Goal: Transaction & Acquisition: Book appointment/travel/reservation

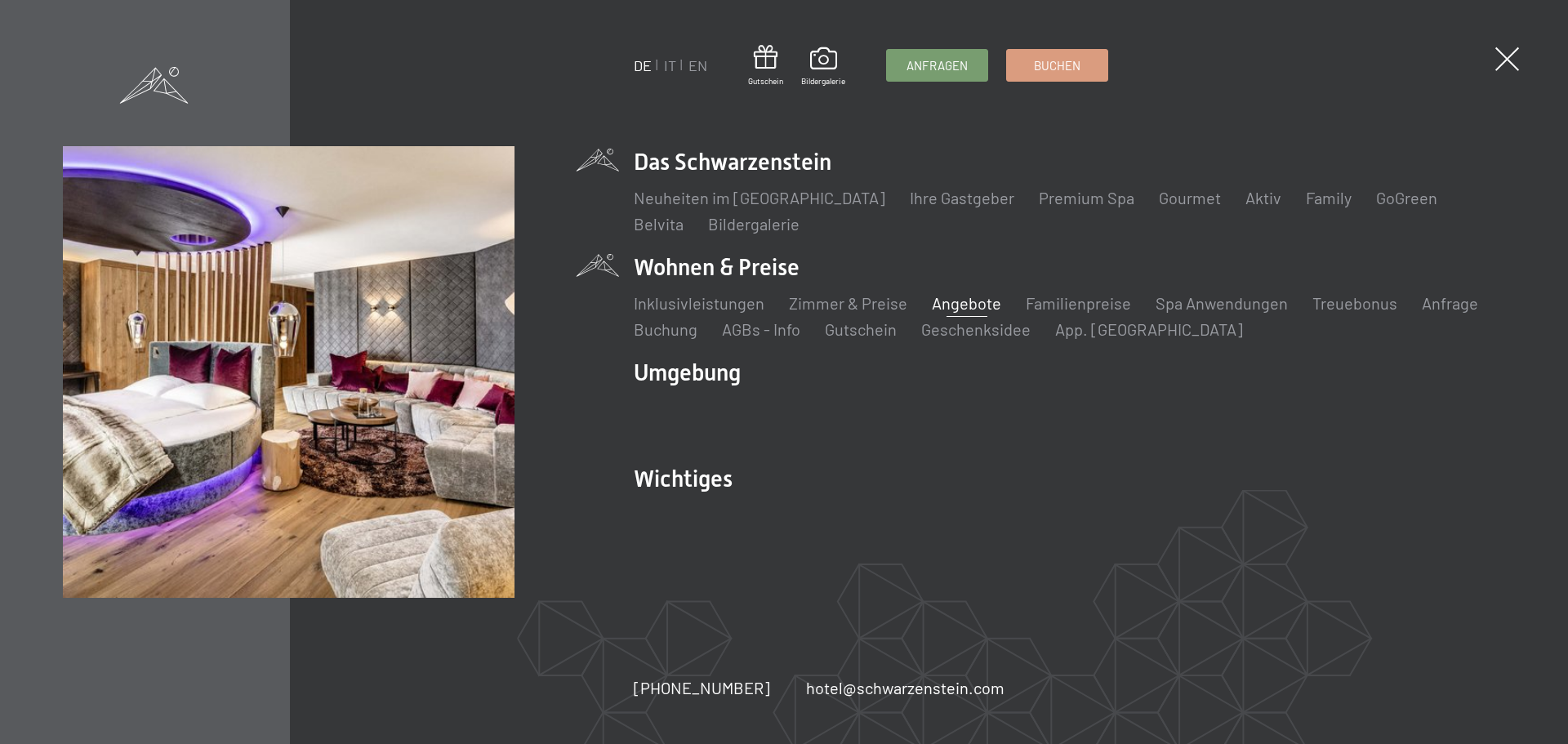
click at [970, 305] on link "Angebote" at bounding box center [967, 302] width 70 height 19
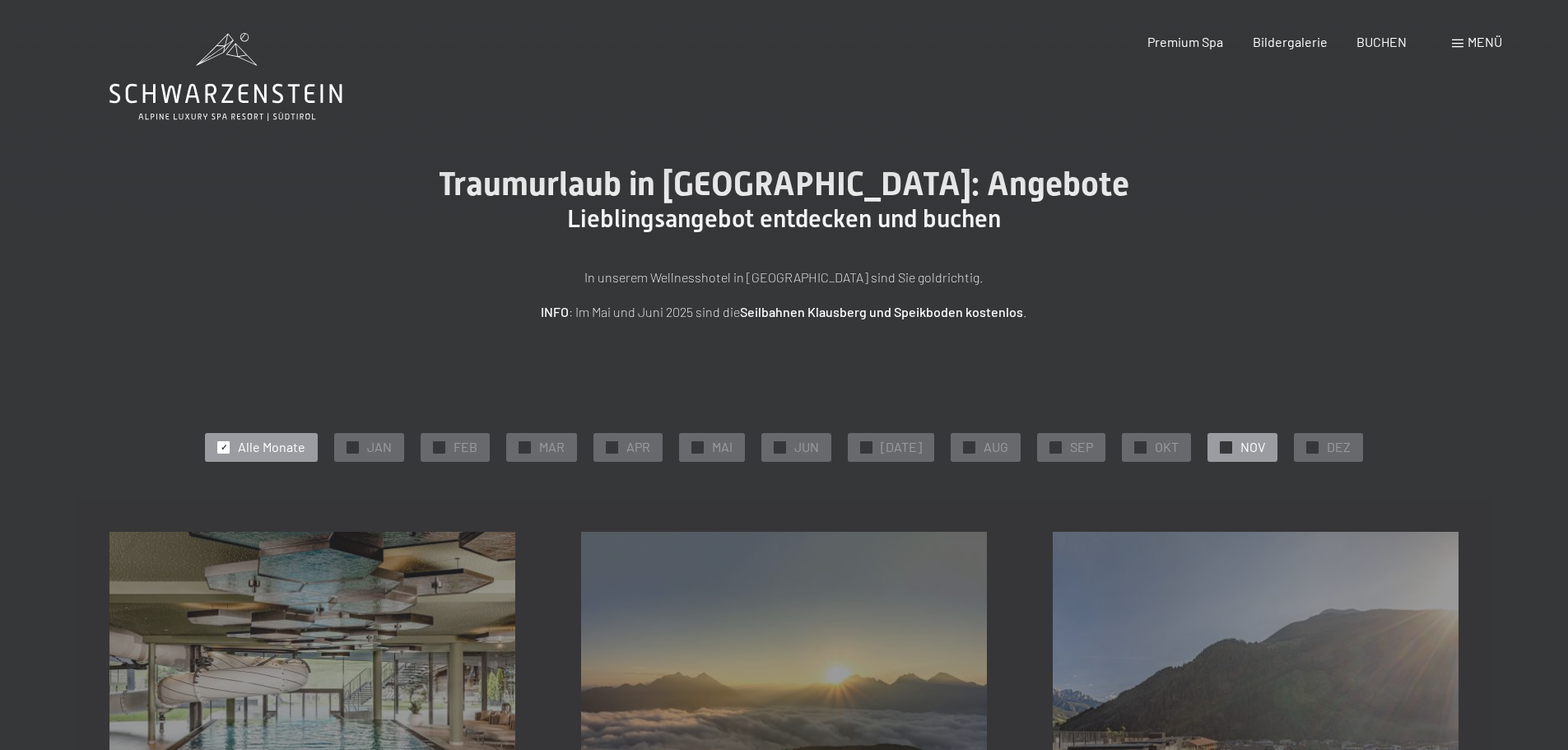
click at [1240, 446] on span "NOV" at bounding box center [1253, 447] width 25 height 18
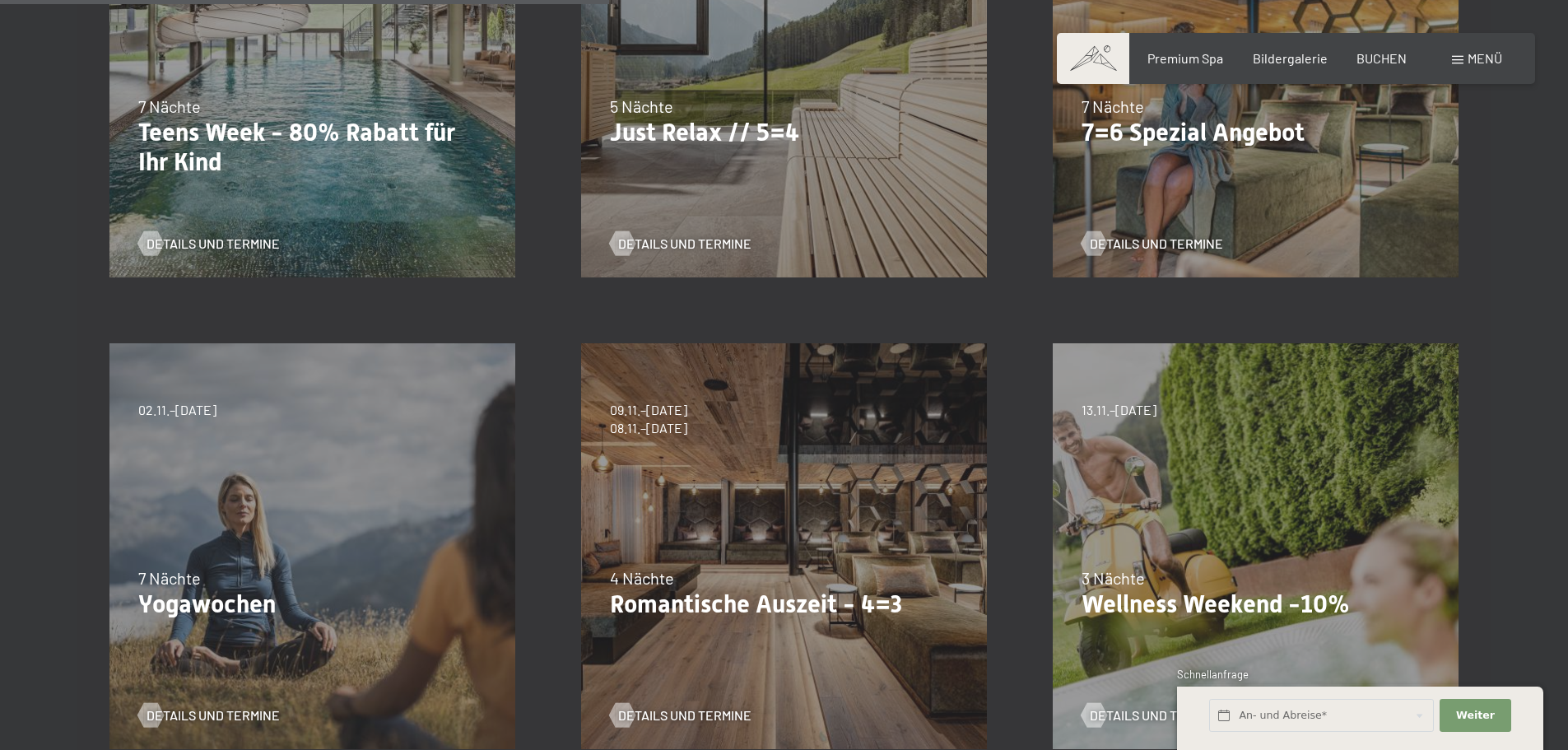
scroll to position [740, 0]
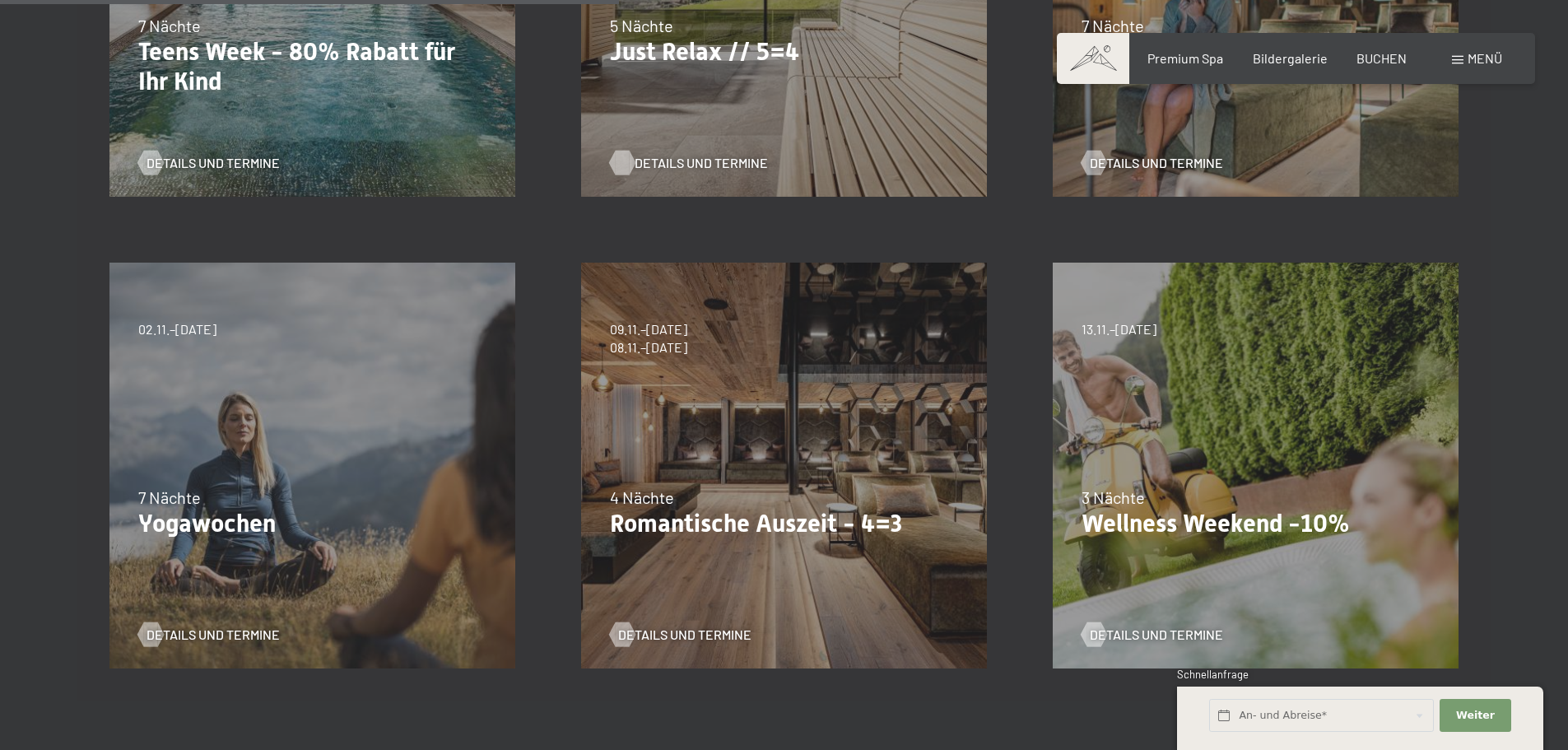
click at [680, 155] on span "Details und Termine" at bounding box center [701, 162] width 134 height 18
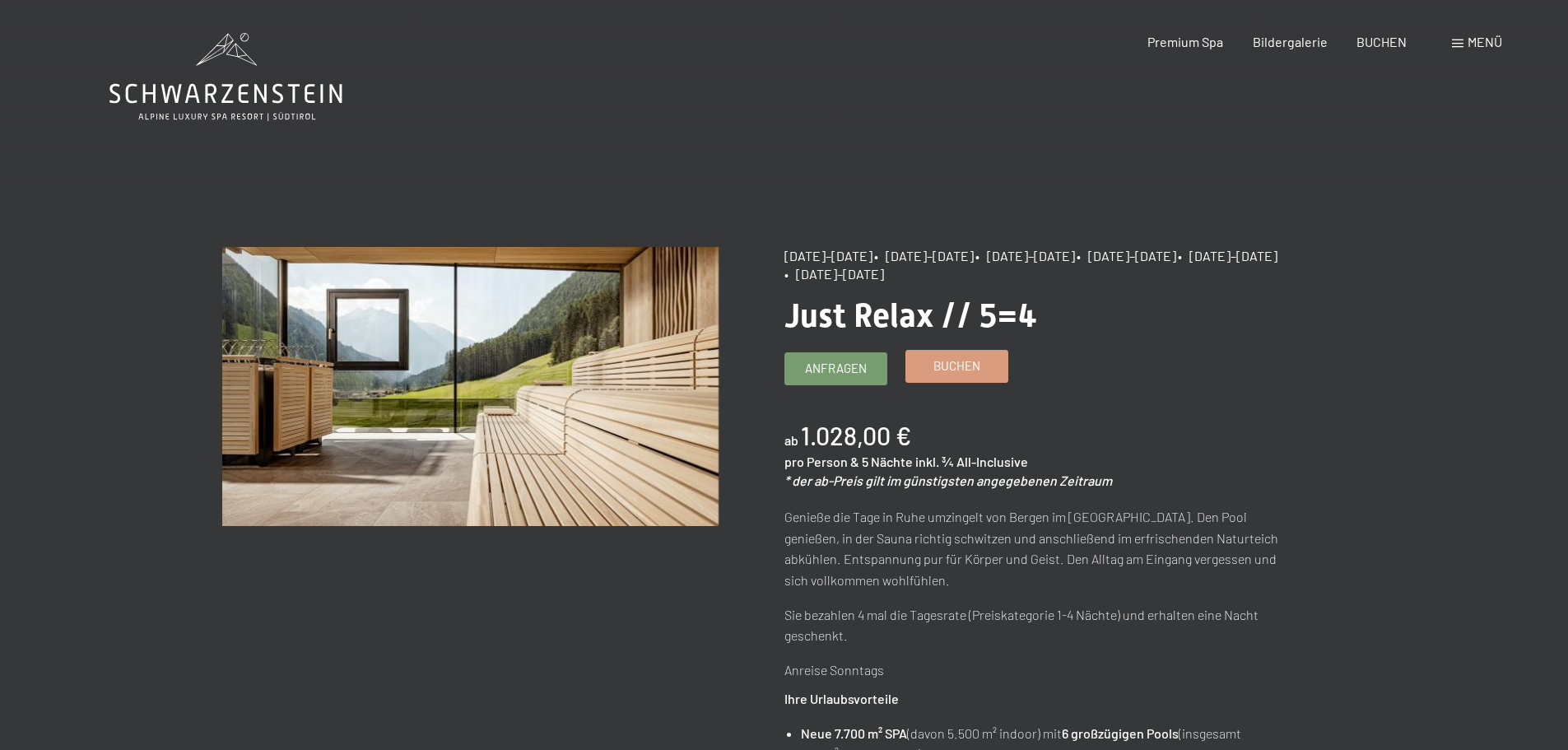
click at [980, 379] on link "Buchen" at bounding box center [957, 366] width 101 height 32
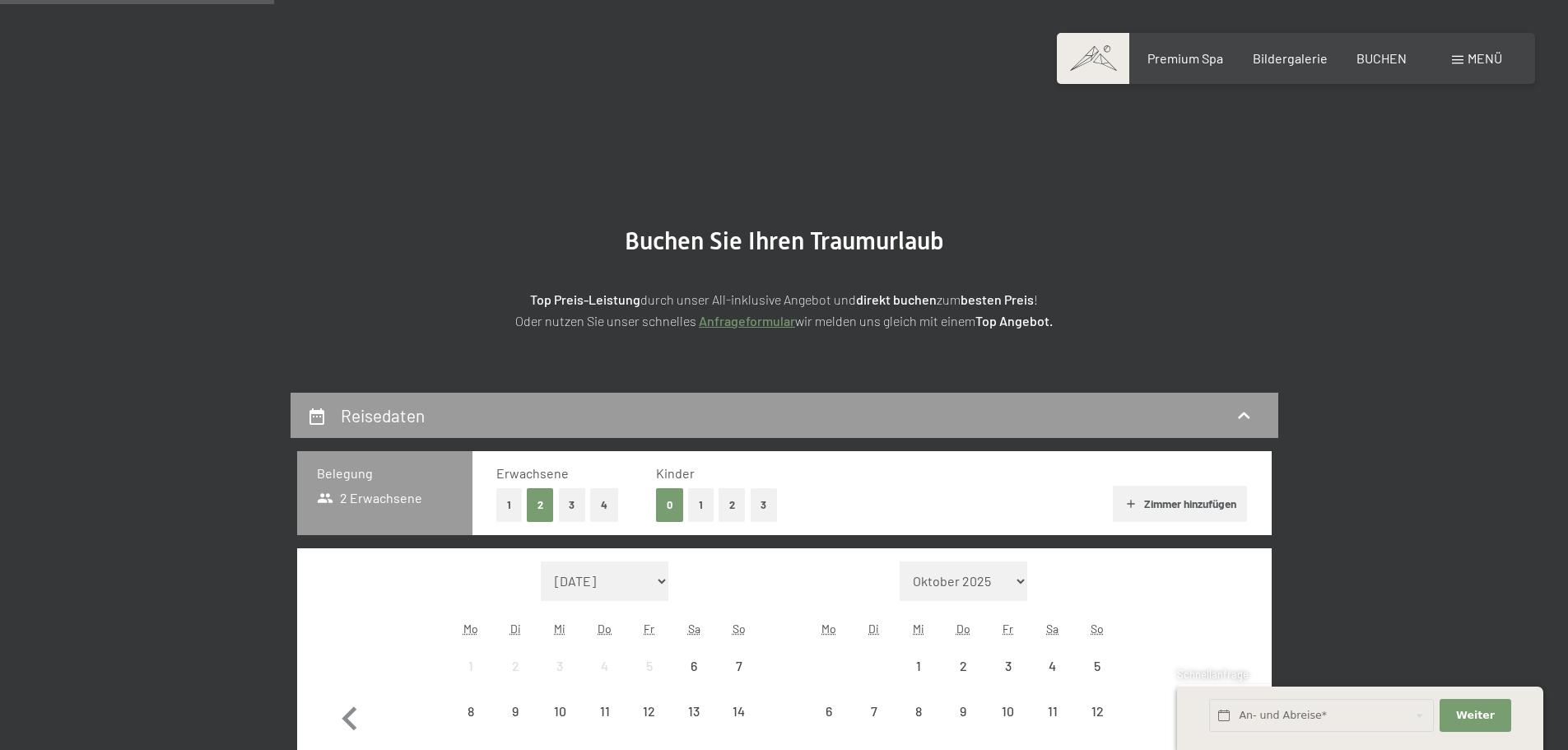
scroll to position [329, 0]
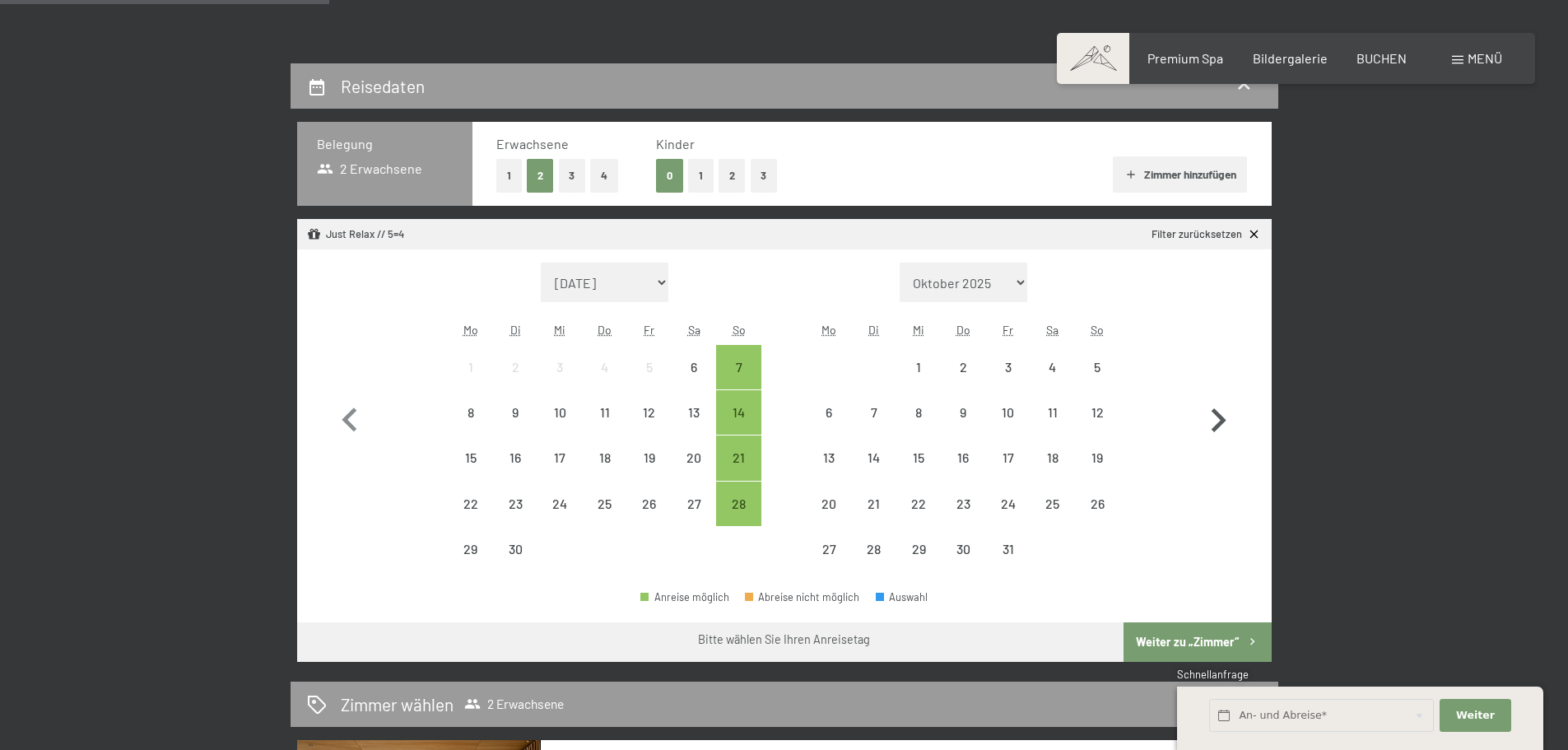
click at [1223, 422] on icon "button" at bounding box center [1218, 420] width 15 height 24
select select "2025-10-01"
select select "2025-11-01"
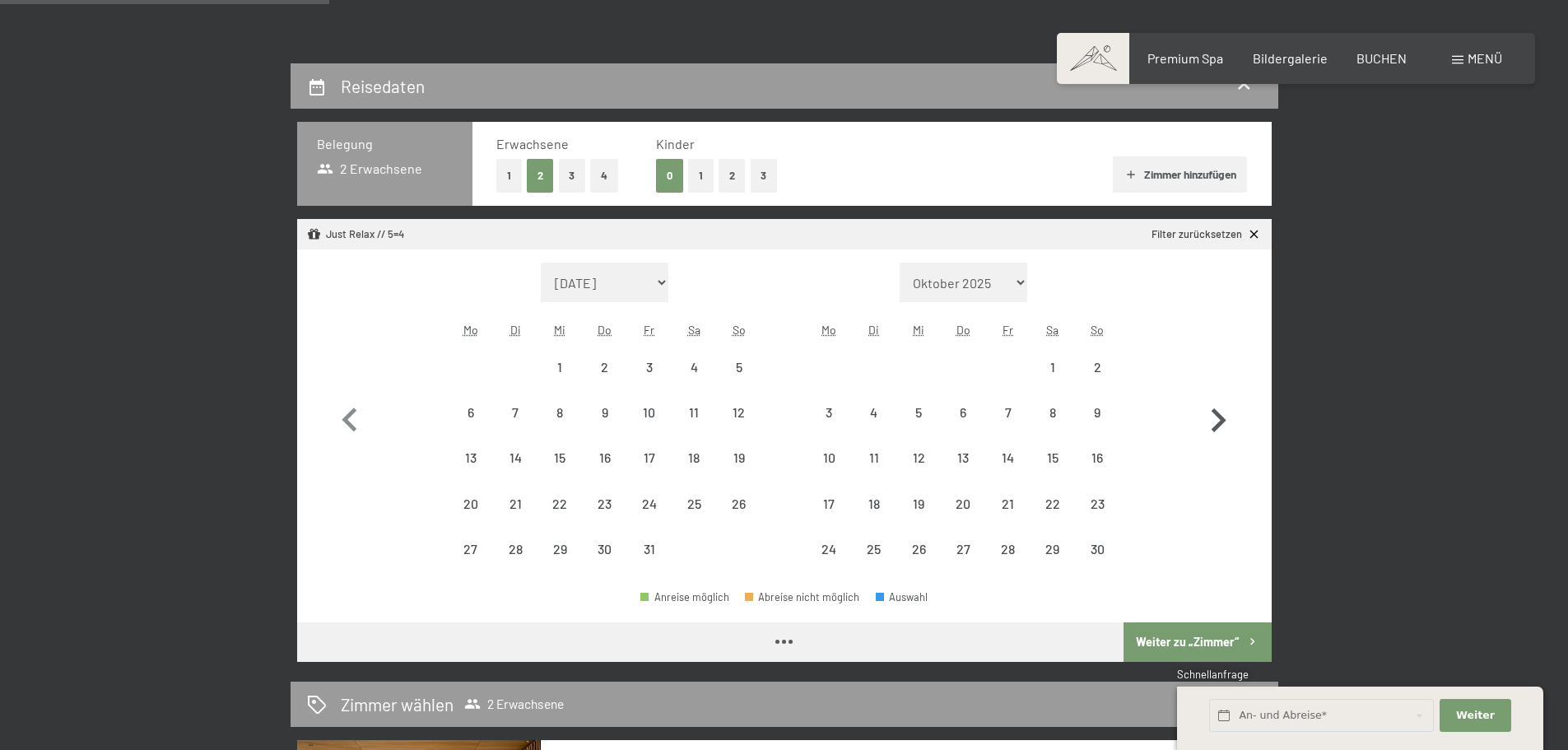
select select "2025-10-01"
select select "2025-11-01"
click at [930, 413] on div "5" at bounding box center [918, 426] width 41 height 41
select select "2025-10-01"
select select "2025-11-01"
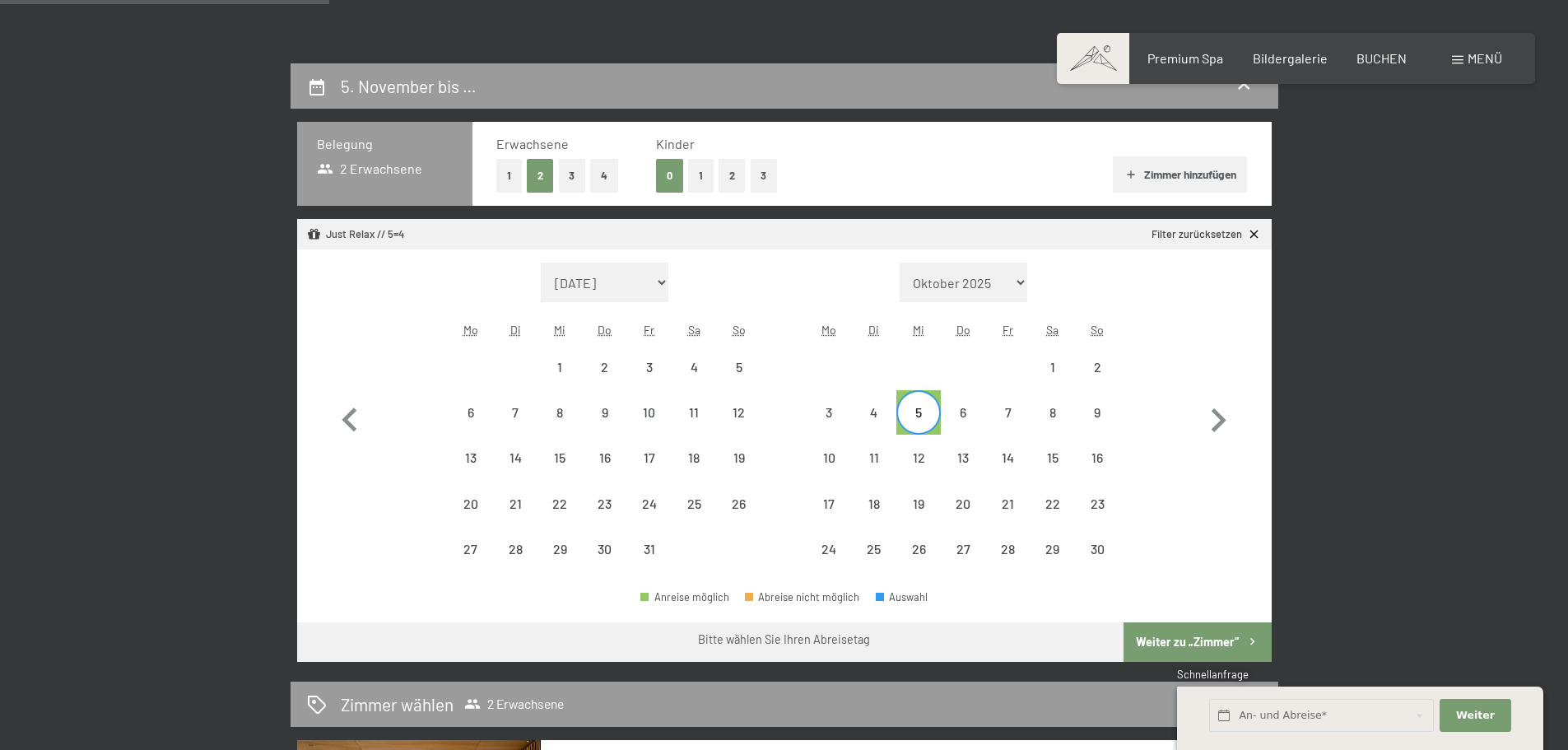
click at [1177, 635] on button "Weiter zu „Zimmer“" at bounding box center [1197, 641] width 148 height 40
select select "2025-10-01"
select select "2025-11-01"
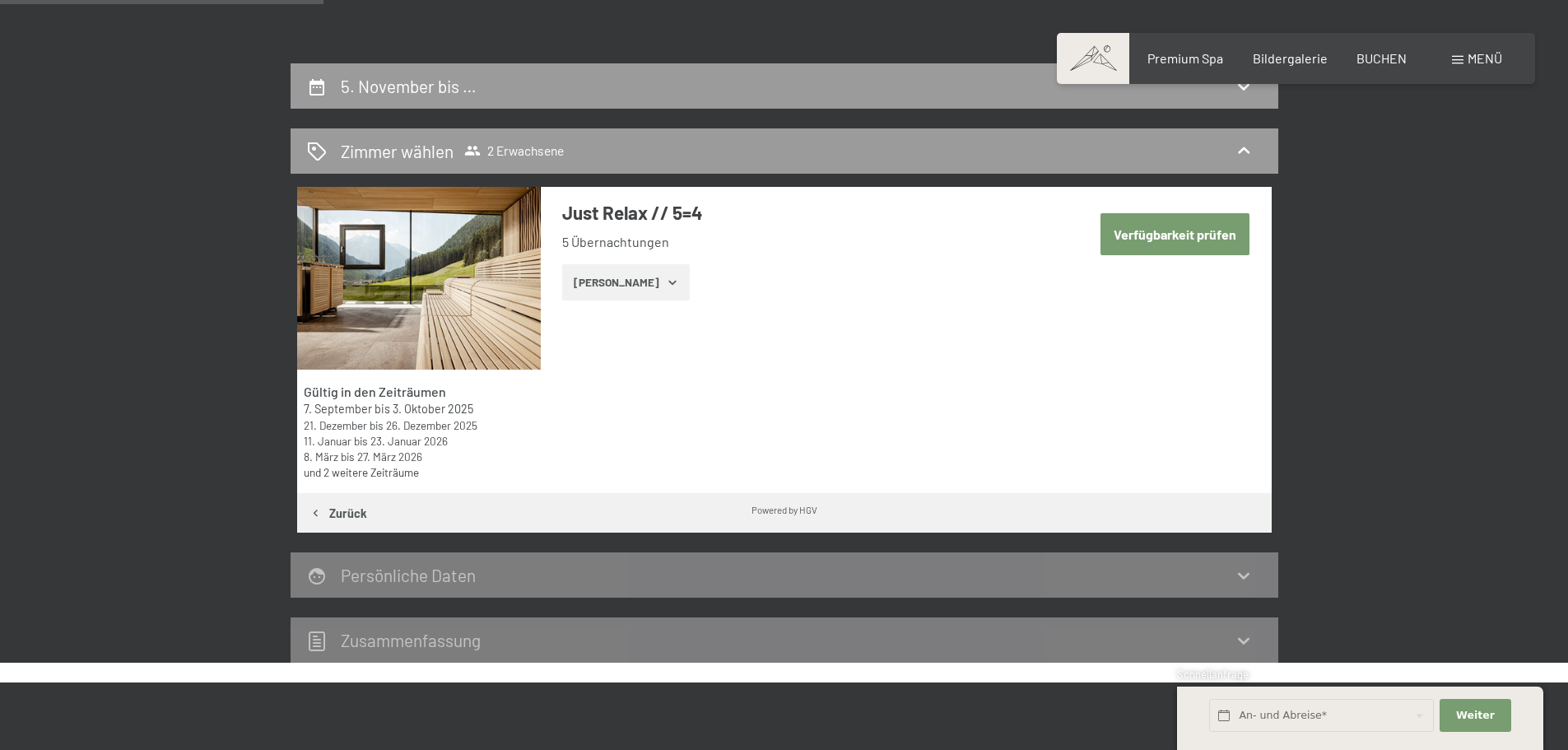
scroll to position [393, 0]
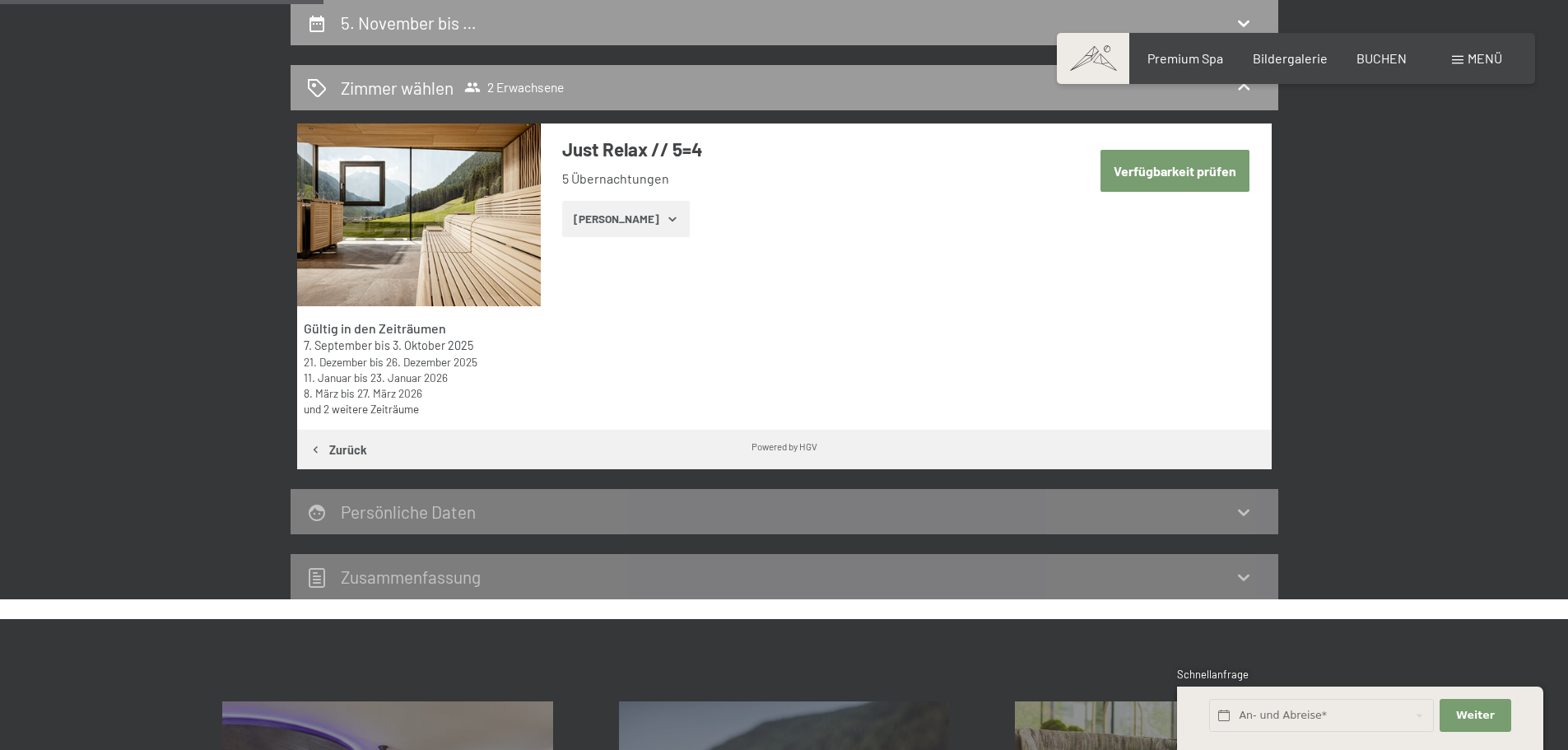
click at [613, 242] on div "Just Relax // 5=4 5 Übernachtungen Zeige Zimmer" at bounding box center [797, 187] width 512 height 126
click at [617, 228] on button "Zeige Zimmer" at bounding box center [625, 219] width 127 height 36
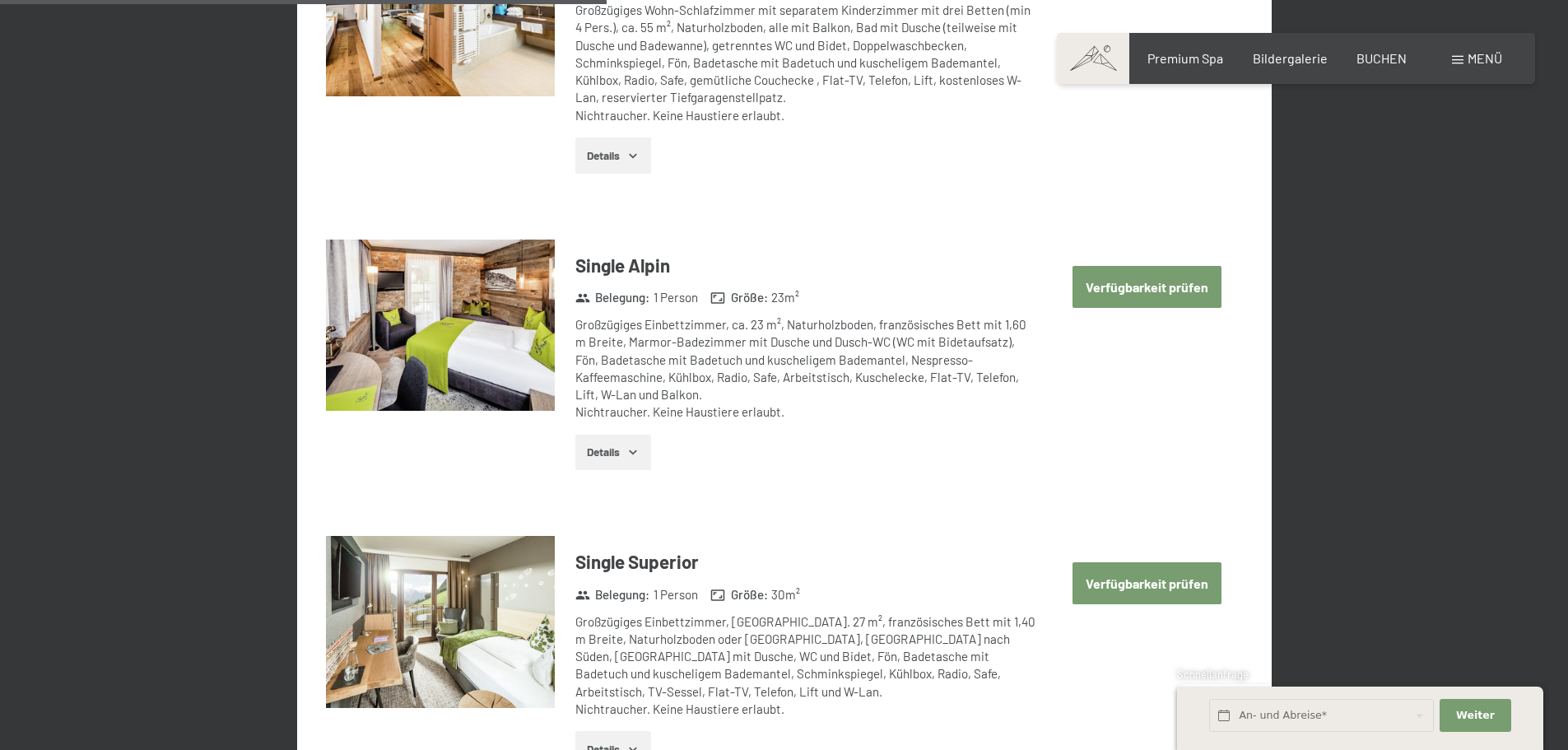
scroll to position [2532, 0]
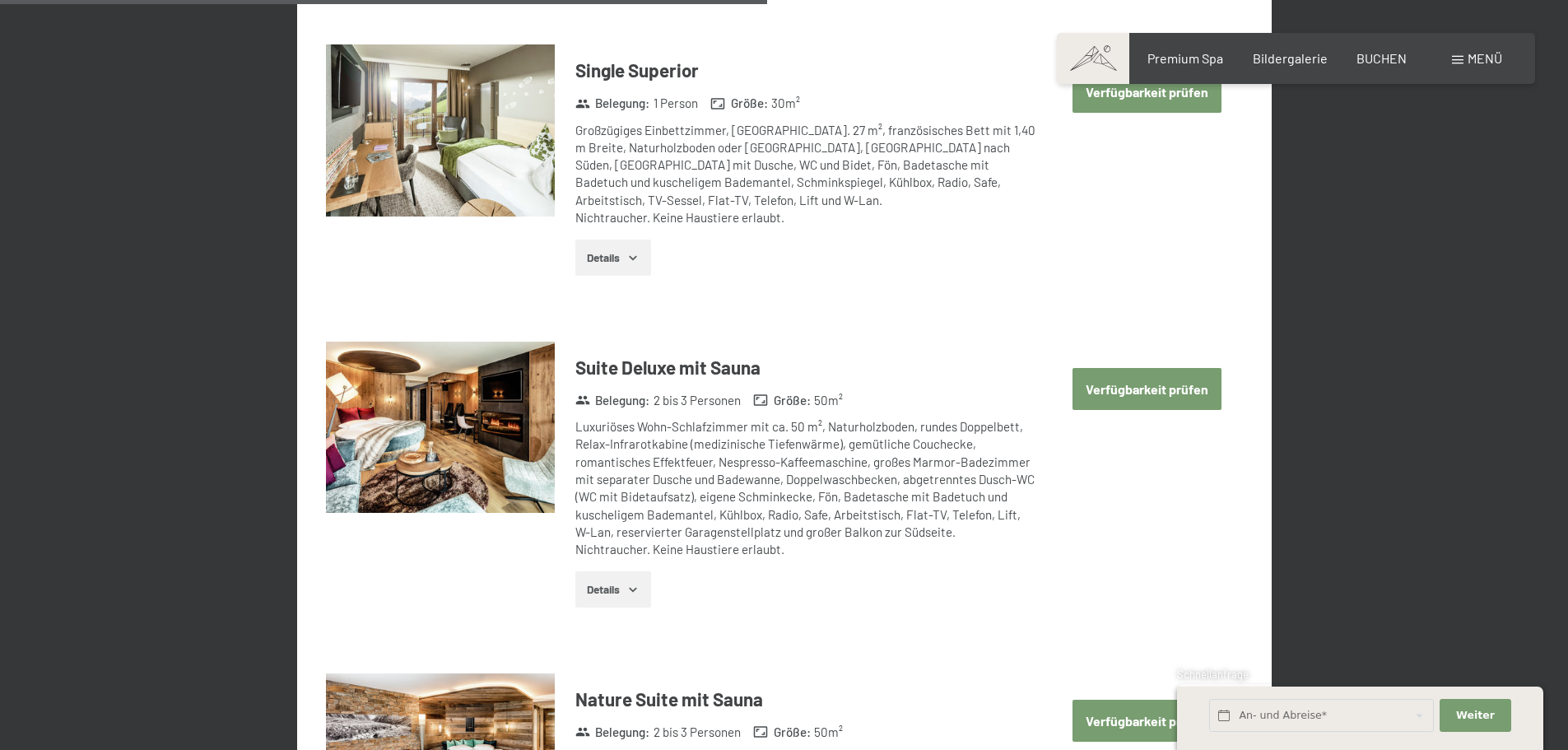
click at [1102, 395] on button "Verfügbarkeit prüfen" at bounding box center [1147, 389] width 149 height 42
select select "2025-10-01"
select select "2025-11-01"
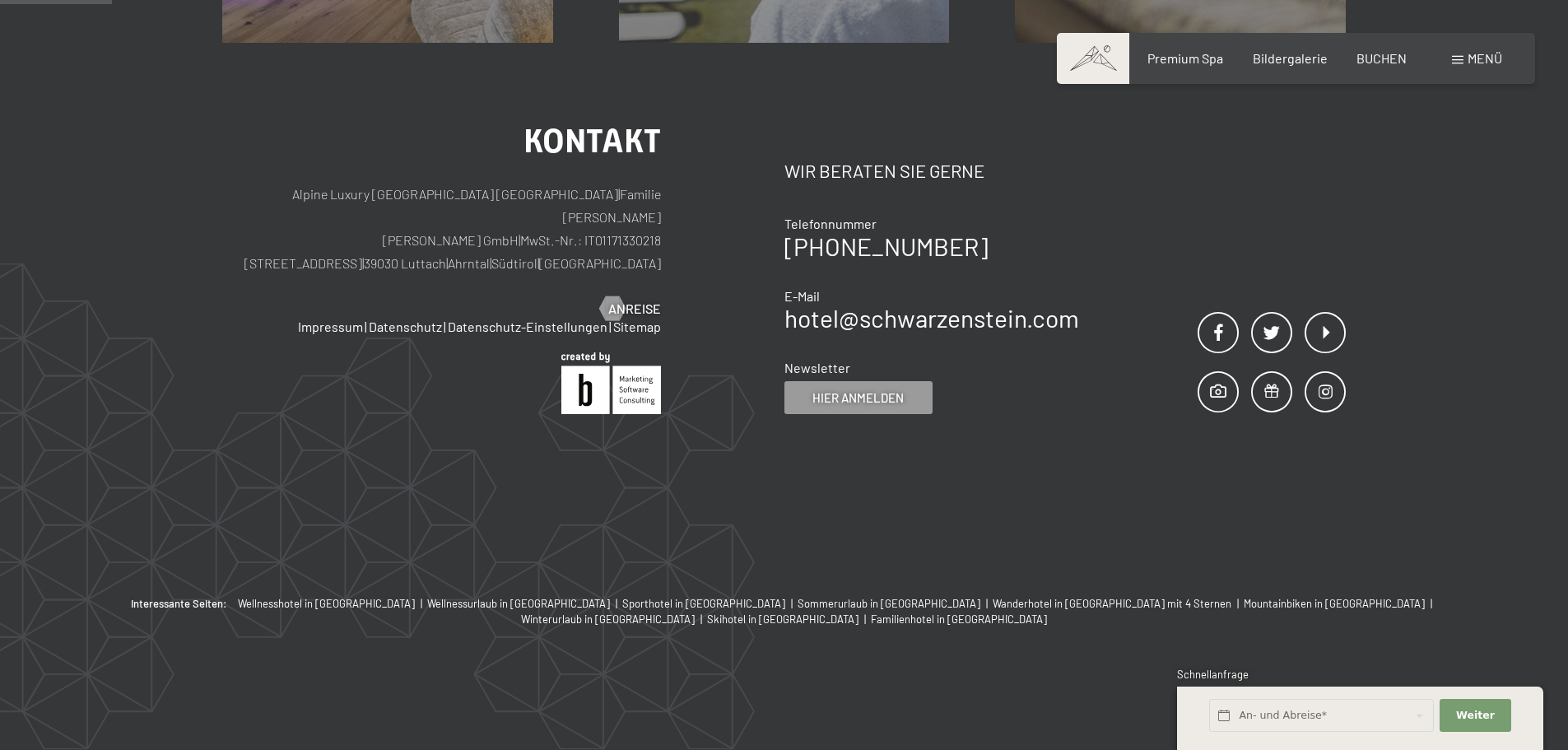
scroll to position [393, 0]
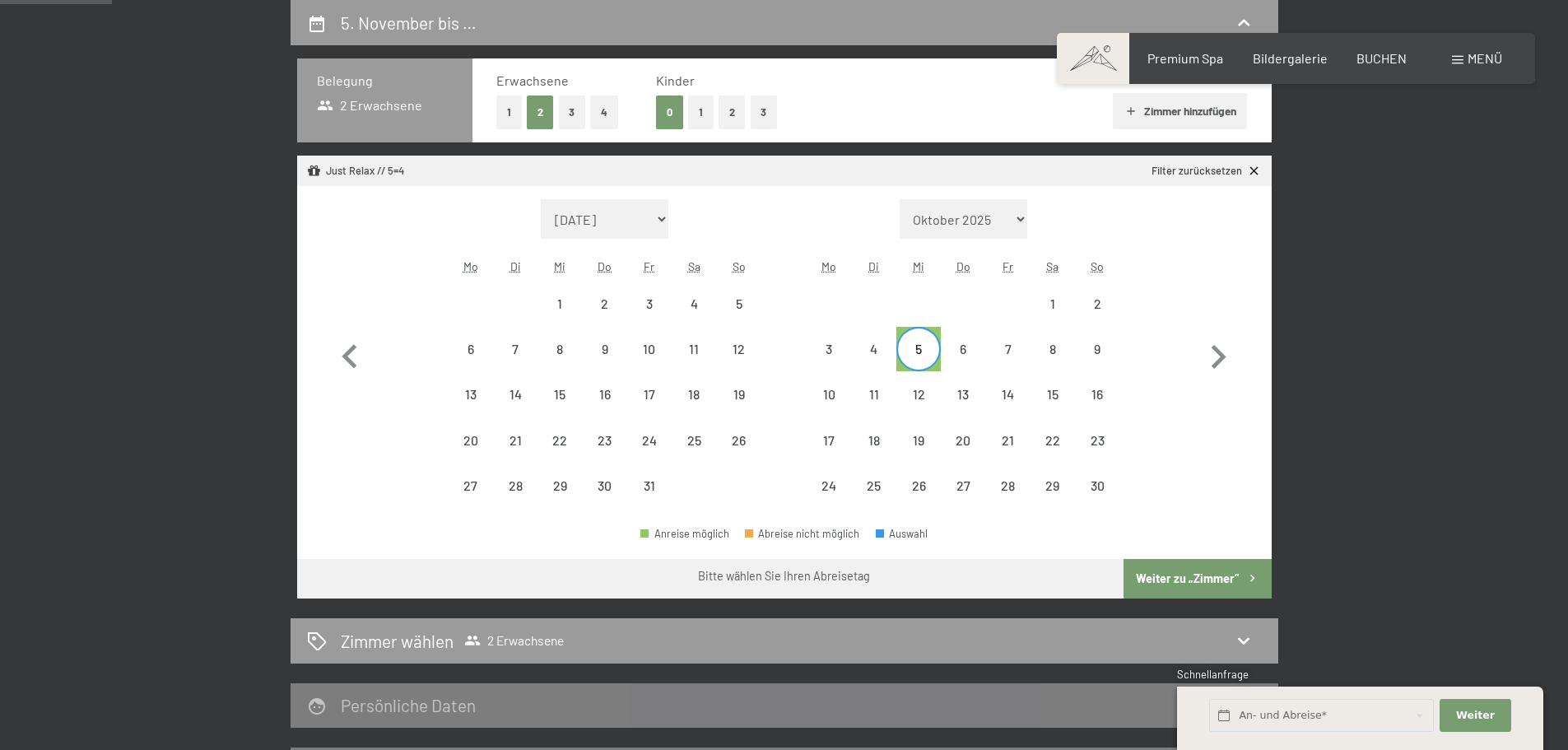
click at [1182, 581] on button "Weiter zu „Zimmer“" at bounding box center [1197, 578] width 148 height 40
select select "2025-10-01"
select select "2025-11-01"
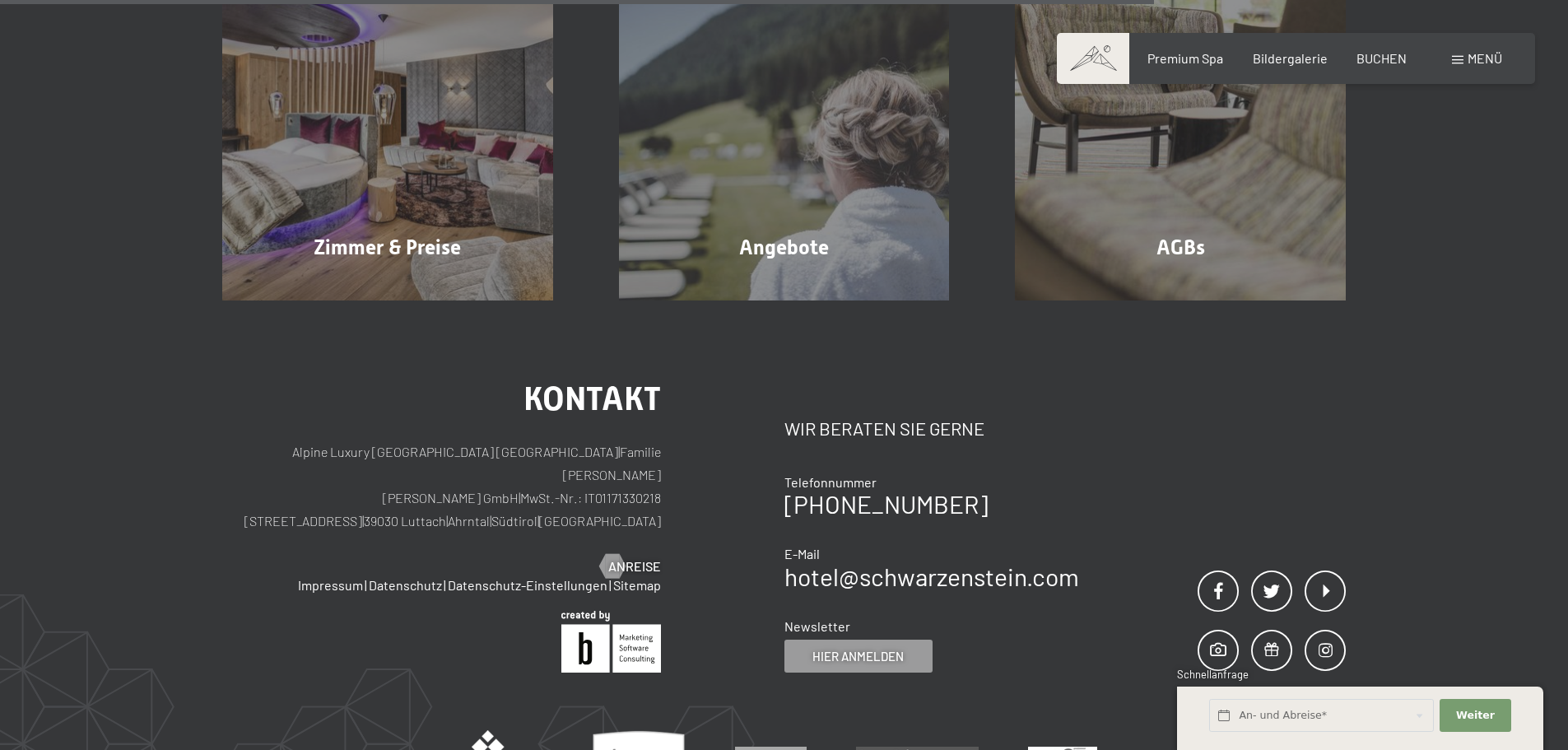
scroll to position [1133, 0]
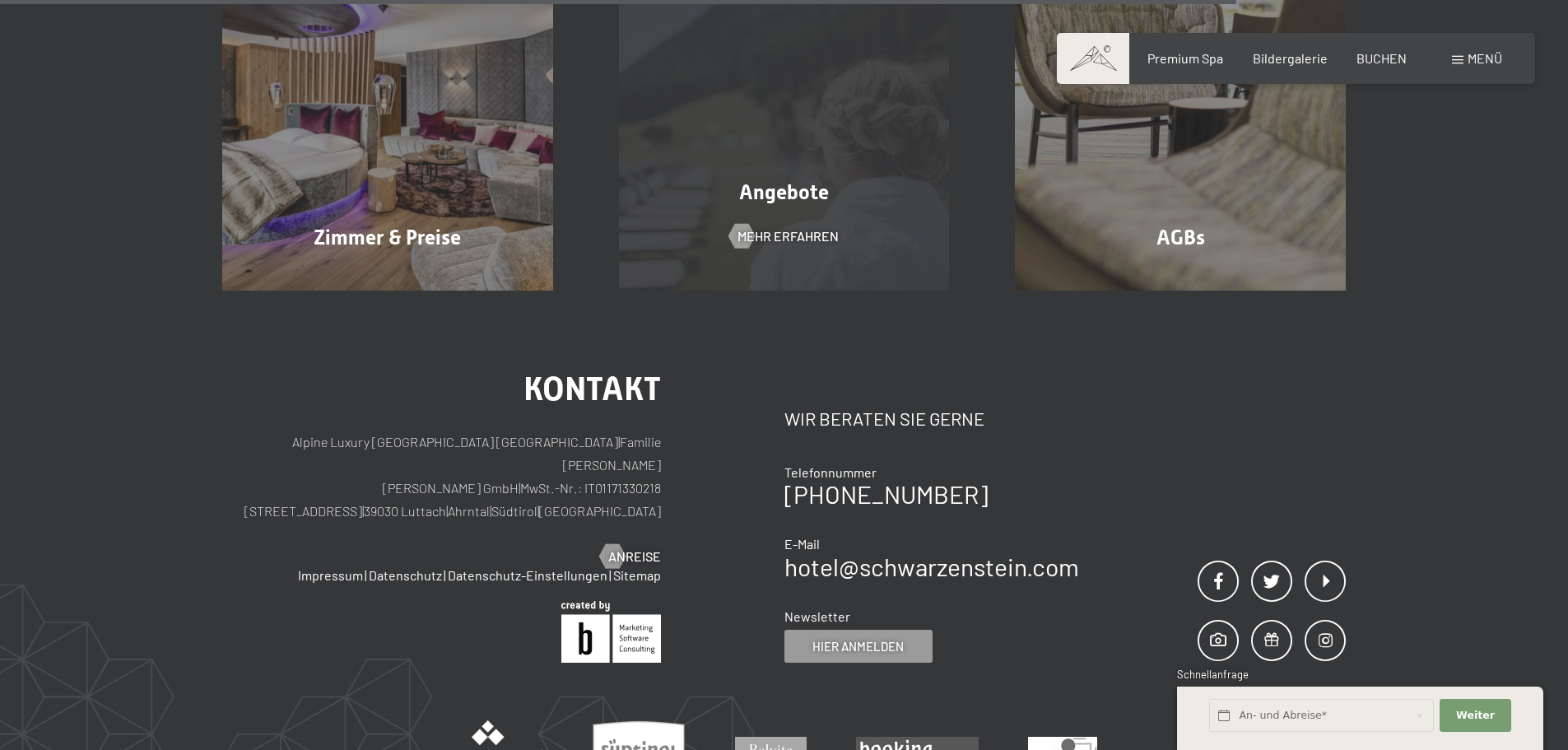
click at [761, 239] on div "Angebote Mehr erfahren" at bounding box center [784, 126] width 397 height 331
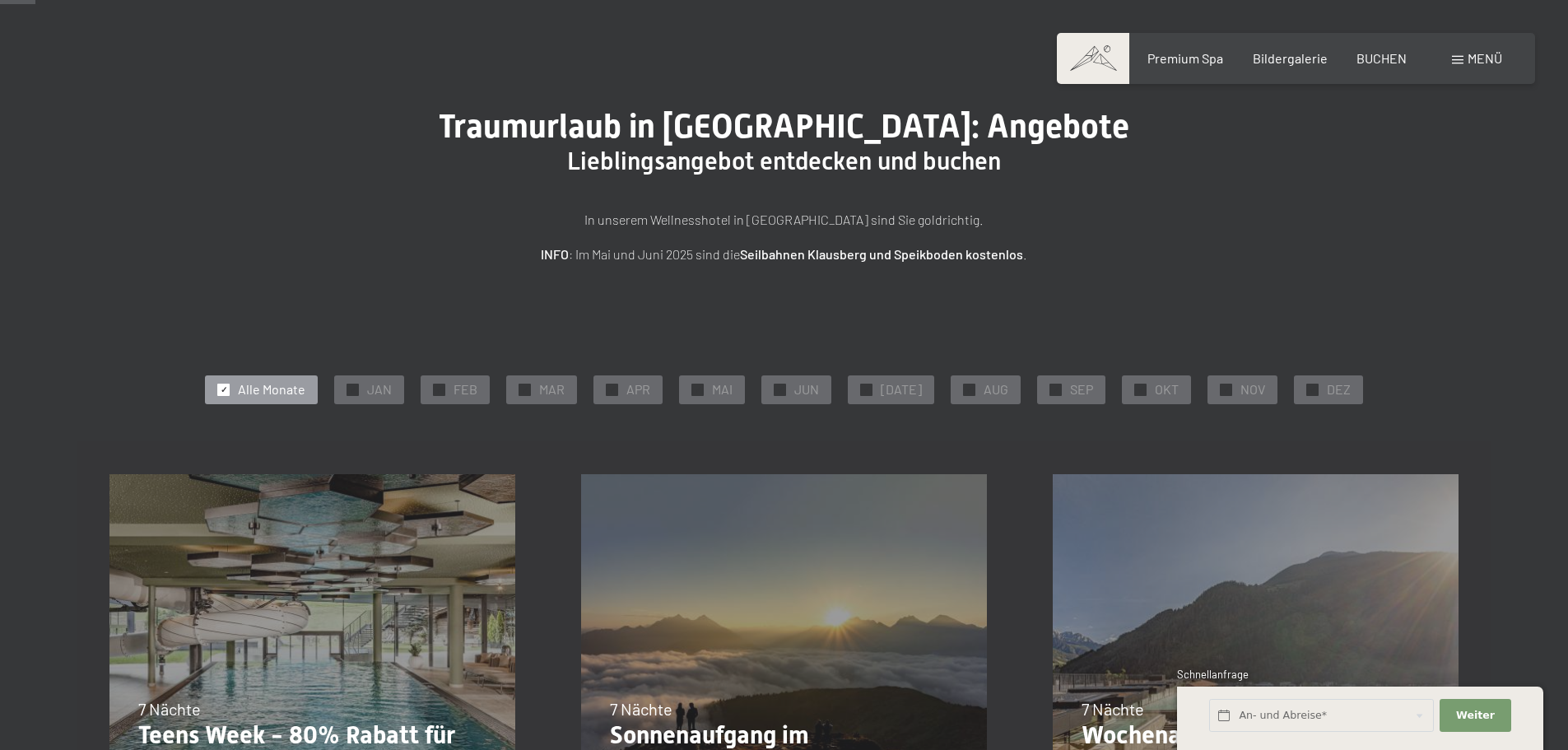
scroll to position [83, 0]
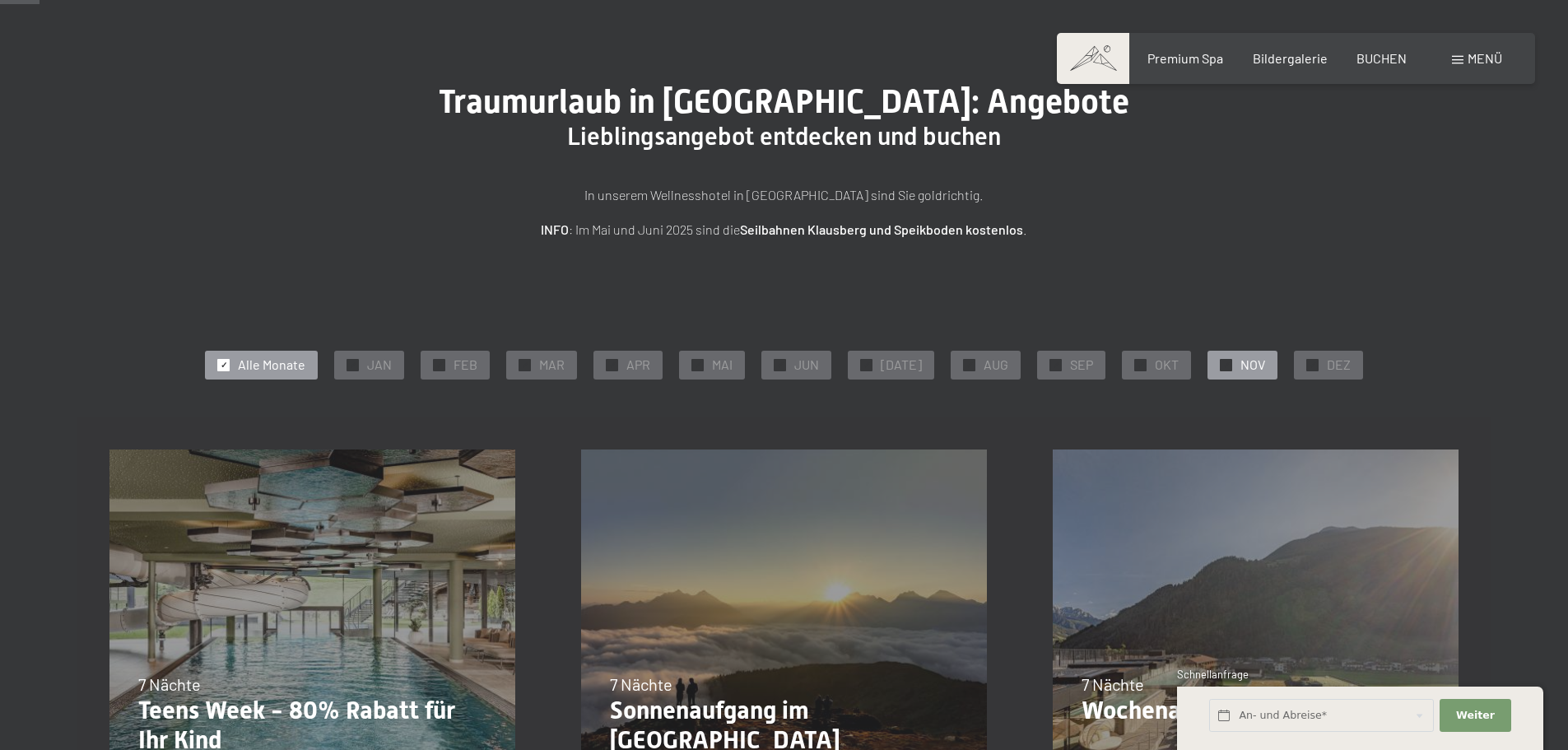
click at [1223, 366] on span "✓" at bounding box center [1225, 364] width 6 height 11
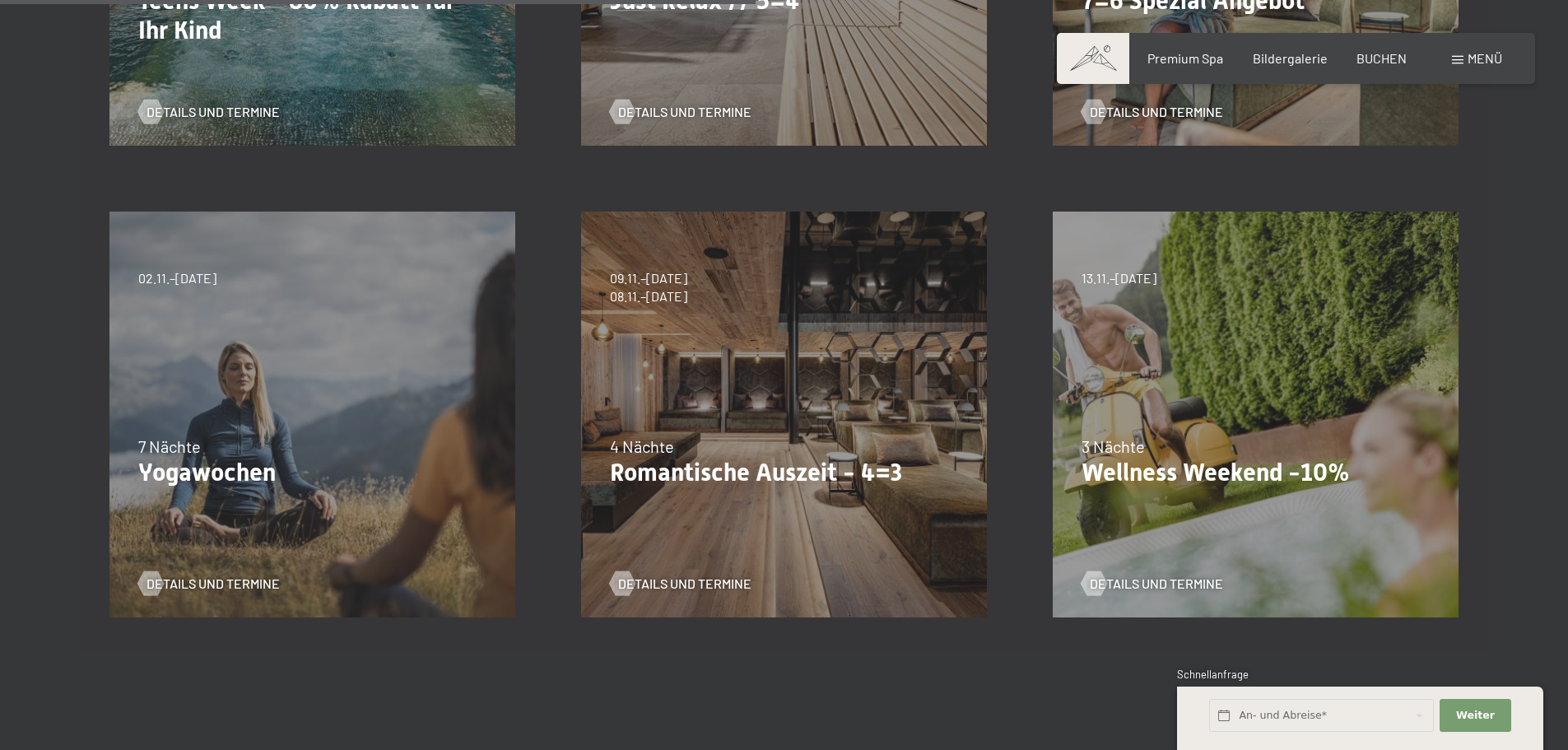
scroll to position [905, 0]
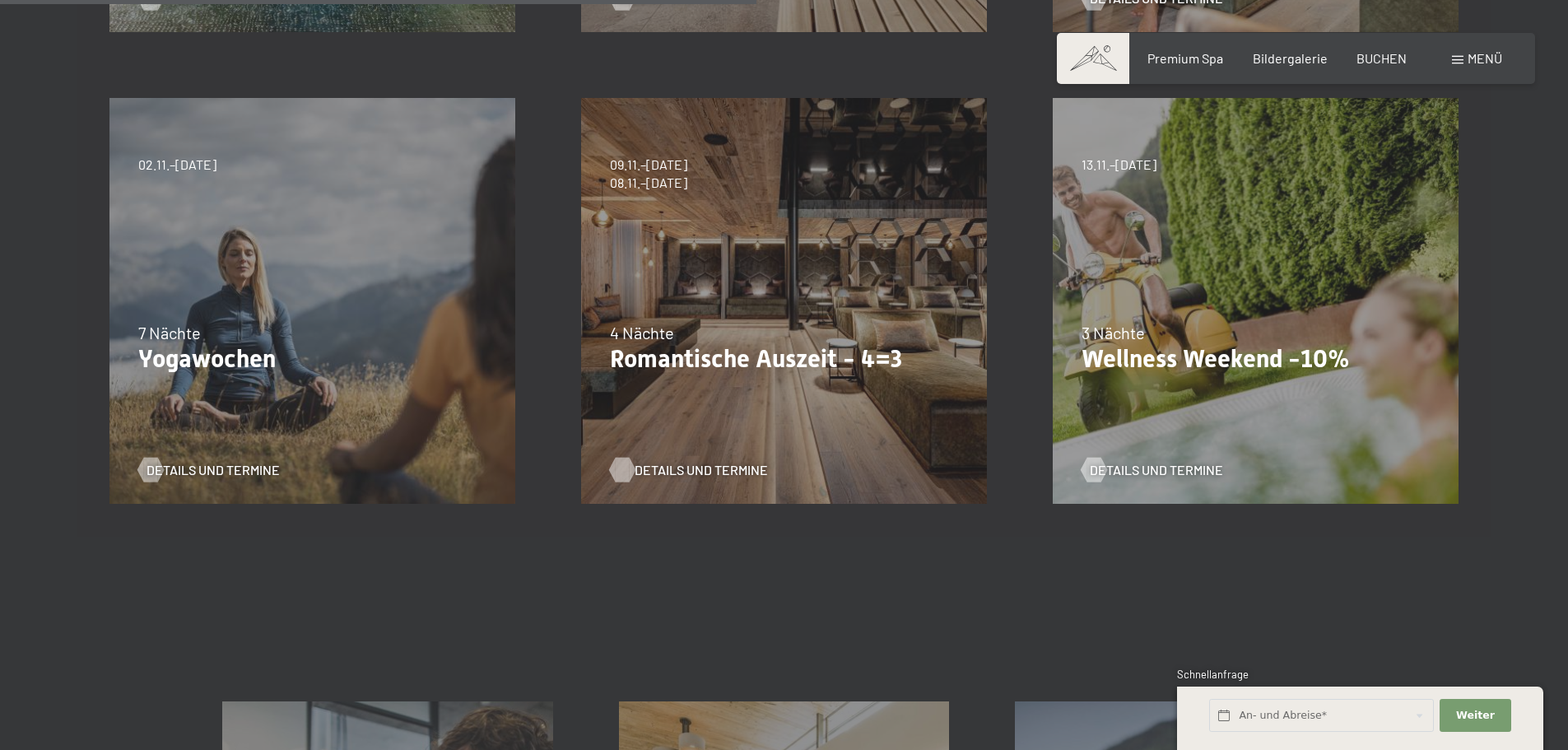
click at [651, 470] on span "Details und Termine" at bounding box center [701, 470] width 134 height 18
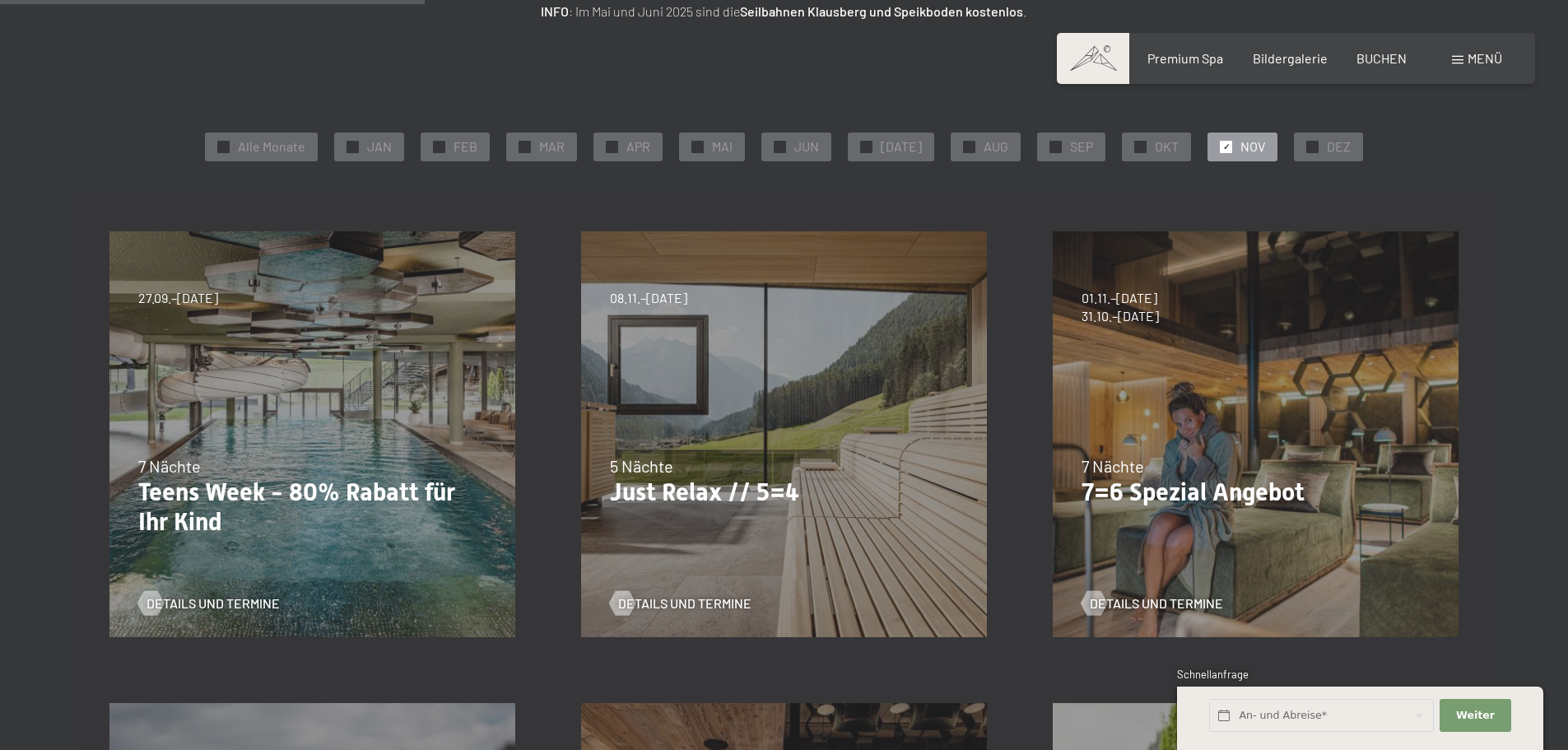
scroll to position [247, 0]
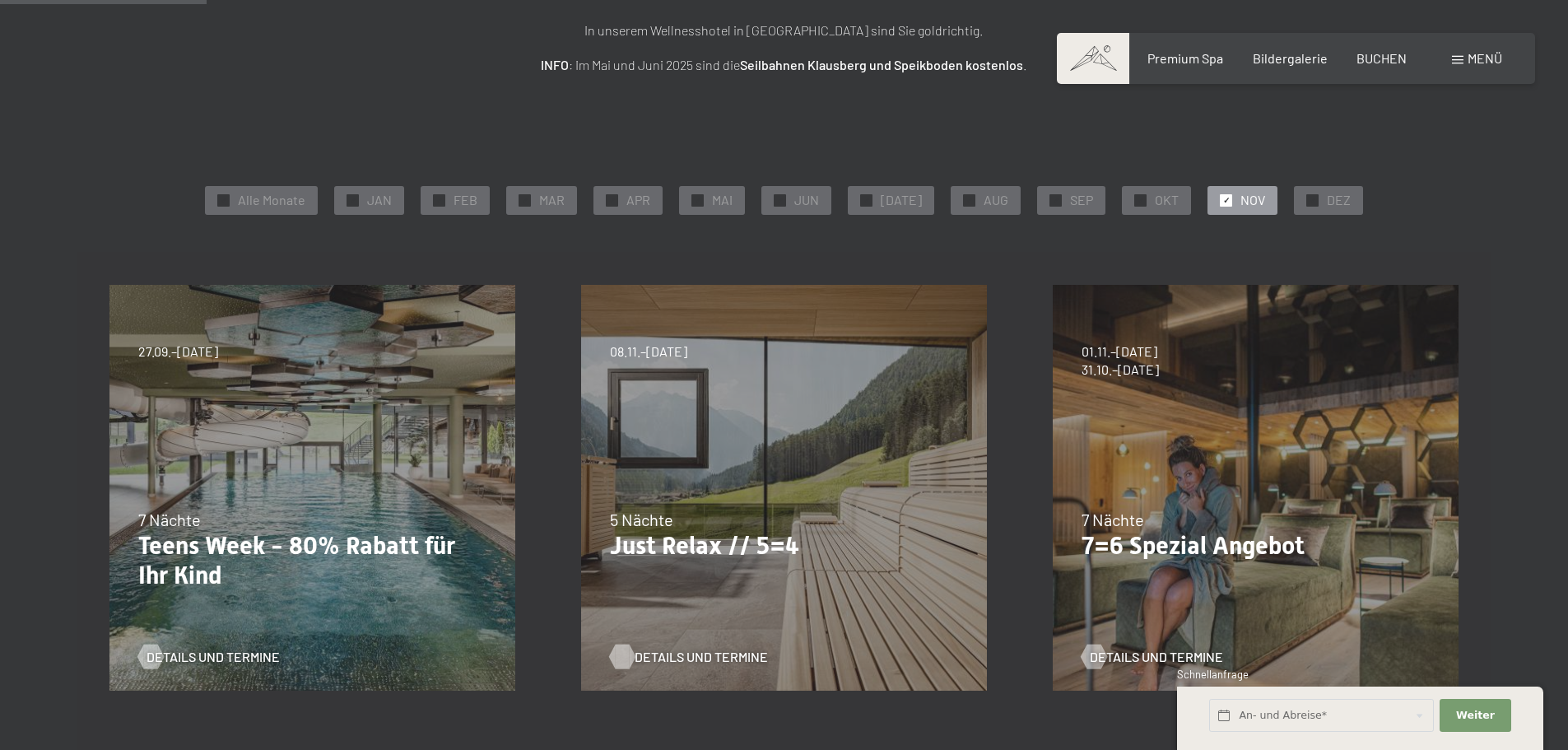
click at [691, 654] on span "Details und Termine" at bounding box center [701, 656] width 134 height 18
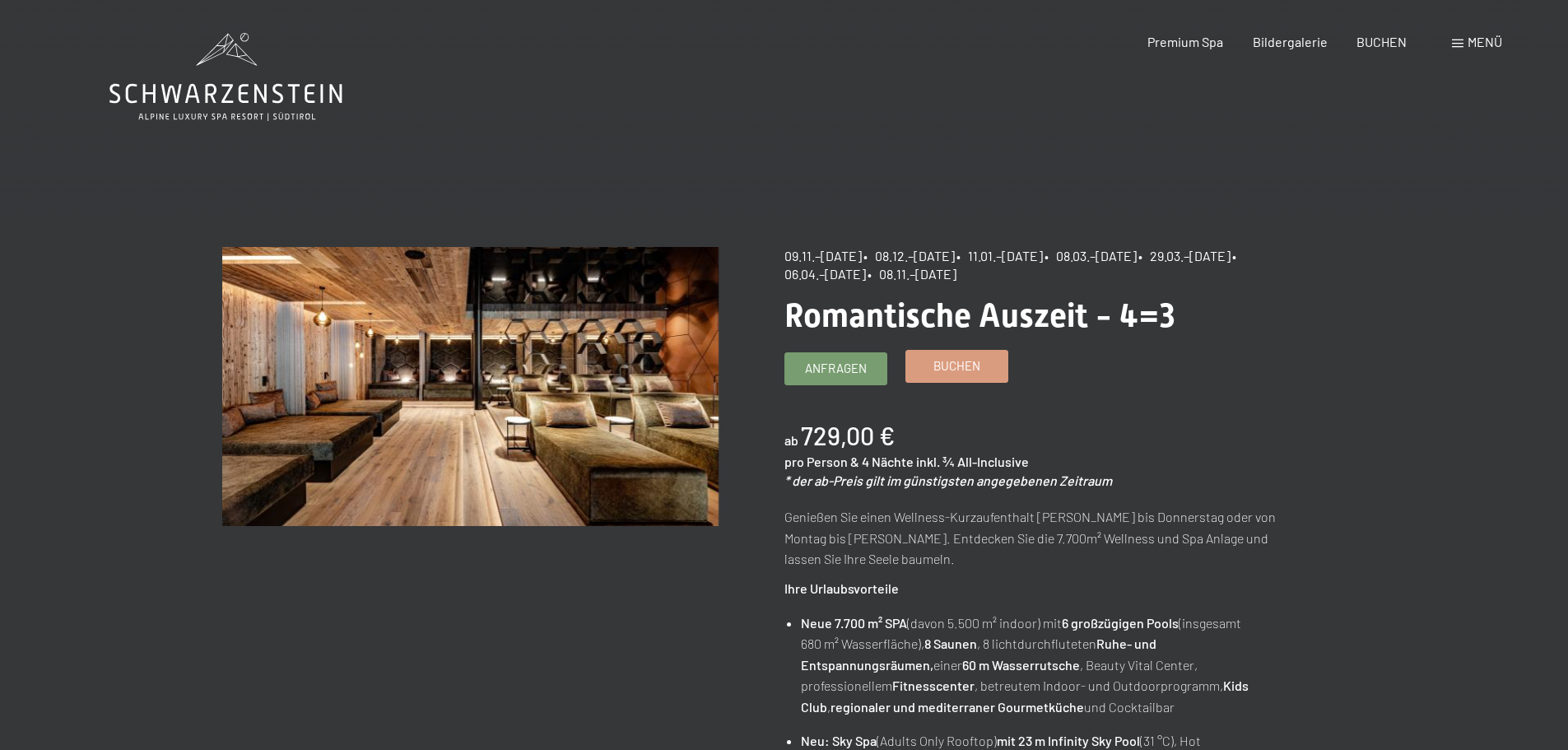
click at [944, 369] on span "Buchen" at bounding box center [957, 366] width 47 height 18
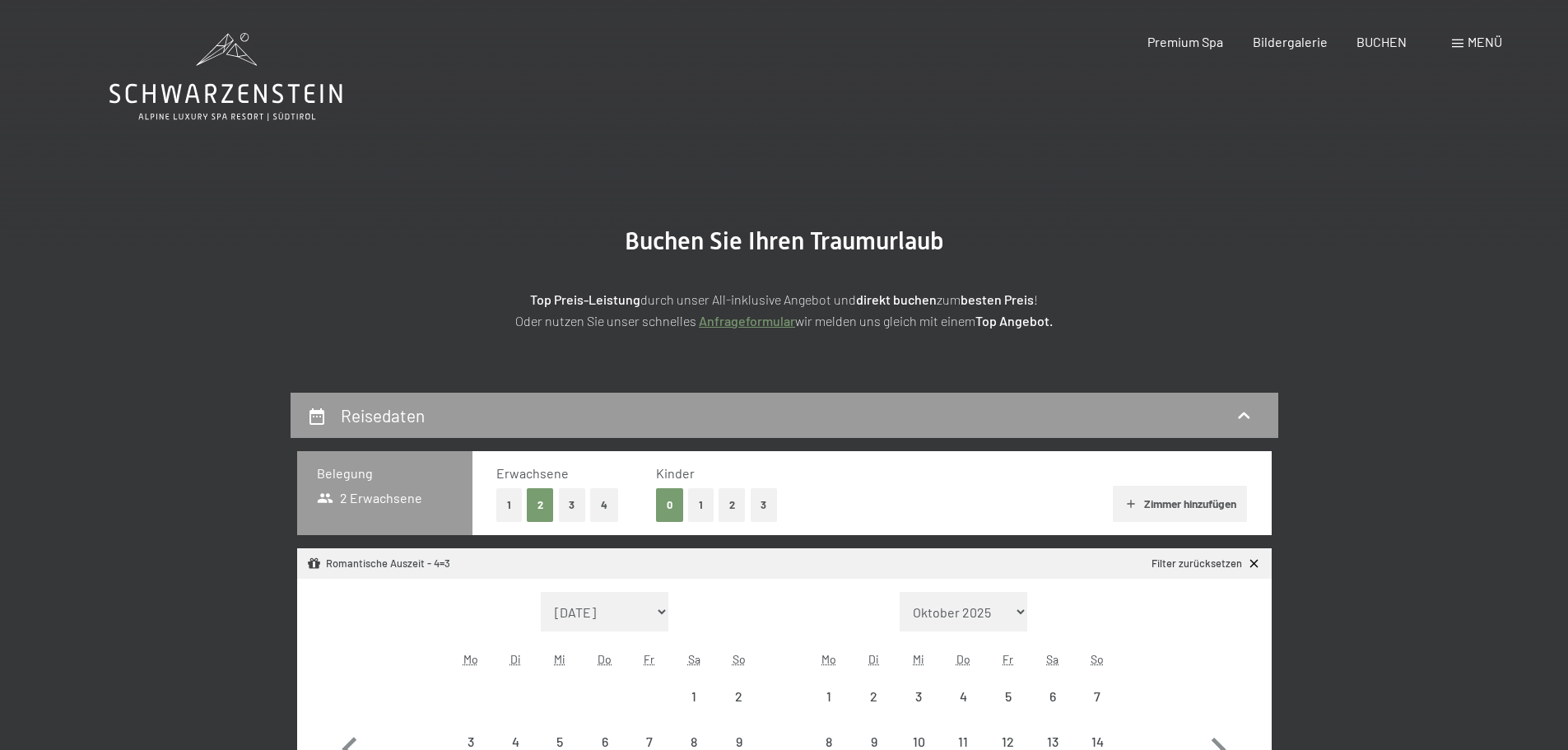
select select "[DATE]"
select select "2025-12-01"
select select "2025-11-01"
select select "2025-12-01"
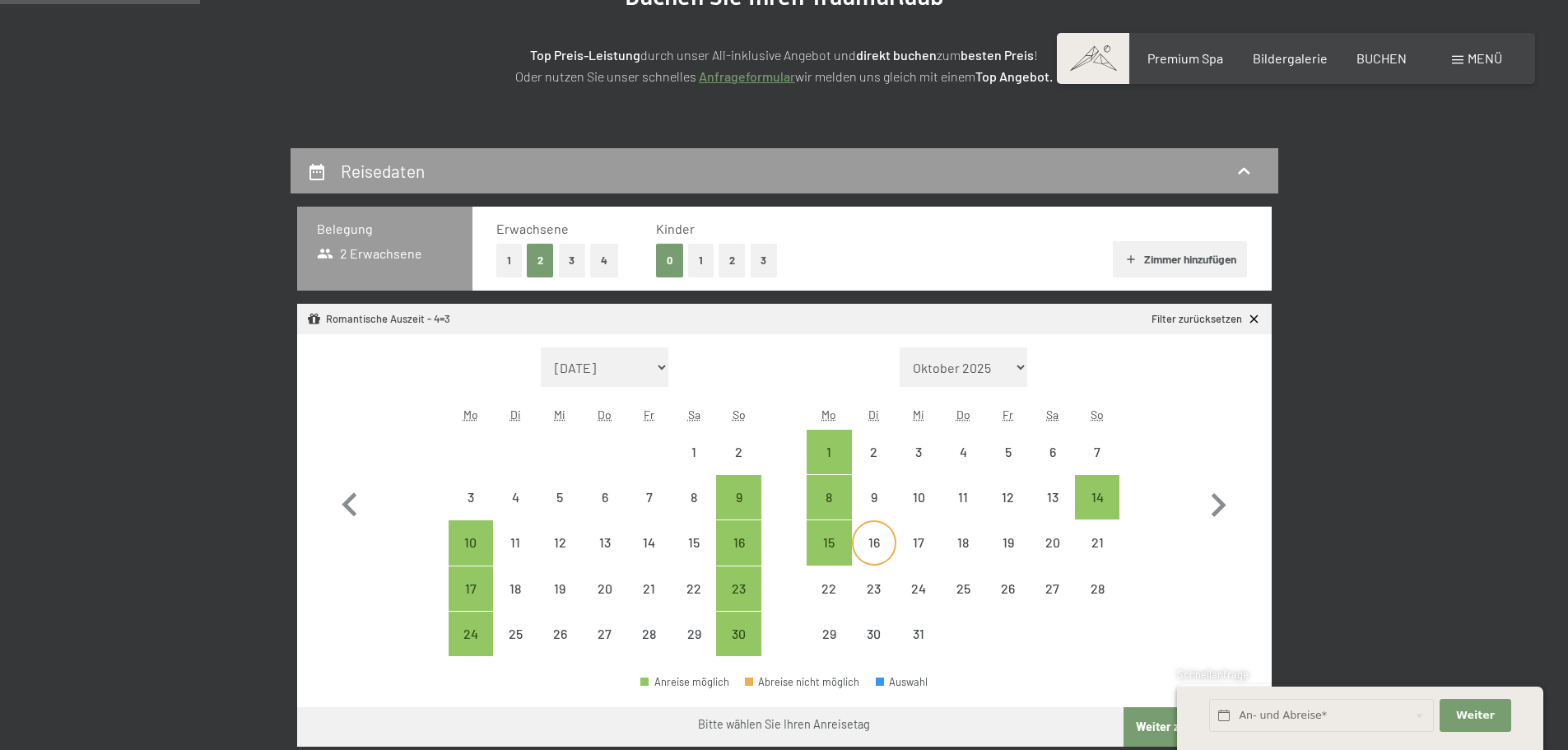
scroll to position [247, 0]
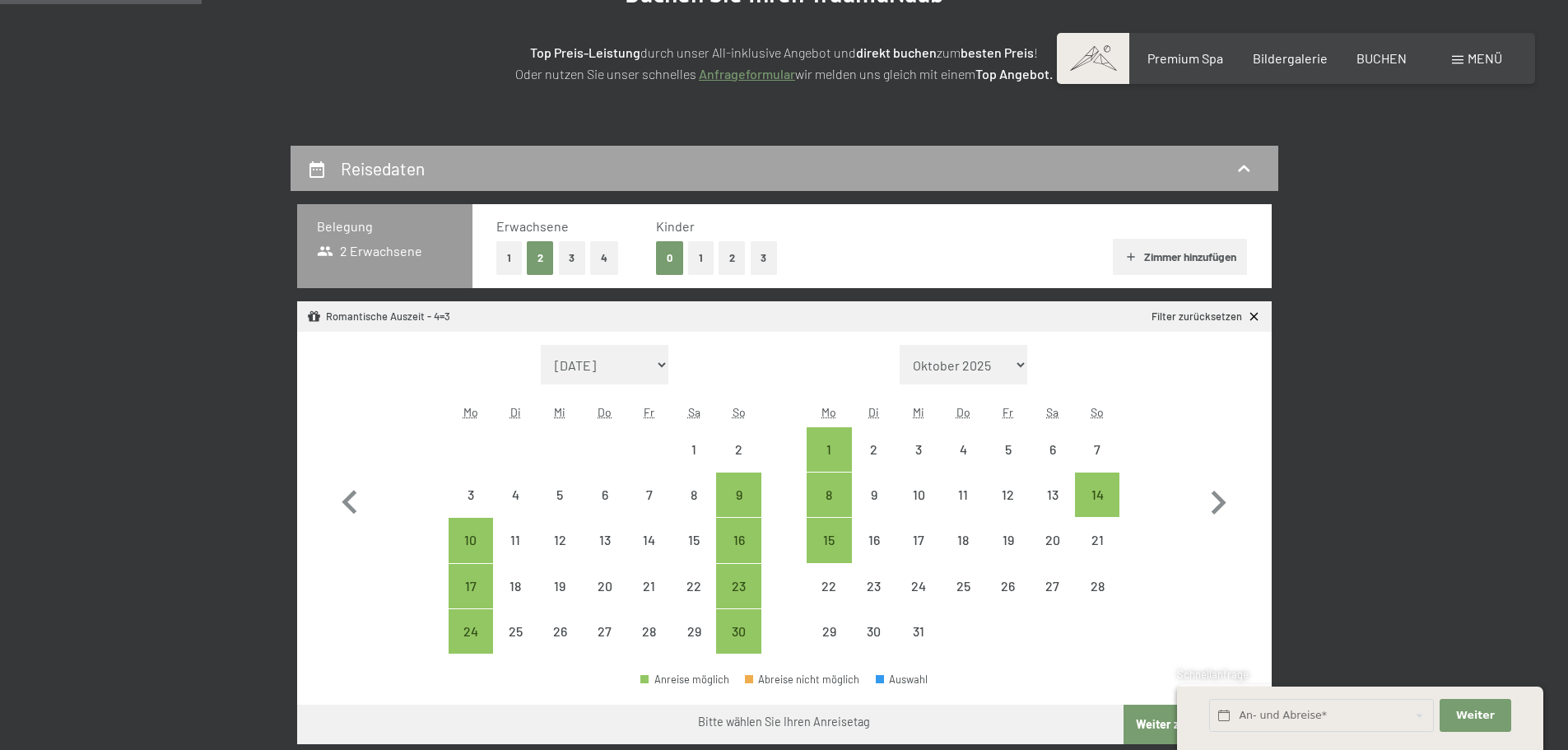
click at [1239, 171] on icon at bounding box center [1243, 167] width 11 height 6
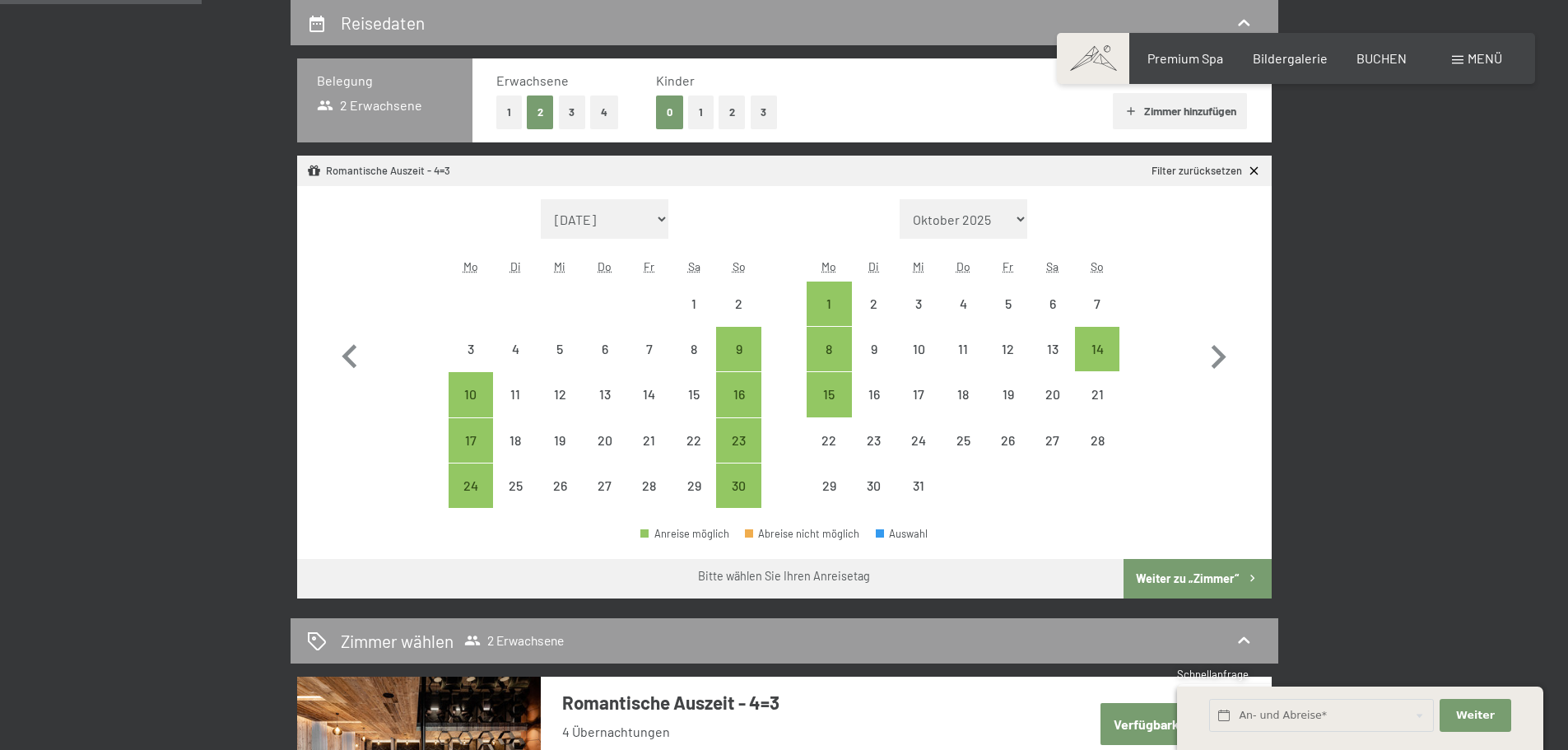
select select "2025-11-01"
select select "2025-12-01"
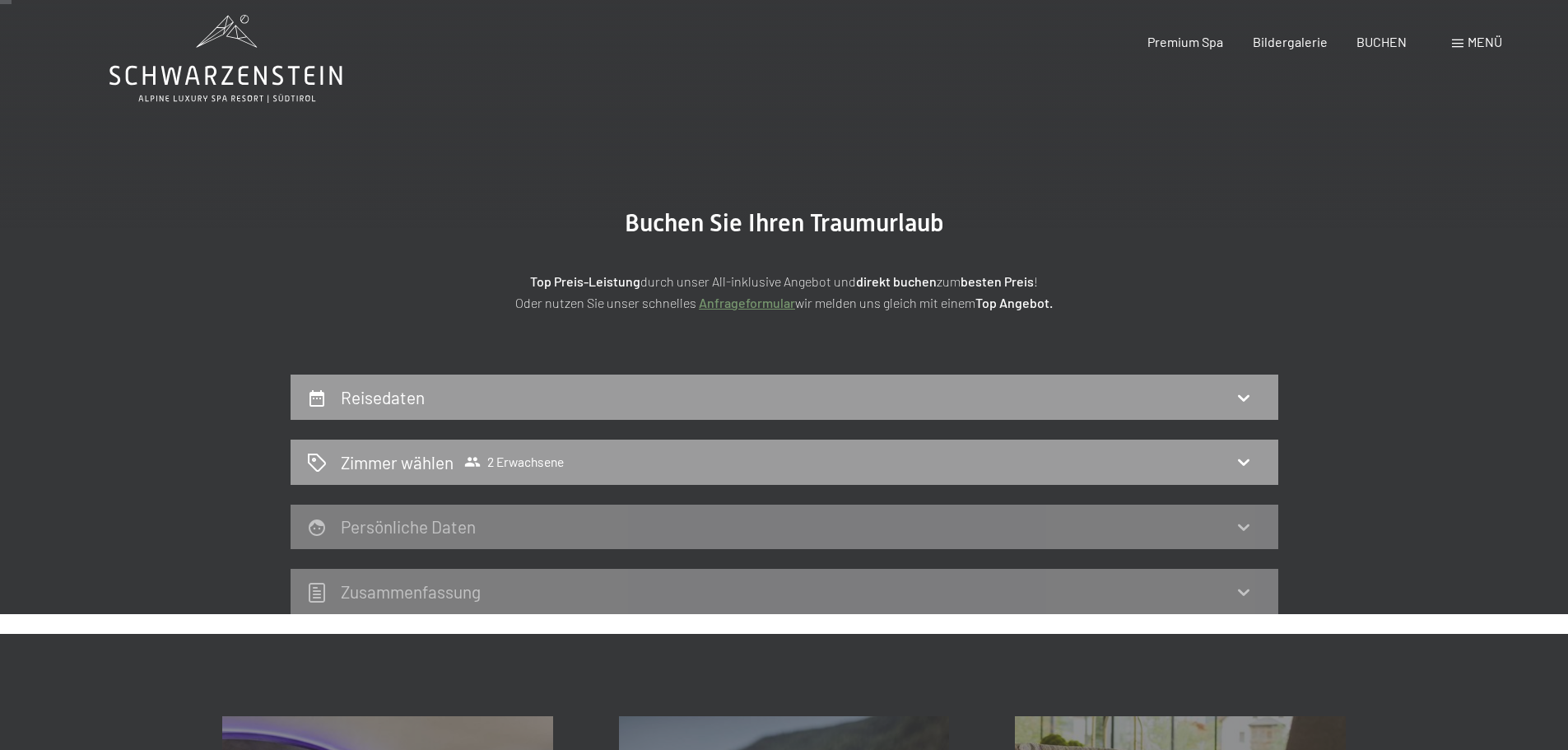
scroll to position [0, 0]
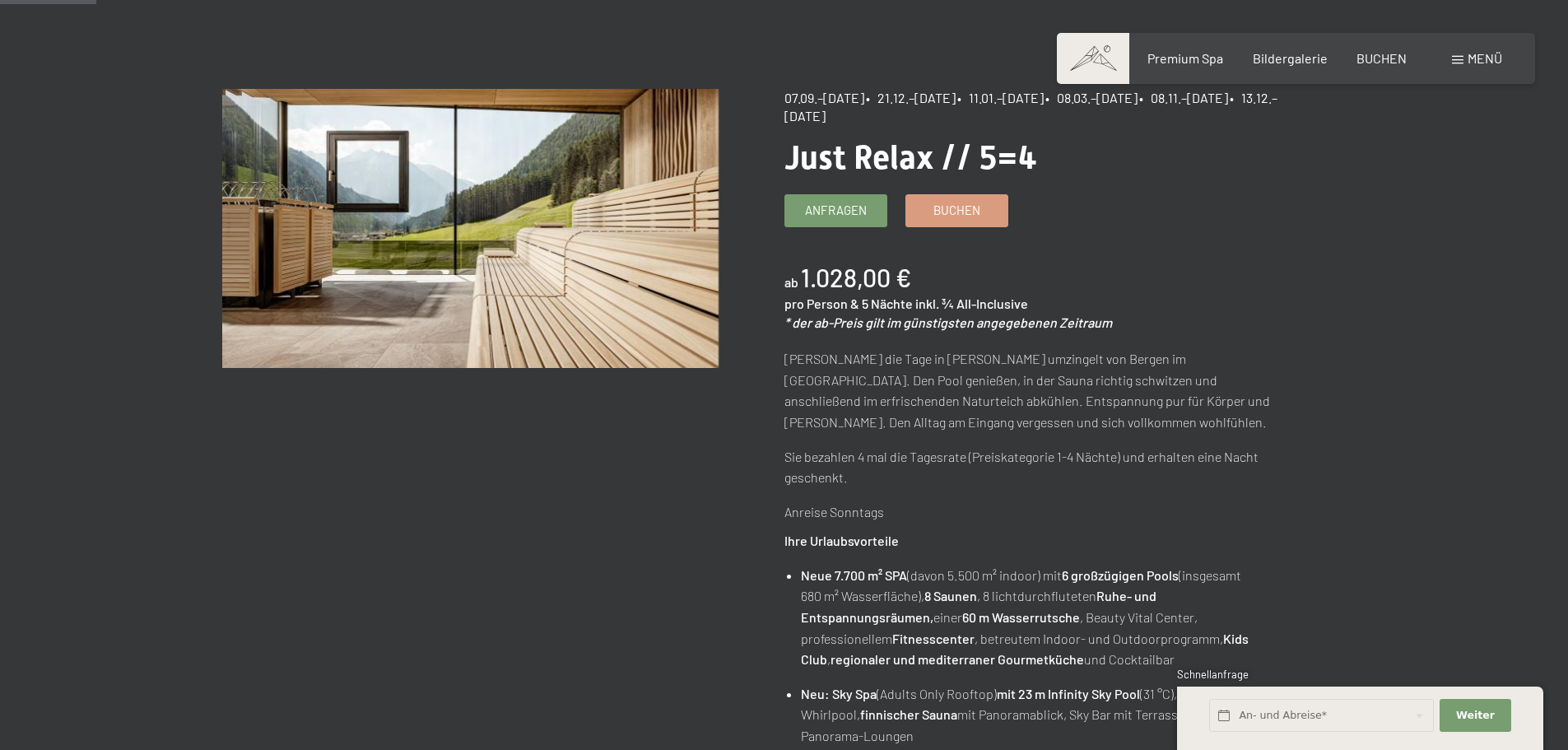
scroll to position [164, 0]
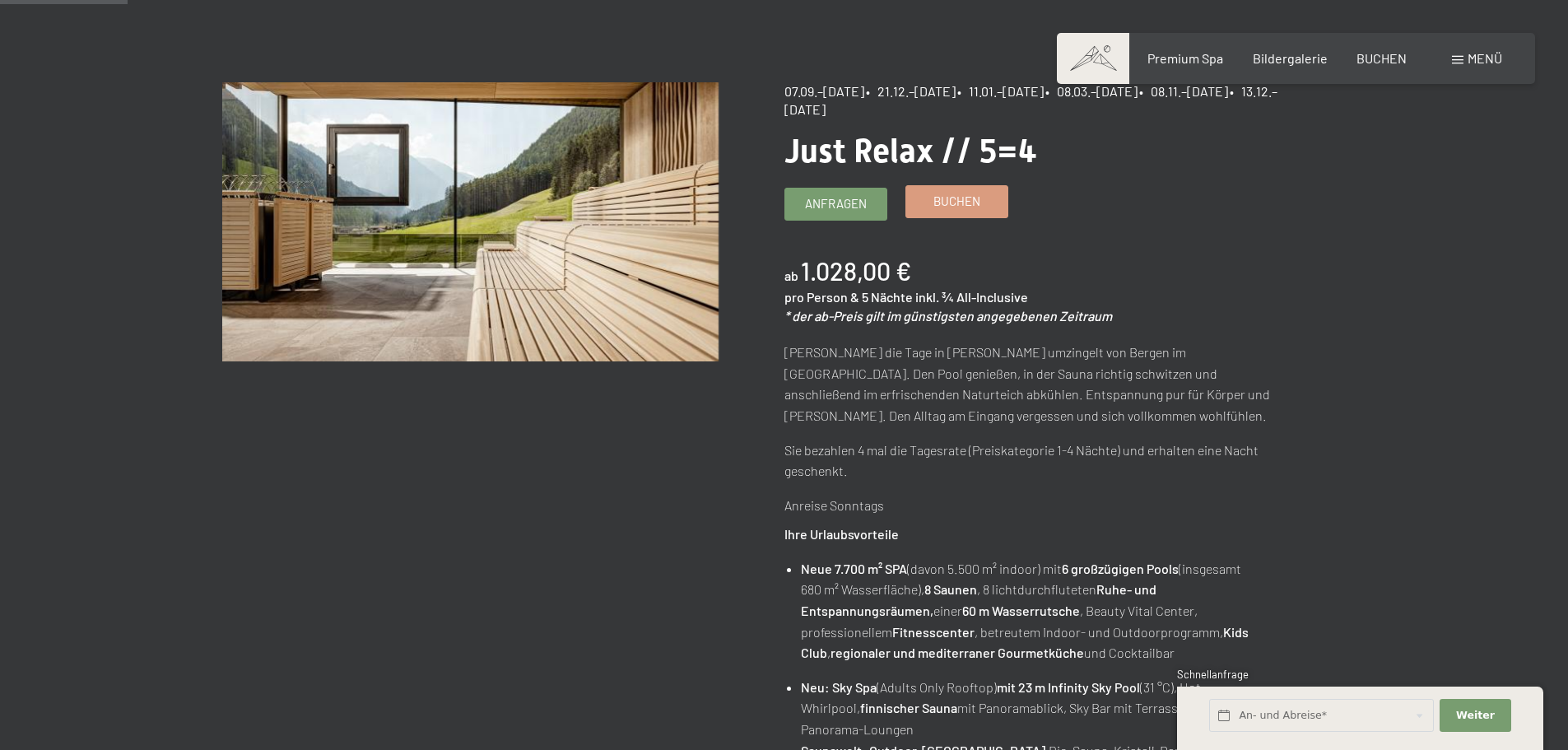
click at [949, 203] on span "Buchen" at bounding box center [957, 201] width 47 height 18
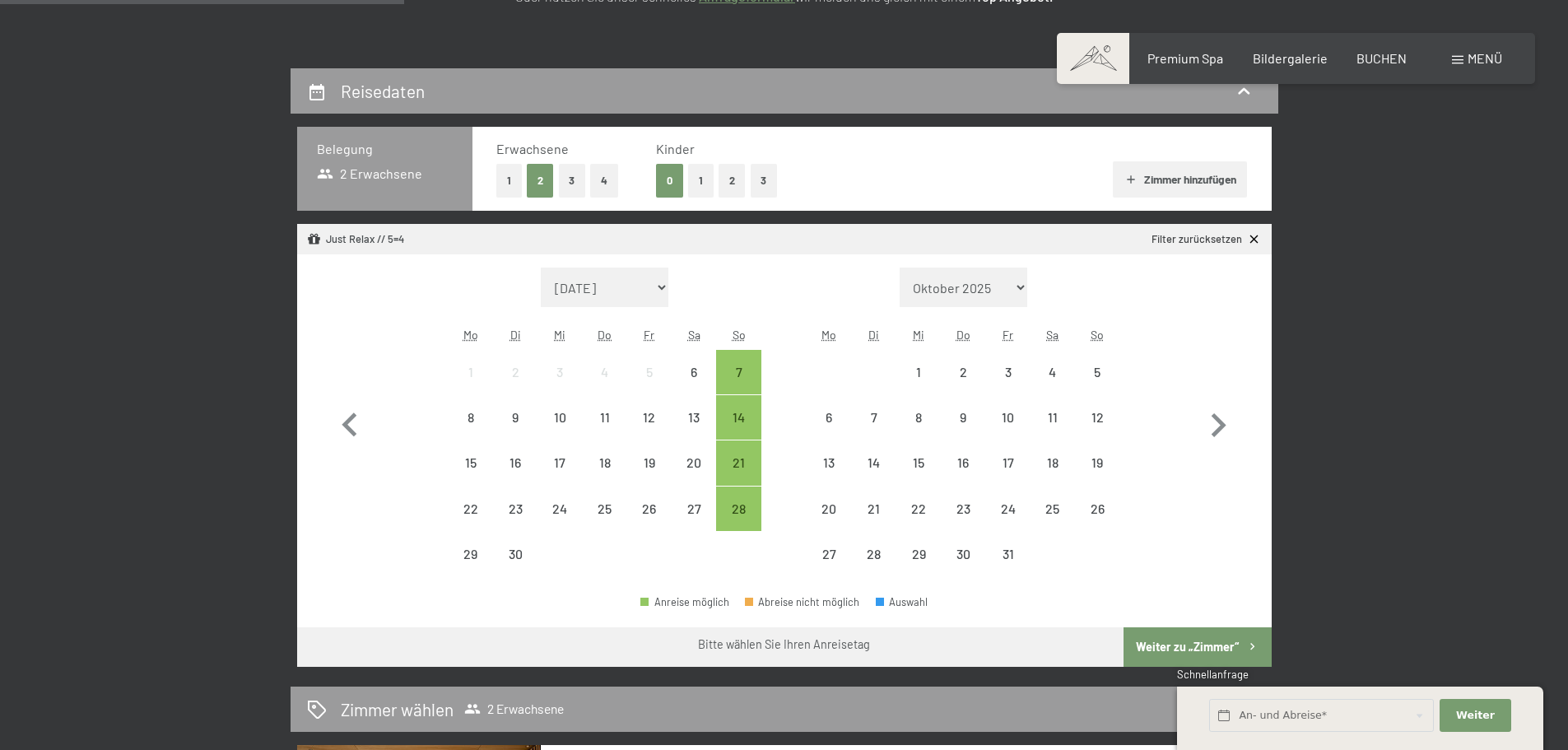
scroll to position [494, 0]
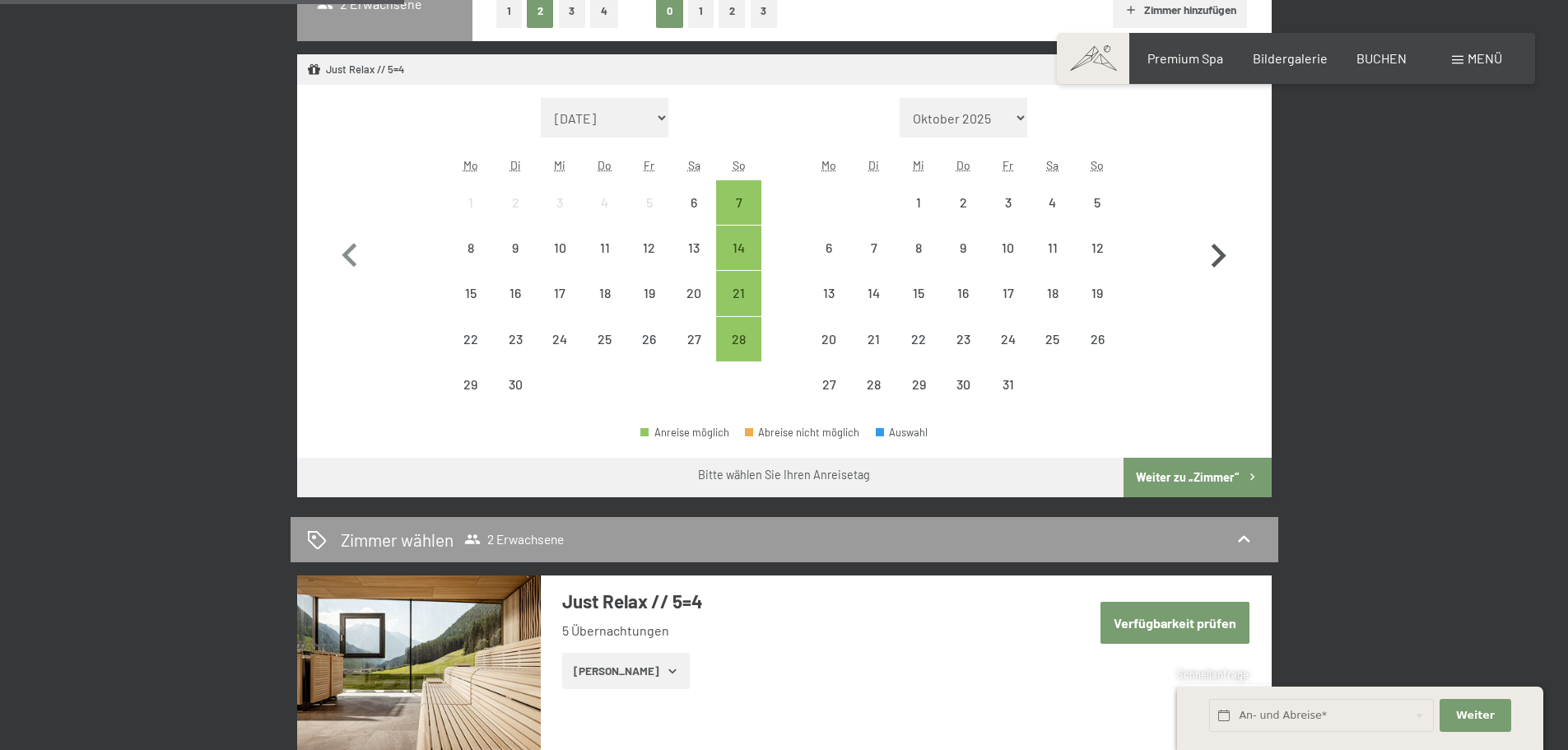
click at [1225, 249] on icon "button" at bounding box center [1218, 256] width 47 height 47
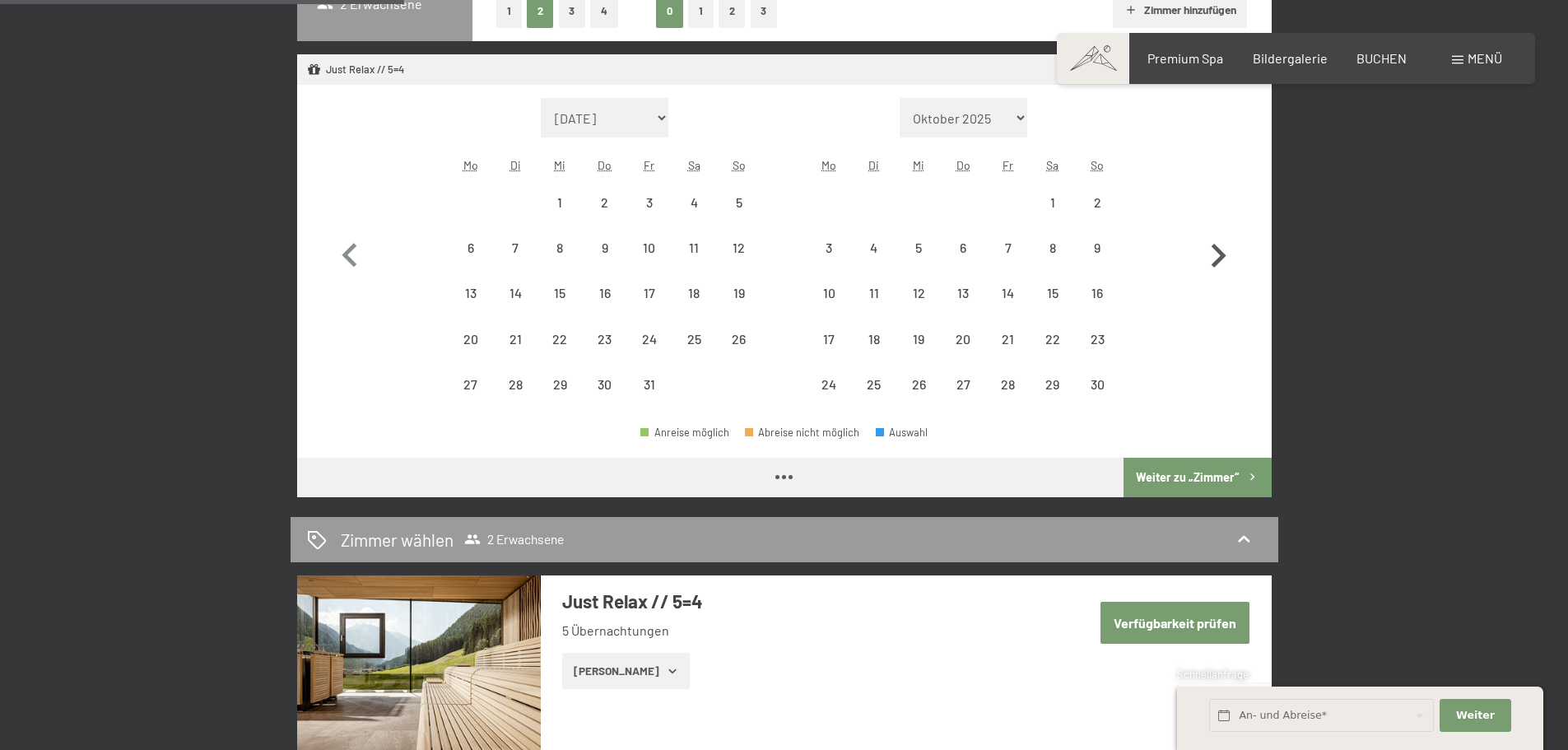
select select "[DATE]"
click at [1206, 255] on icon "button" at bounding box center [1218, 256] width 47 height 47
select select "2025-11-01"
select select "2025-12-01"
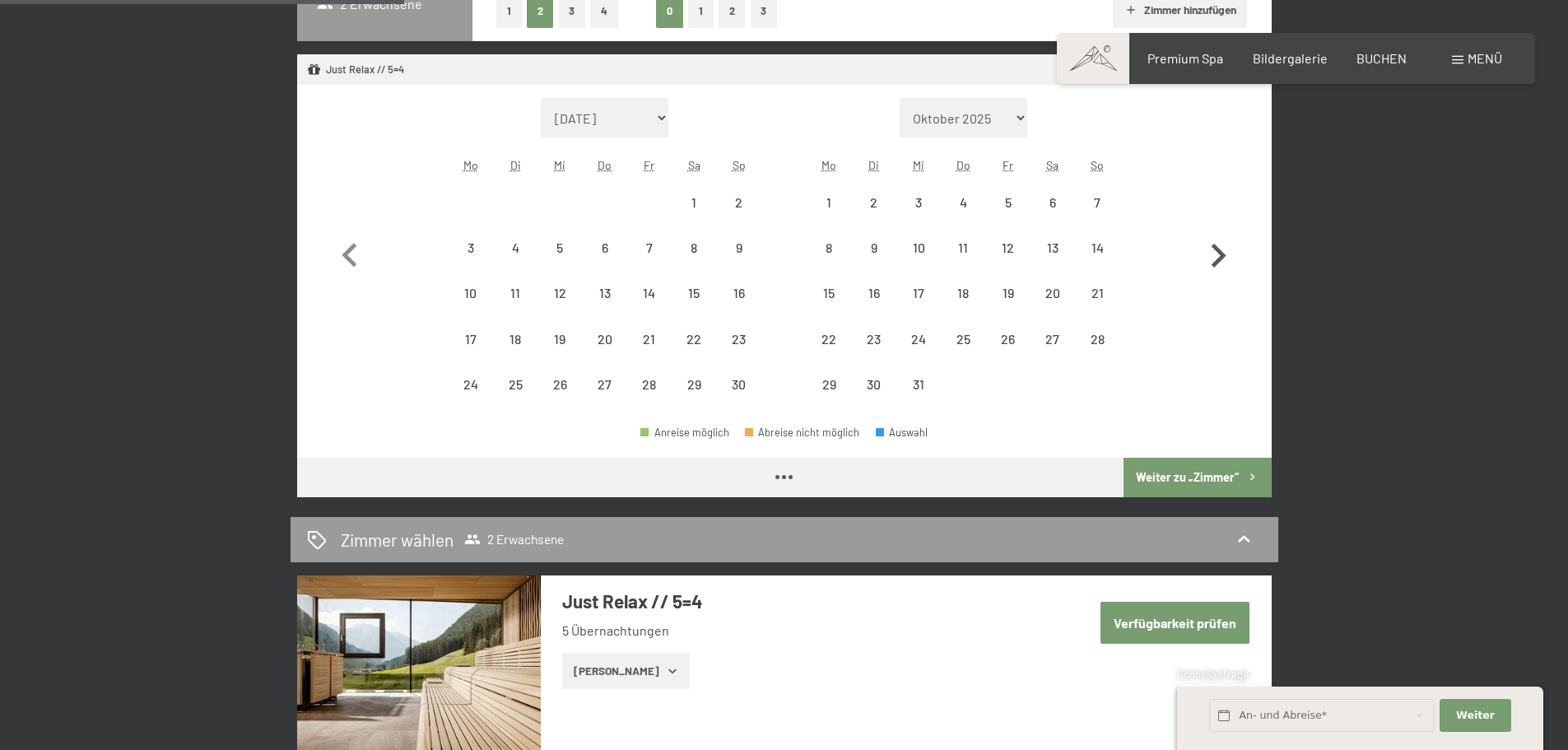
select select "2025-11-01"
select select "2025-12-01"
click at [1219, 253] on icon "button" at bounding box center [1218, 255] width 15 height 24
select select "2025-12-01"
select select "2026-01-01"
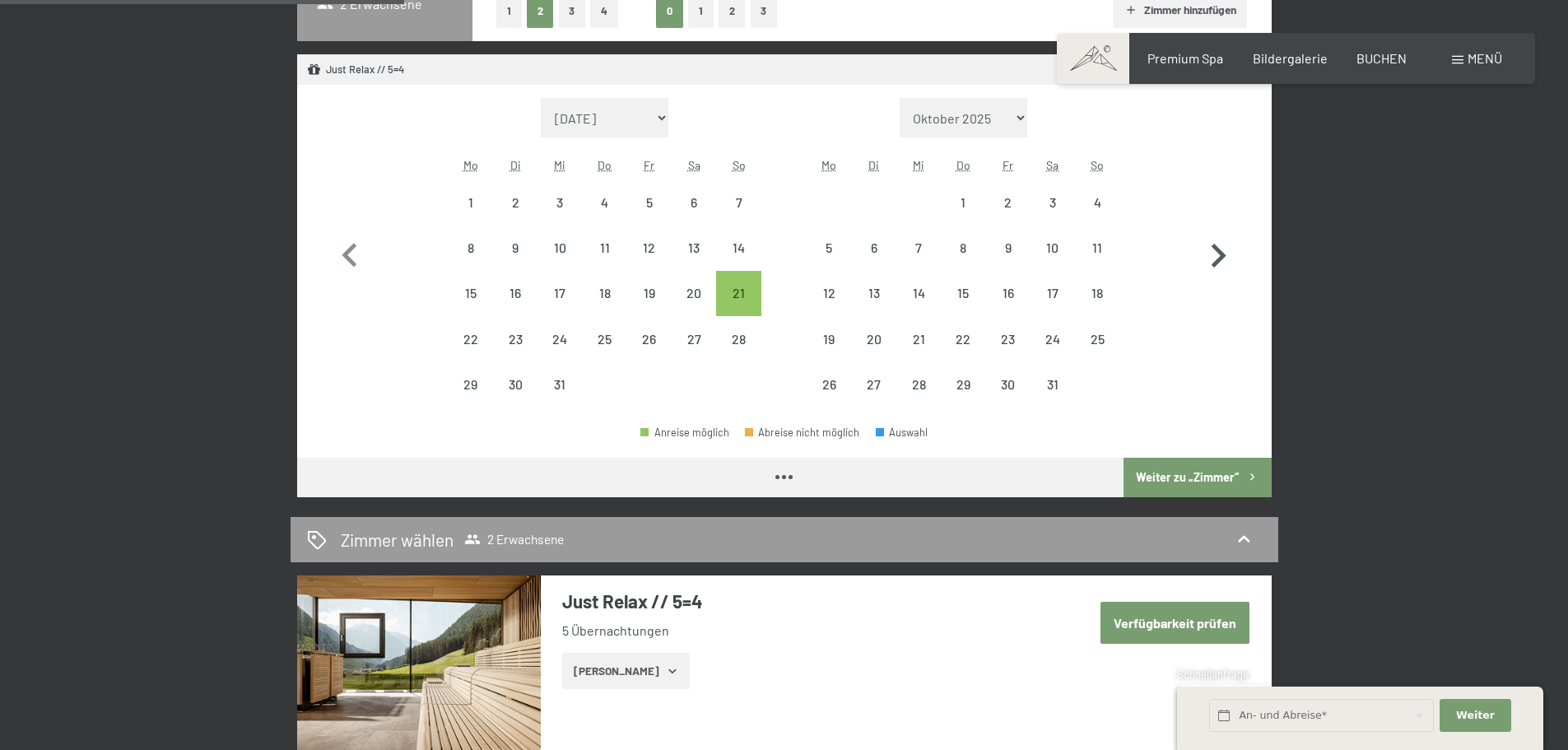
select select "2025-12-01"
select select "2026-01-01"
click at [1219, 253] on icon "button" at bounding box center [1218, 255] width 15 height 24
select select "2026-01-01"
select select "2026-02-01"
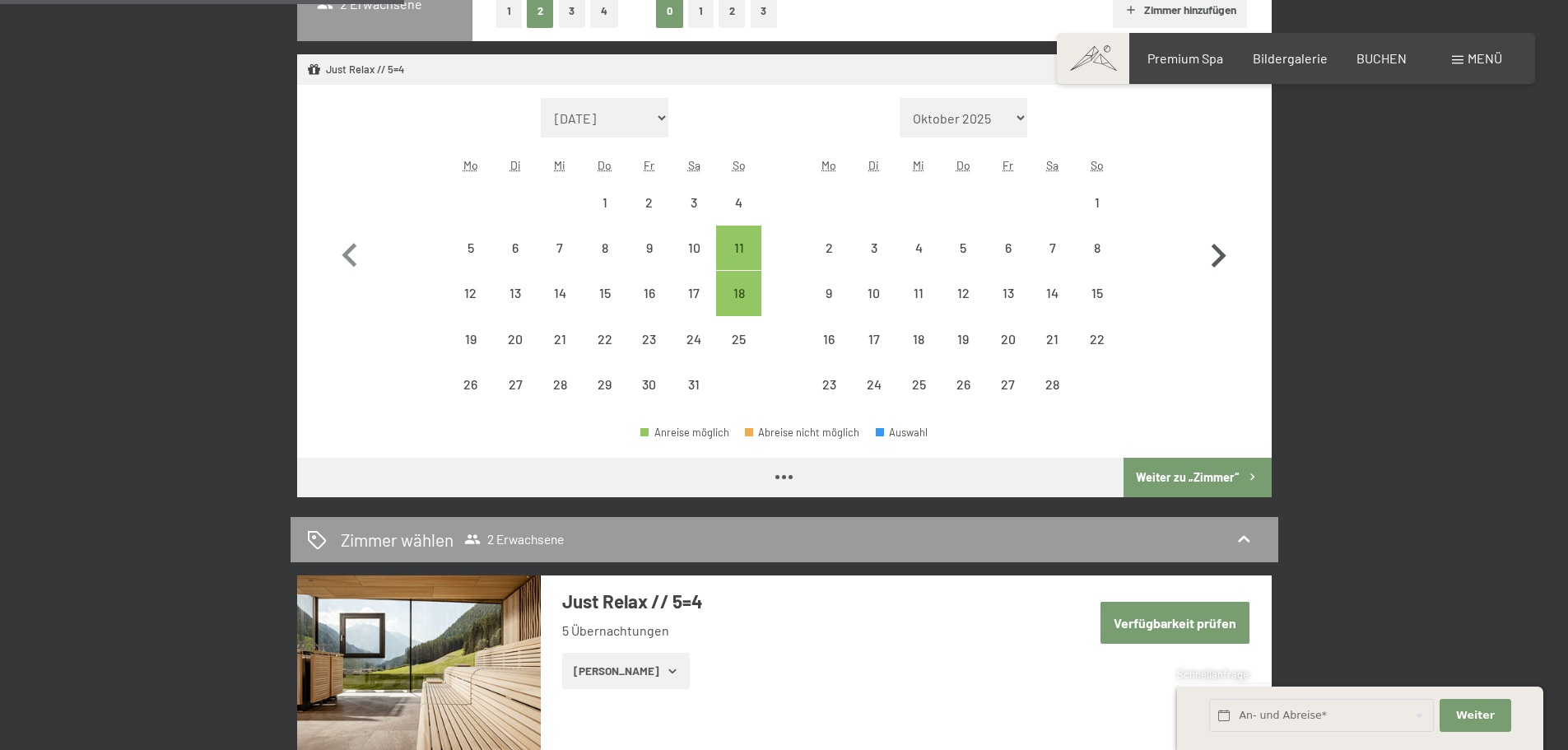
select select "2026-01-01"
select select "2026-02-01"
click at [1219, 253] on icon "button" at bounding box center [1218, 255] width 15 height 24
select select "2026-02-01"
select select "2026-03-01"
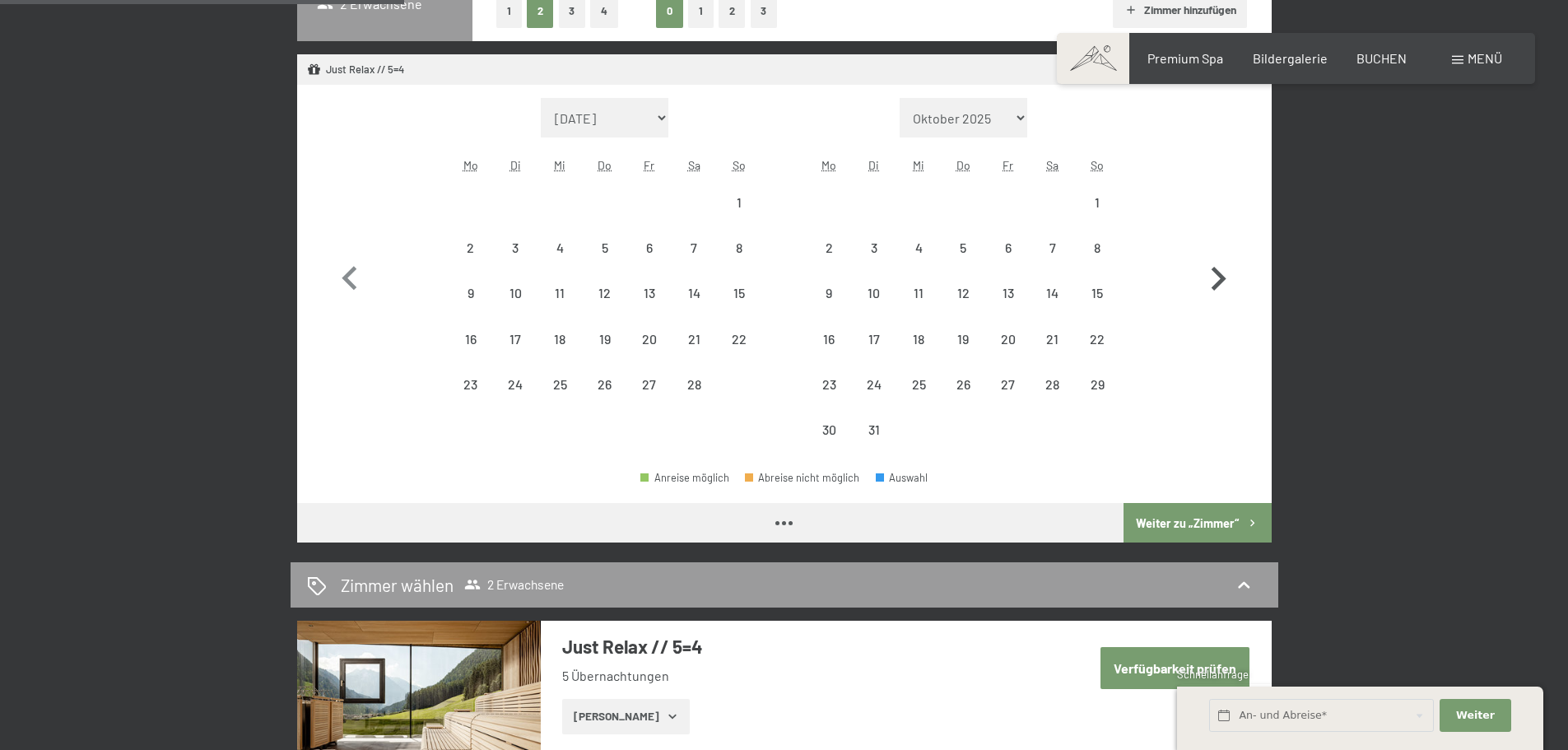
select select "2026-02-01"
select select "2026-03-01"
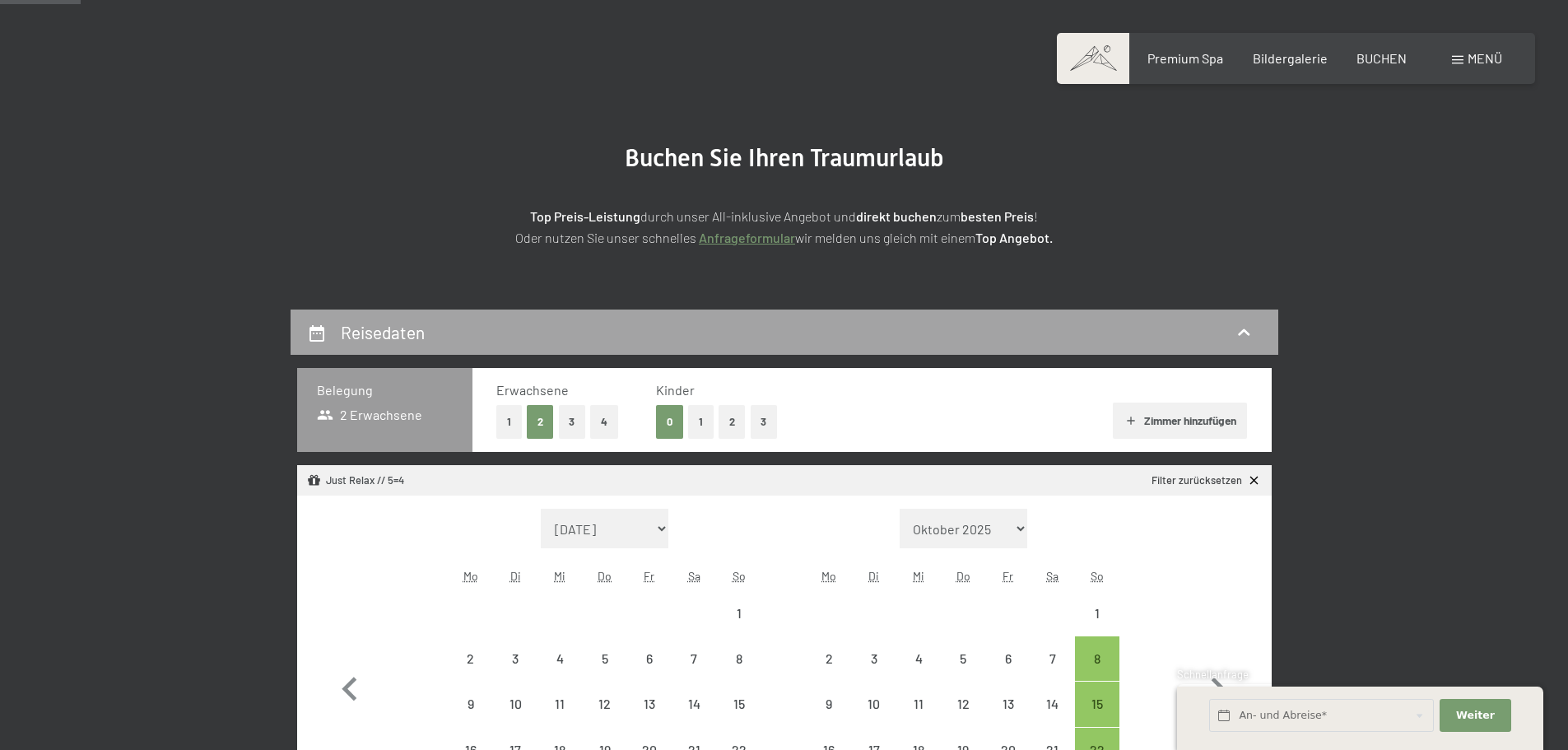
scroll to position [83, 0]
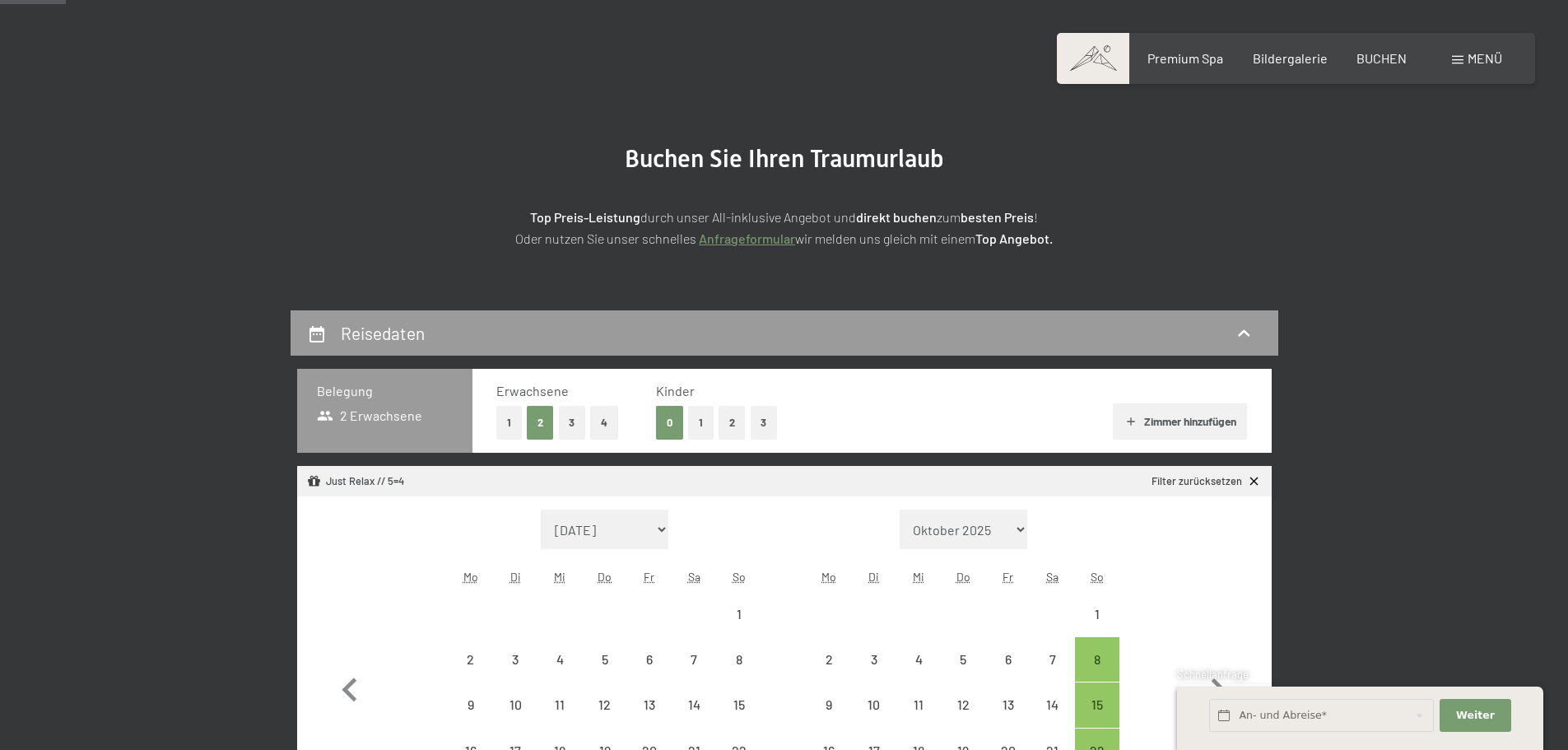
click at [1414, 222] on section "Buchen Sie Ihren Traumurlaub Top Preis-Leistung durch unser All-inklusive Angeb…" at bounding box center [784, 197] width 1568 height 228
click at [1073, 61] on span at bounding box center [1093, 58] width 72 height 51
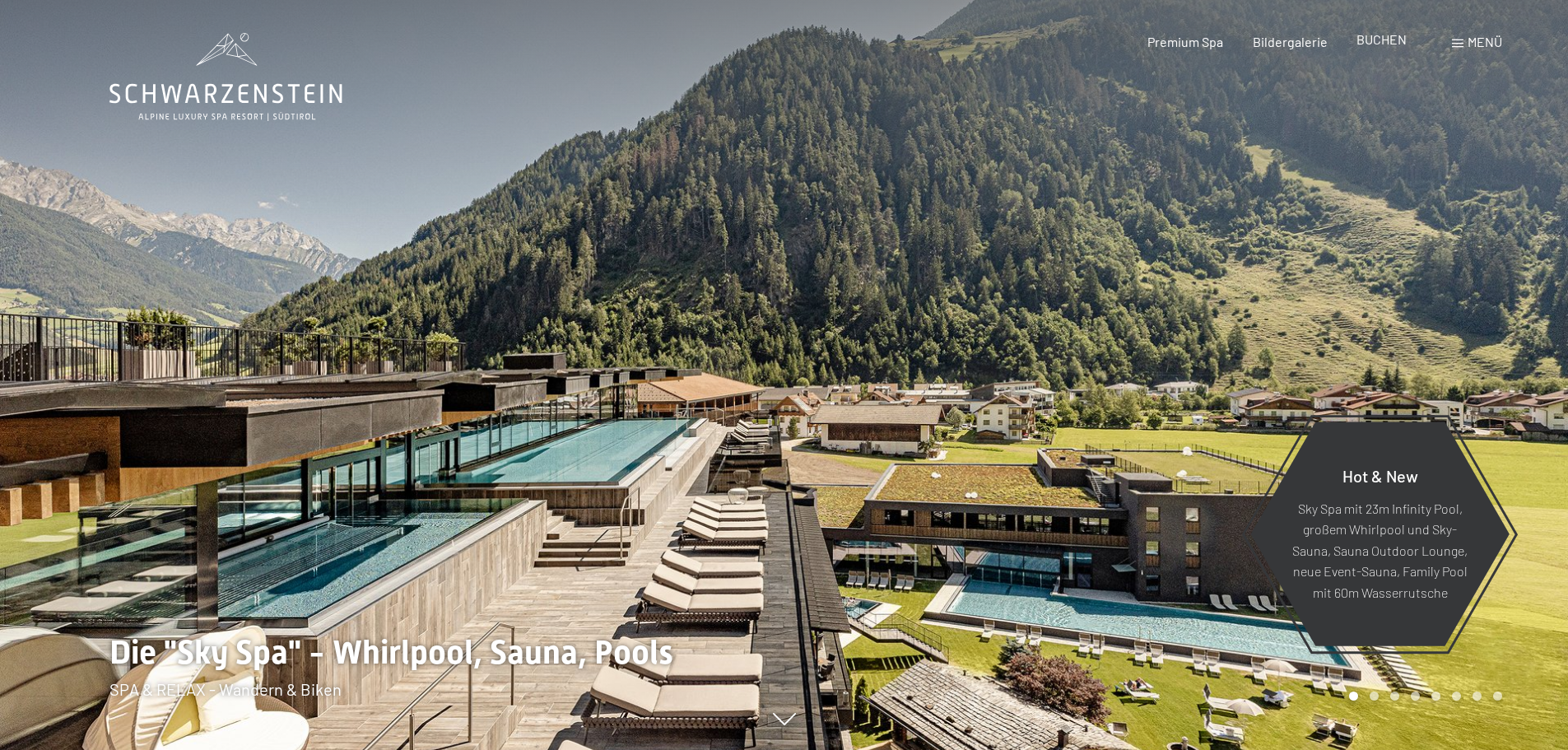
click at [1405, 40] on span "BUCHEN" at bounding box center [1381, 40] width 50 height 16
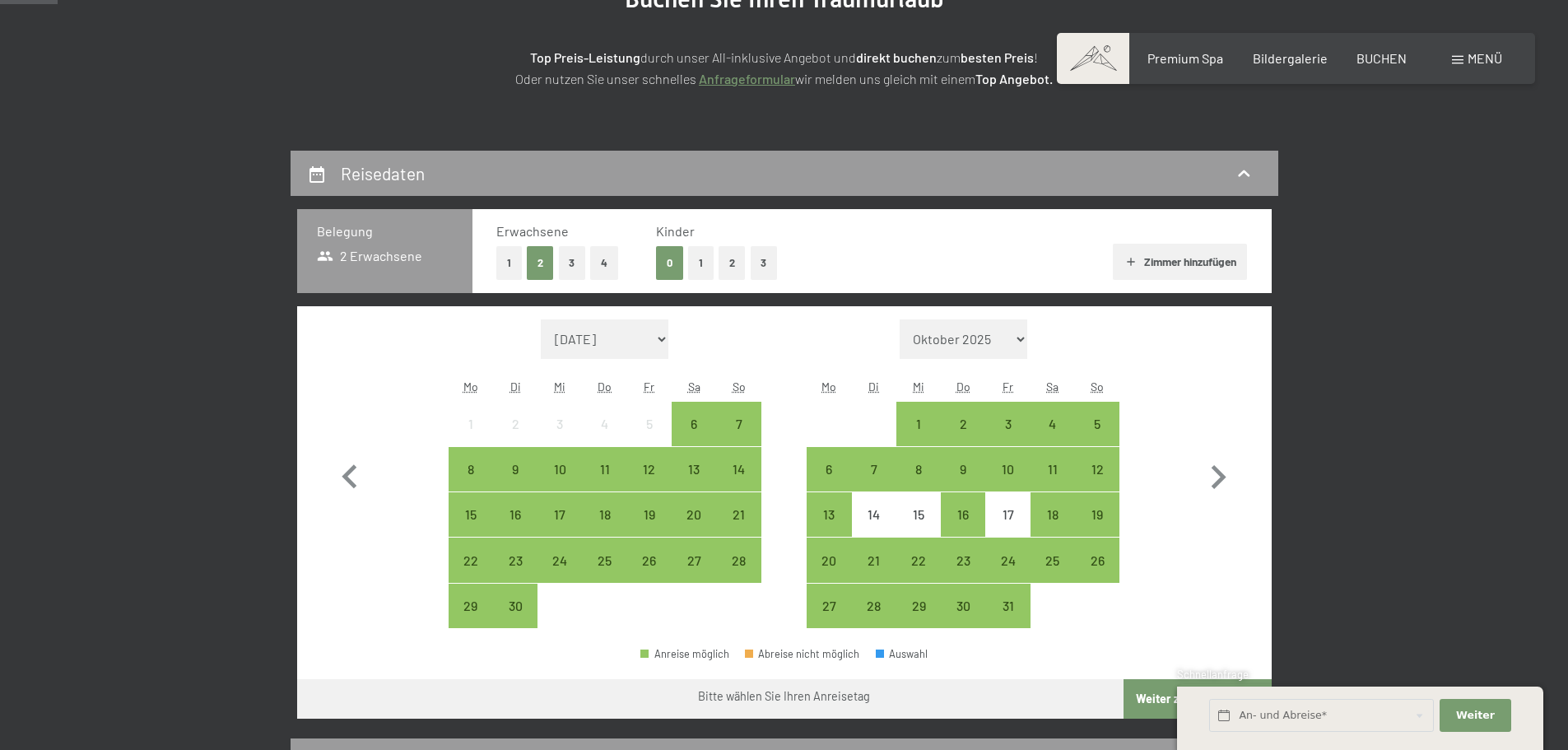
scroll to position [247, 0]
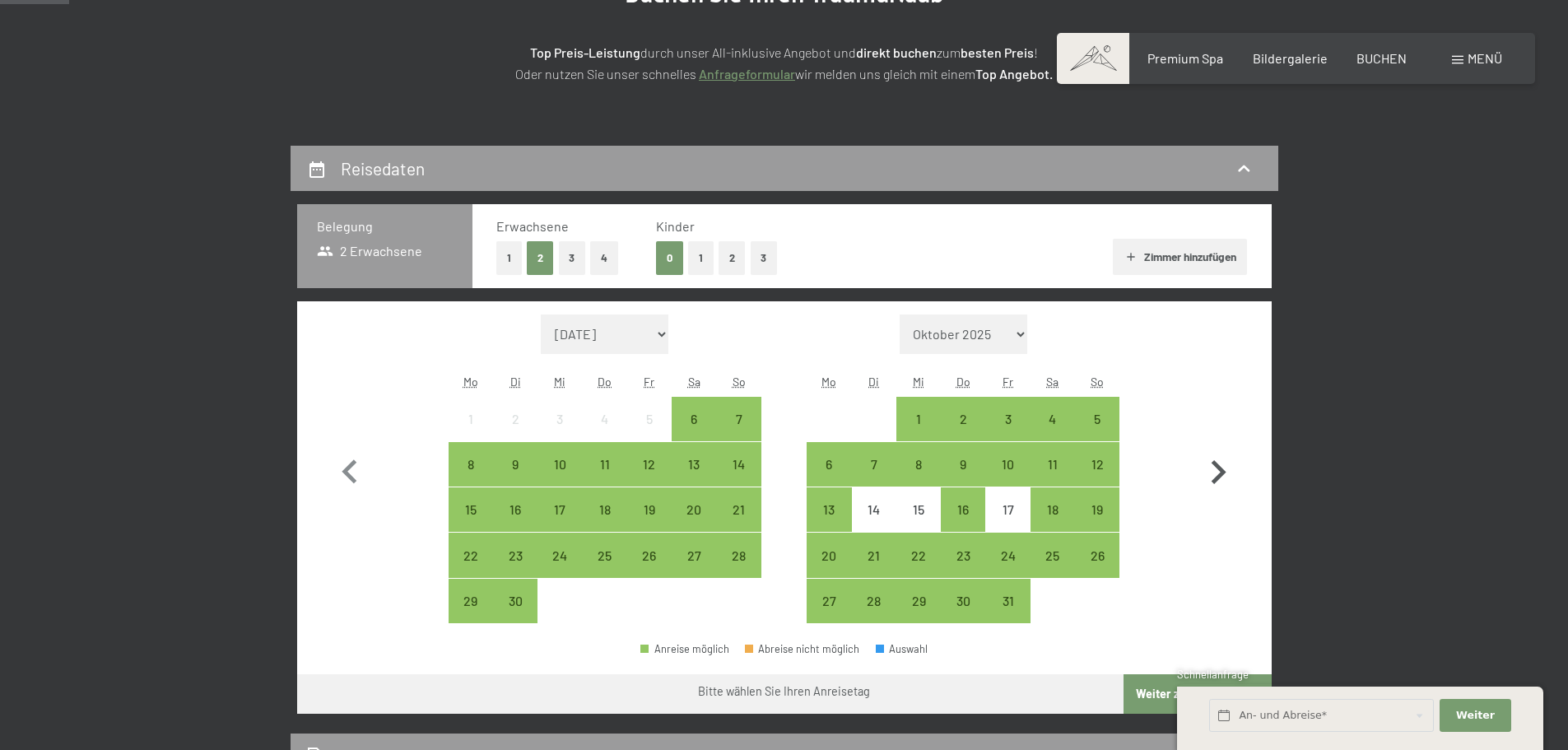
click at [1223, 472] on icon "button" at bounding box center [1218, 472] width 15 height 24
select select "2025-10-01"
select select "2025-11-01"
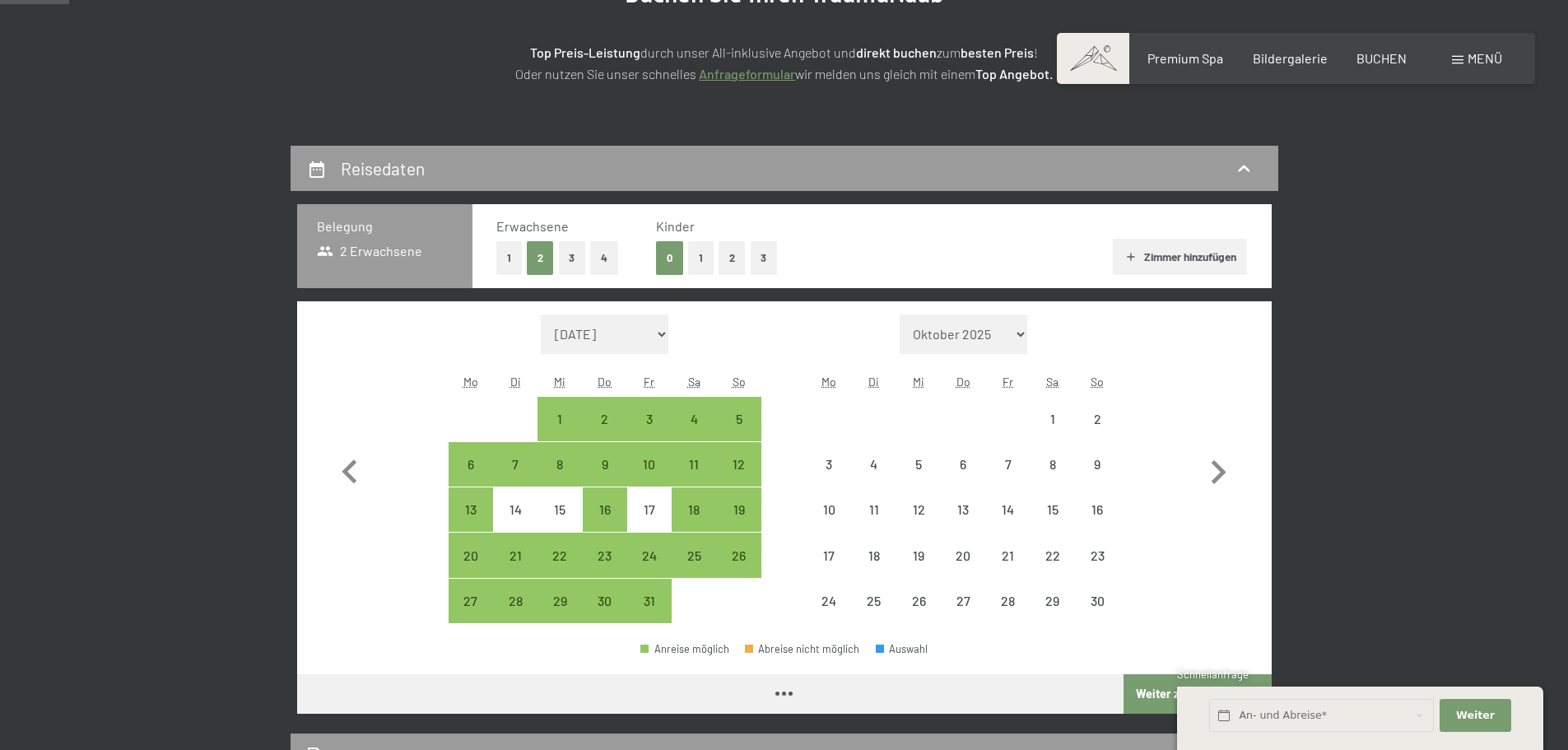
select select "2025-10-01"
select select "2025-11-01"
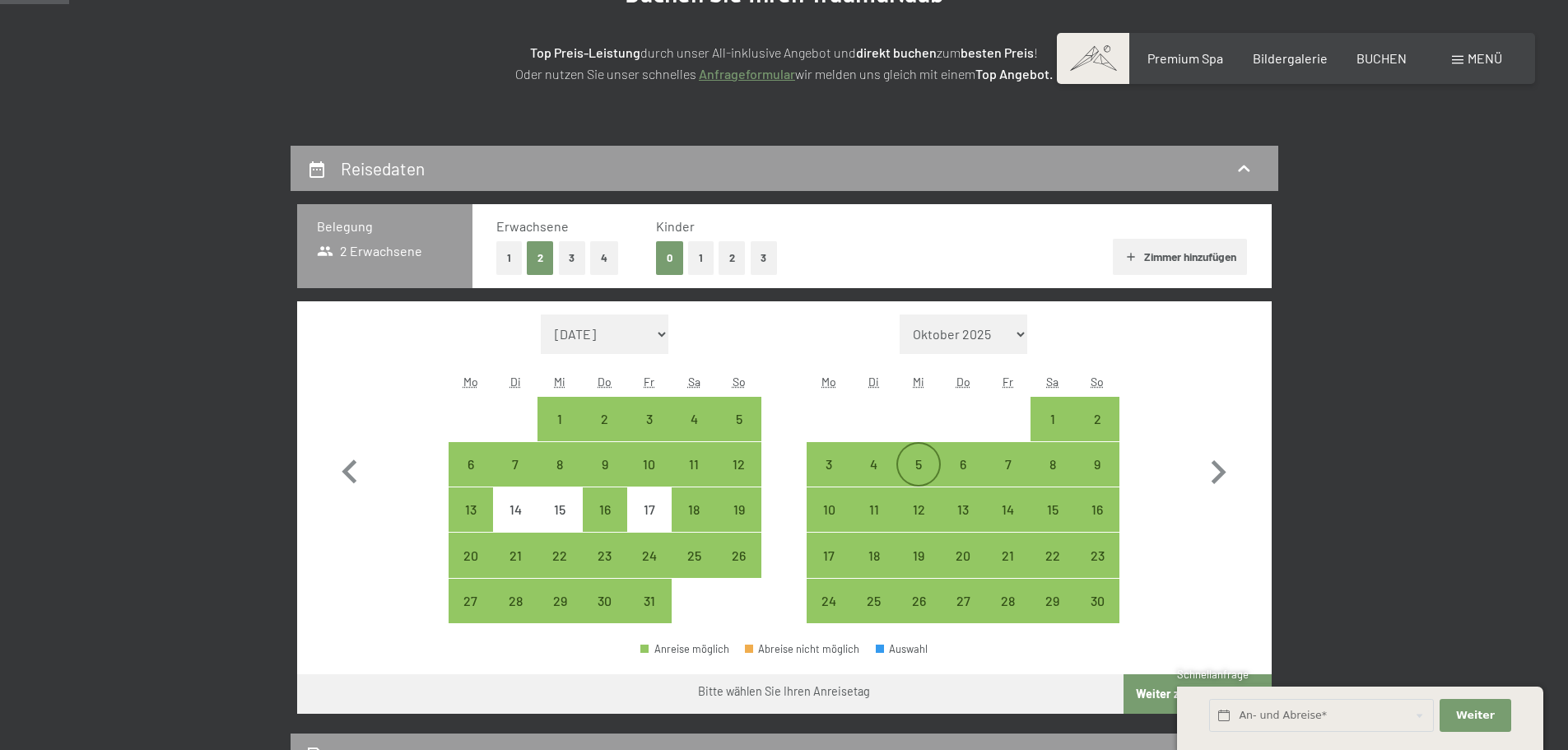
click at [929, 461] on div "5" at bounding box center [918, 478] width 41 height 41
select select "2025-10-01"
select select "2025-11-01"
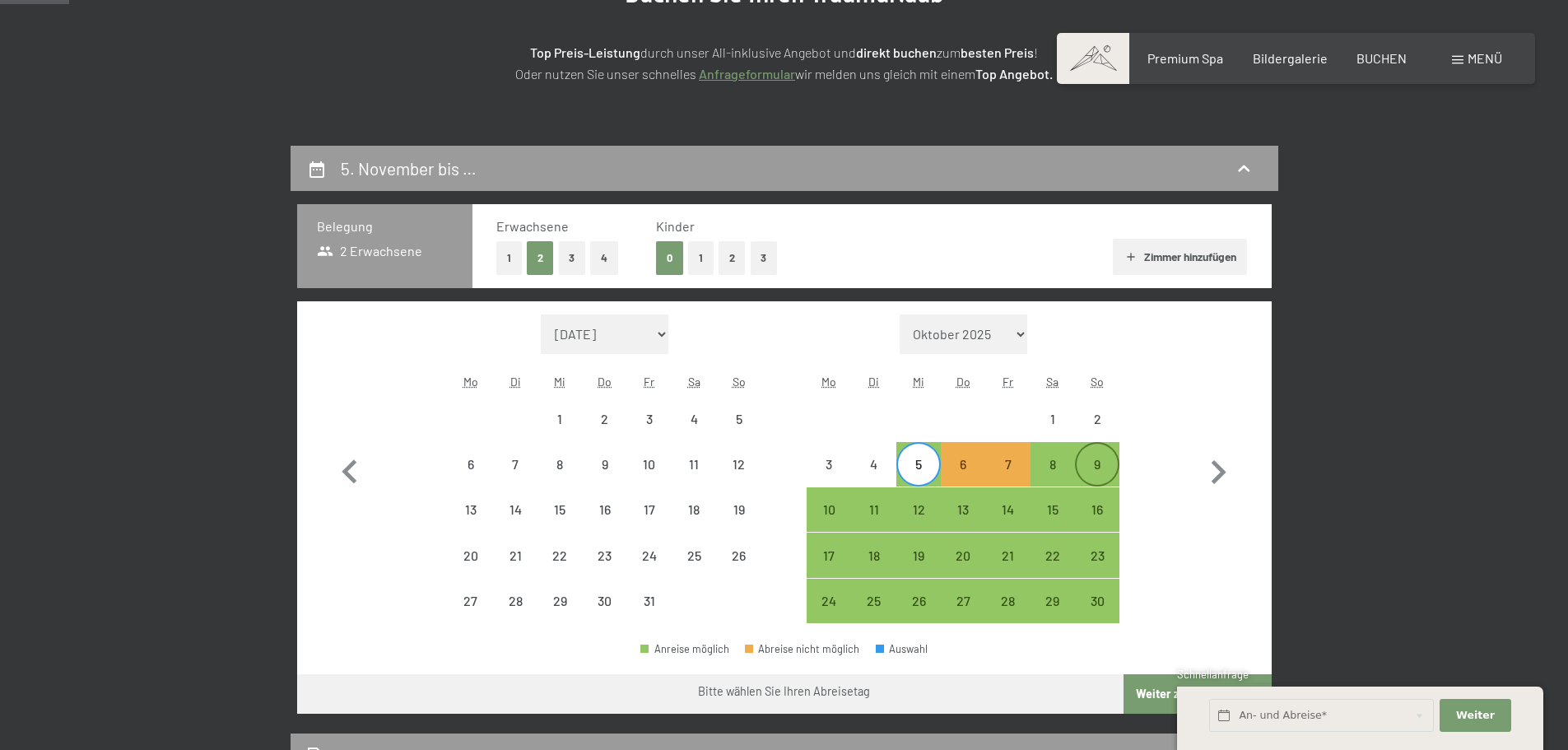
click at [1079, 465] on div "9" at bounding box center [1097, 478] width 41 height 41
select select "2025-10-01"
select select "2025-11-01"
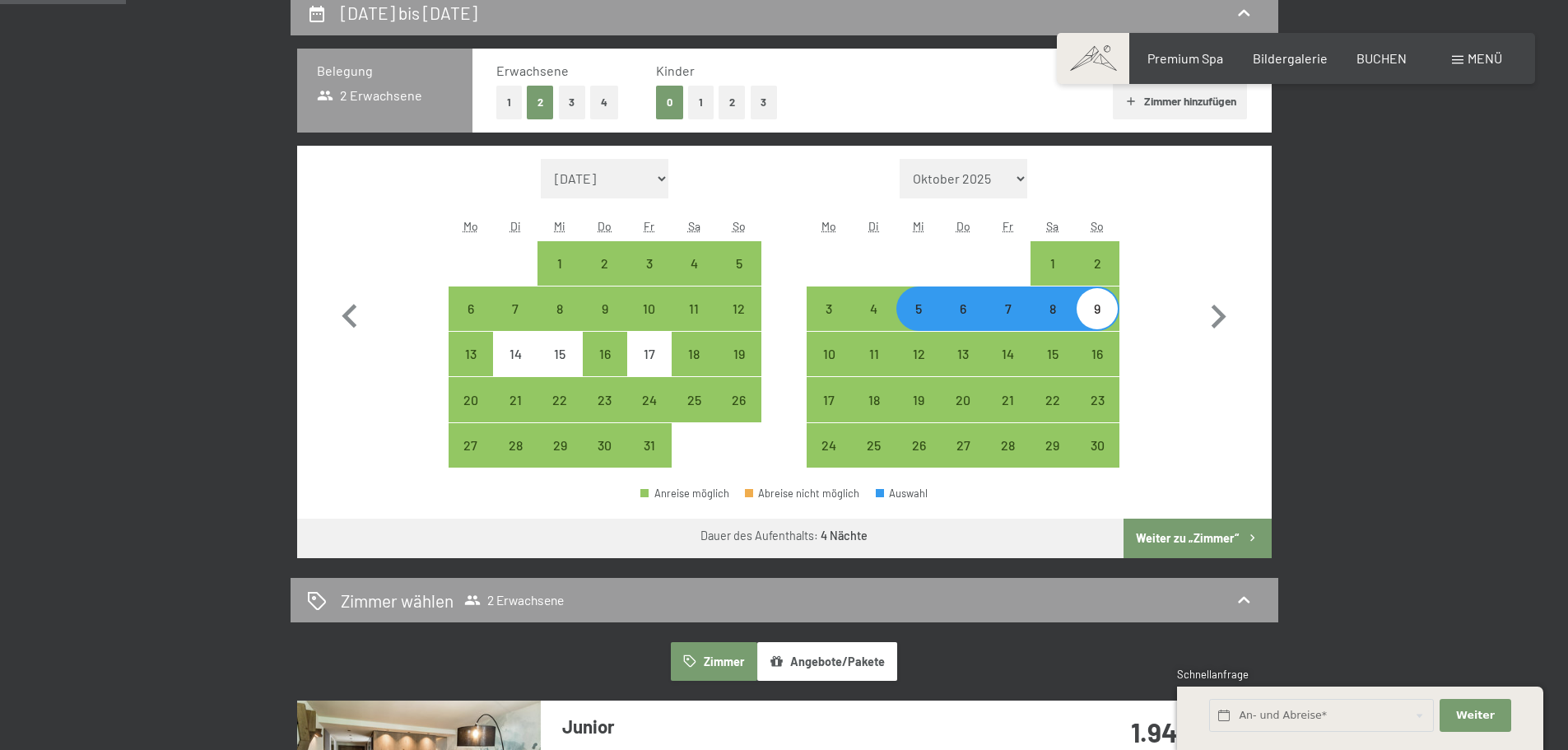
scroll to position [412, 0]
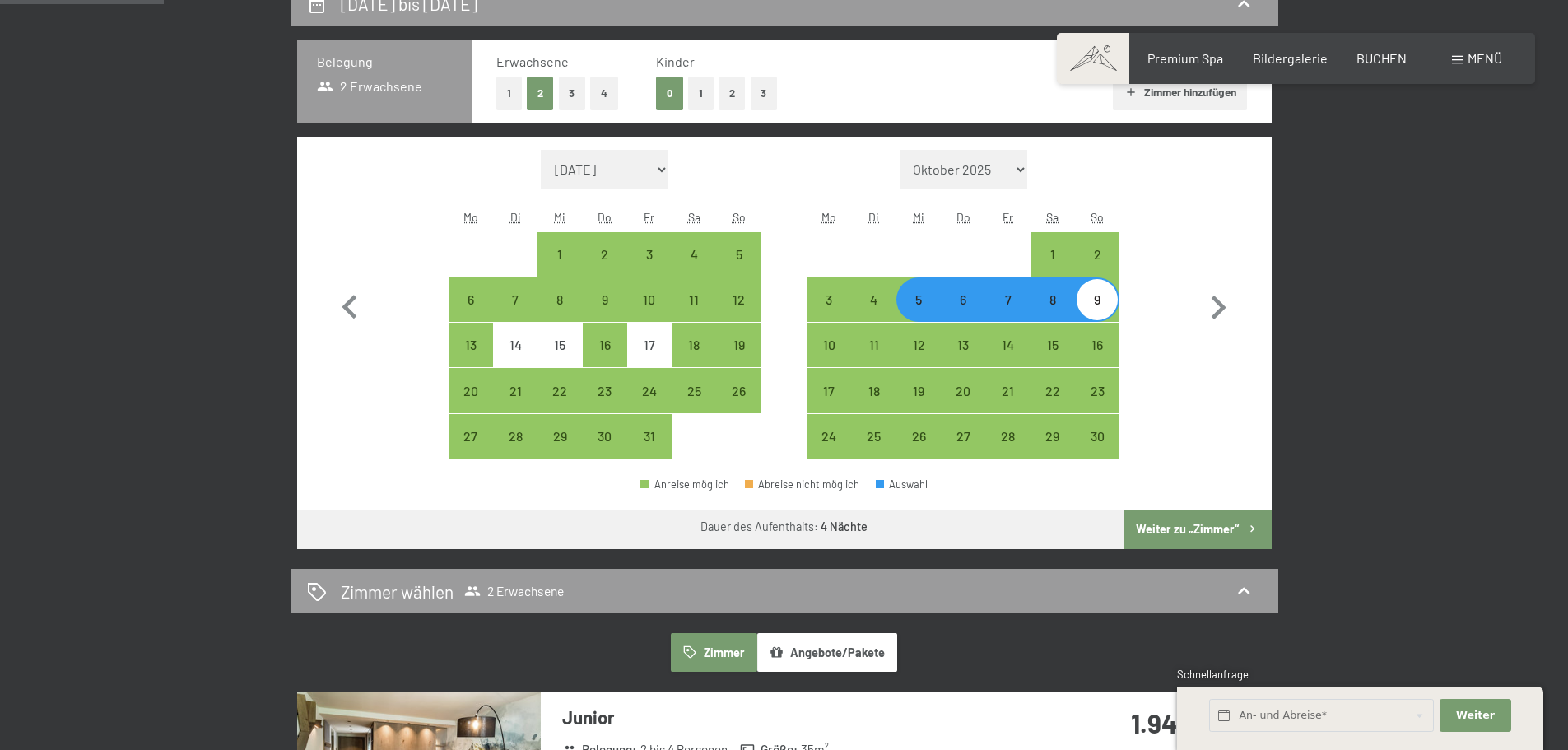
click at [896, 639] on button "Angebote/Pakete" at bounding box center [827, 652] width 140 height 38
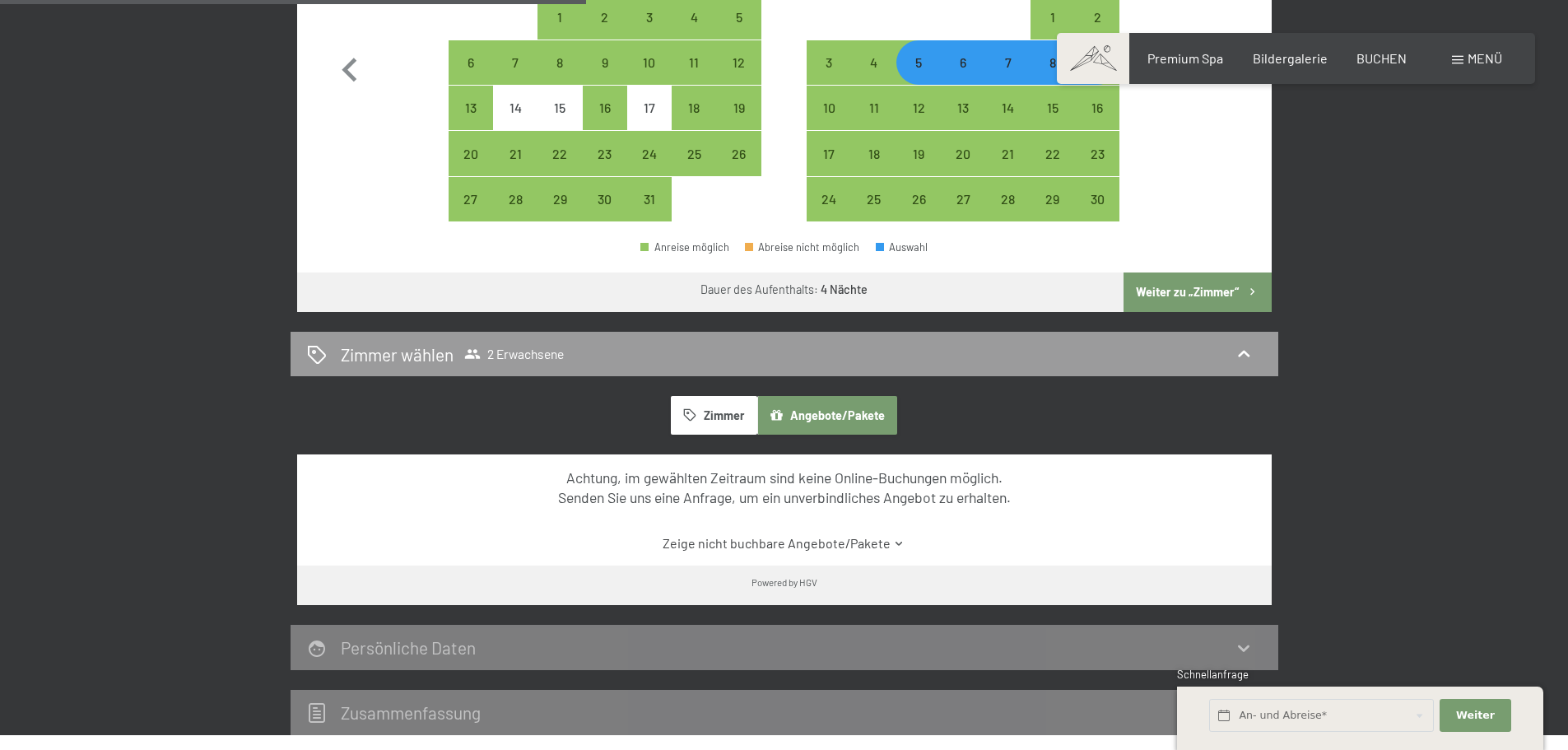
scroll to position [659, 0]
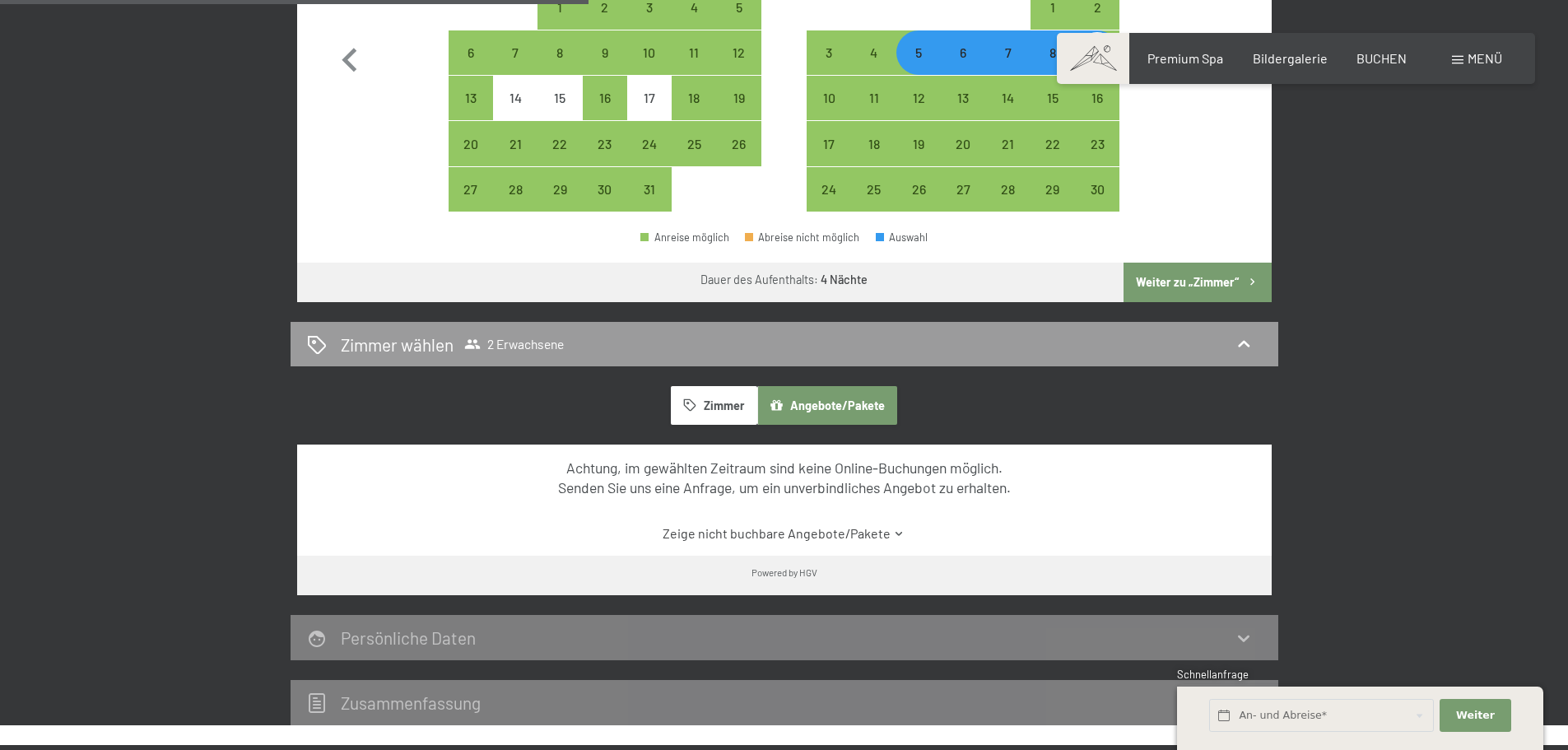
click at [1218, 273] on button "Weiter zu „Zimmer“" at bounding box center [1197, 282] width 148 height 40
select select "[DATE]"
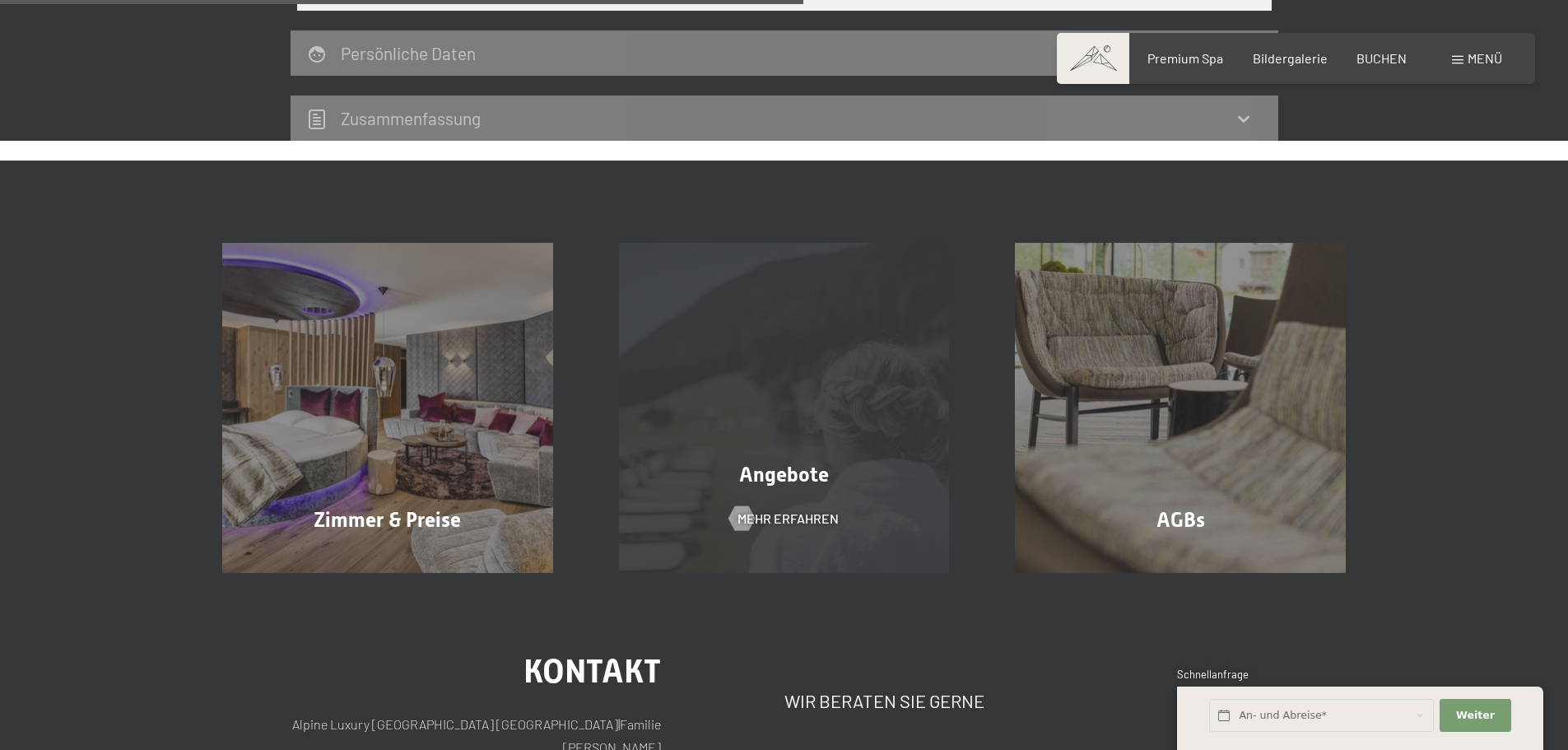
scroll to position [722, 0]
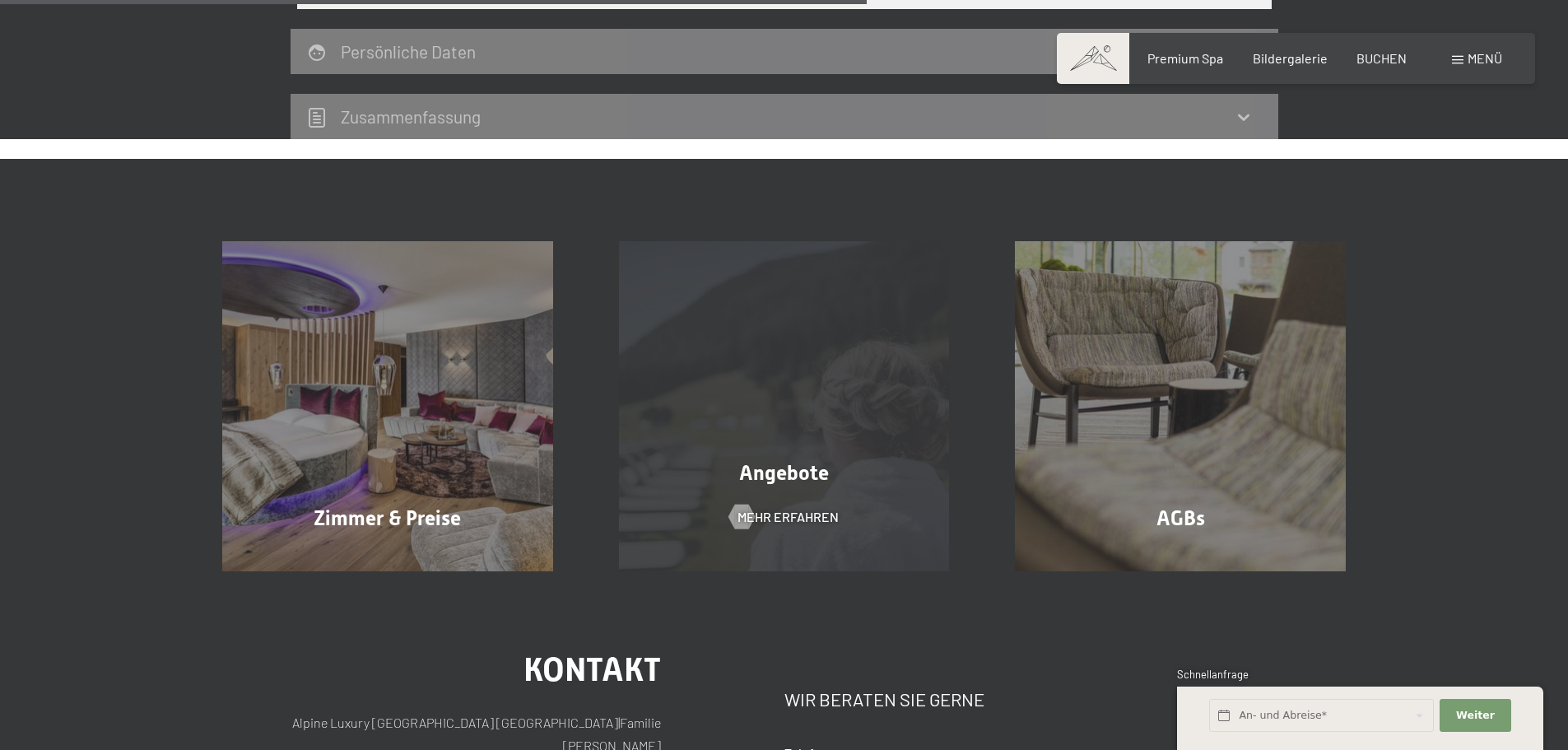
click at [722, 508] on div "Angebote Mehr erfahren" at bounding box center [784, 407] width 397 height 331
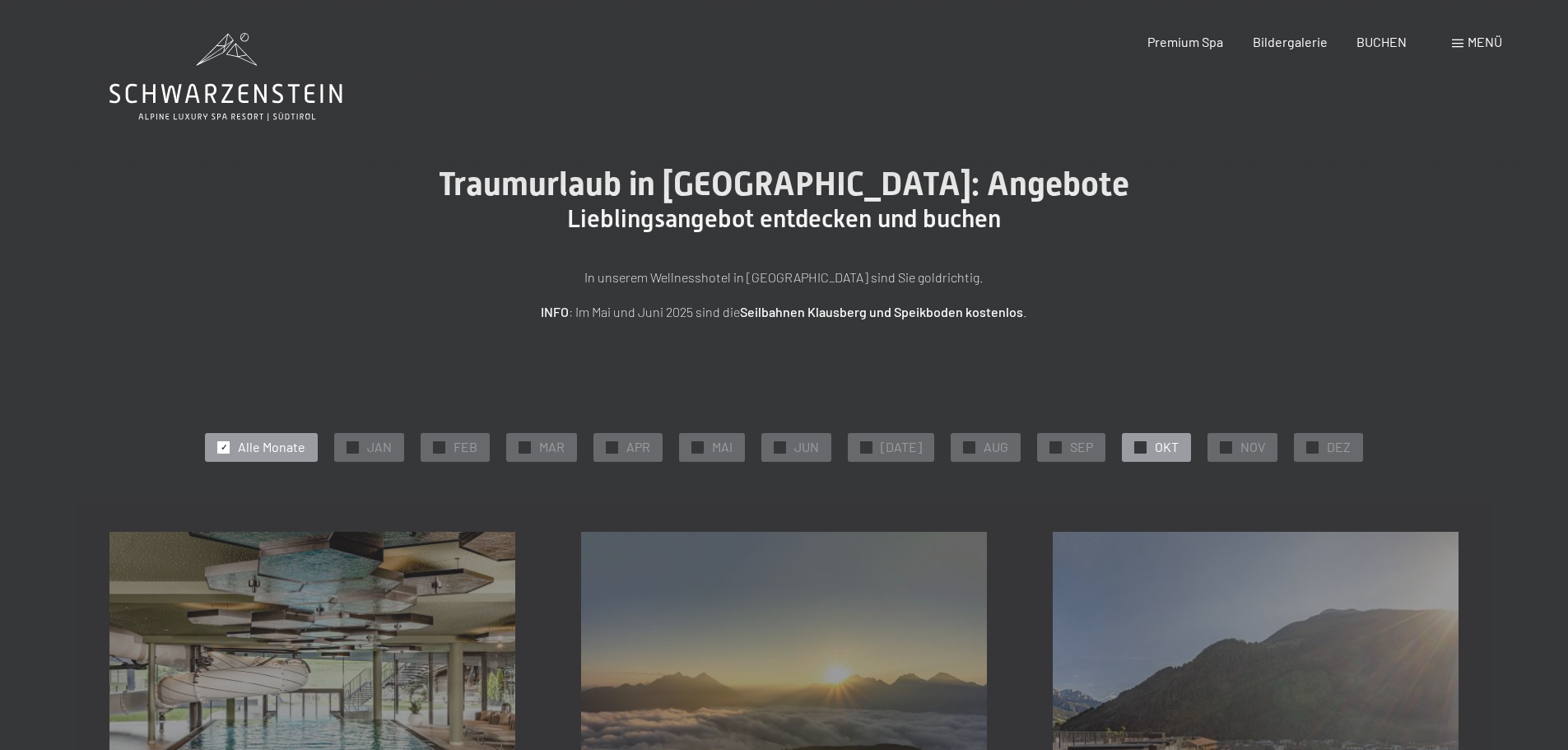
click at [1170, 451] on div "✓ OKT" at bounding box center [1156, 447] width 69 height 28
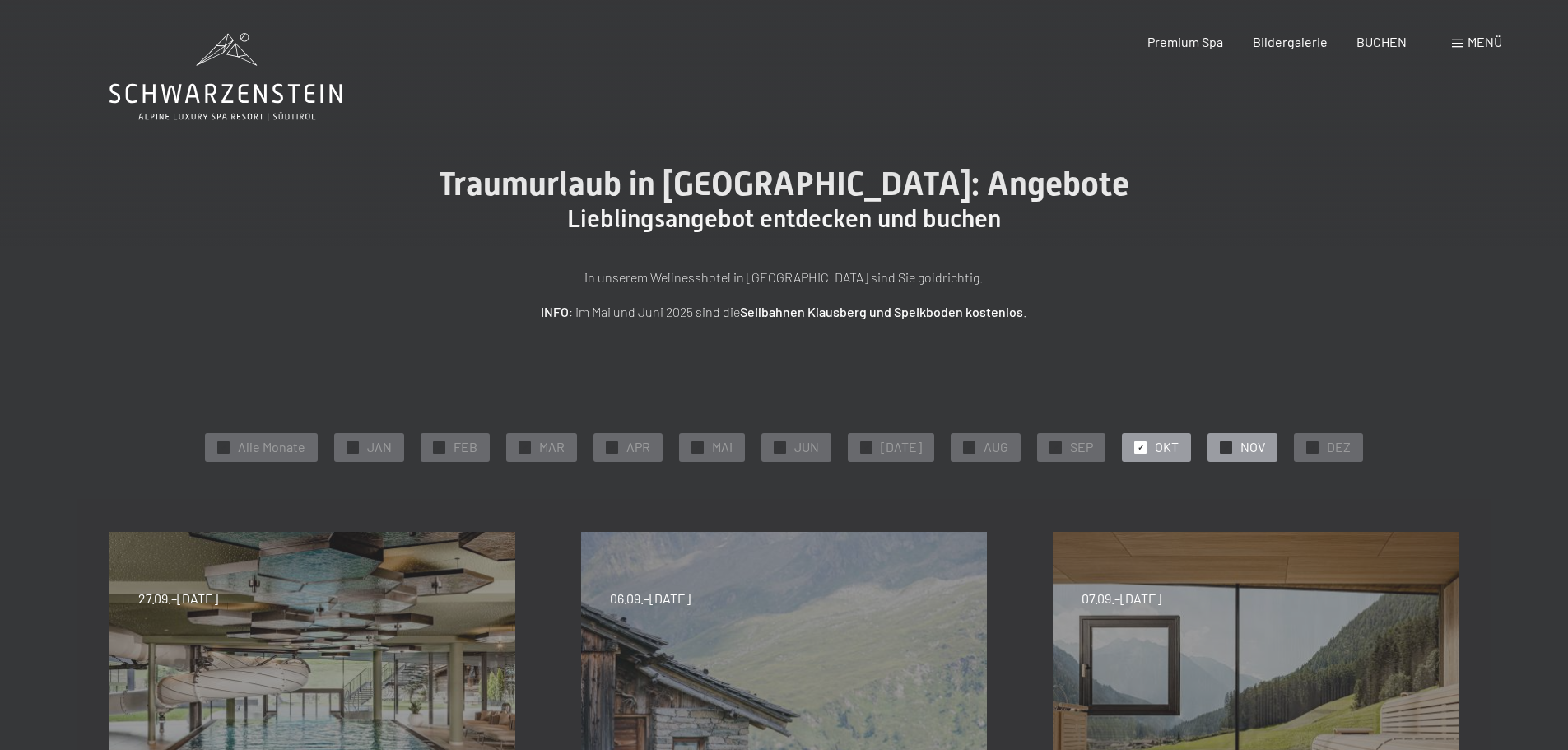
click at [1223, 451] on div at bounding box center [1226, 447] width 12 height 12
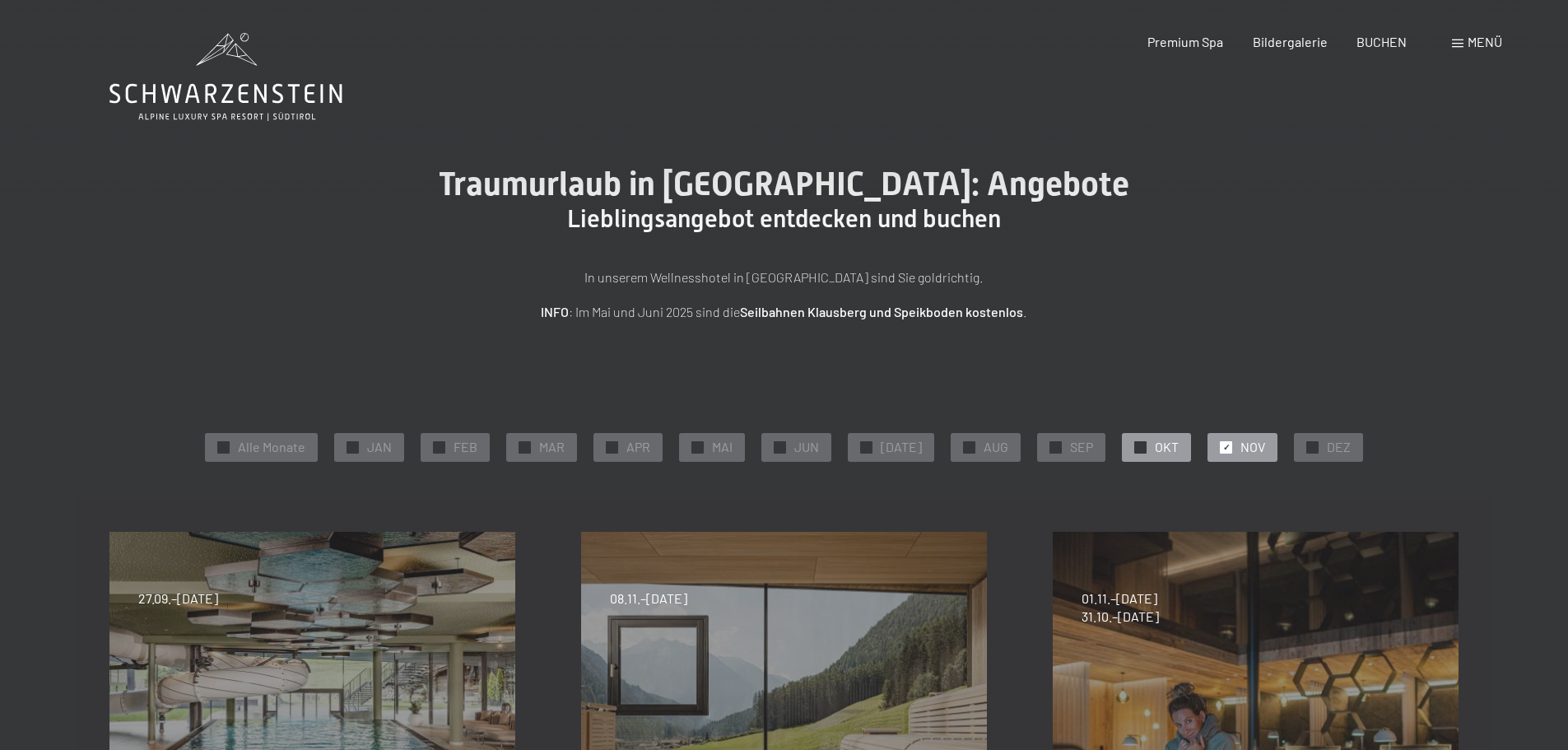
click at [1155, 451] on span "OKT" at bounding box center [1167, 447] width 24 height 18
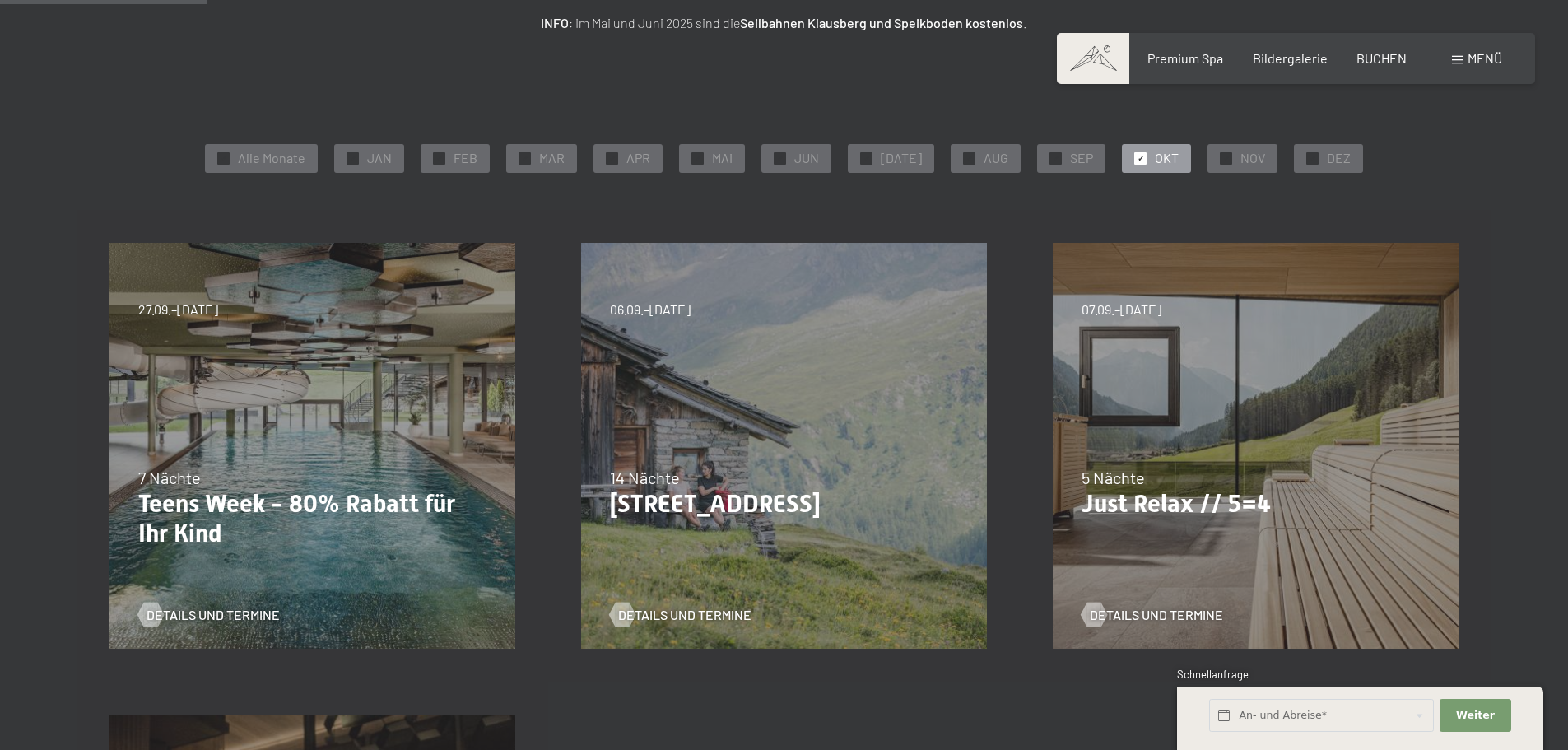
scroll to position [247, 0]
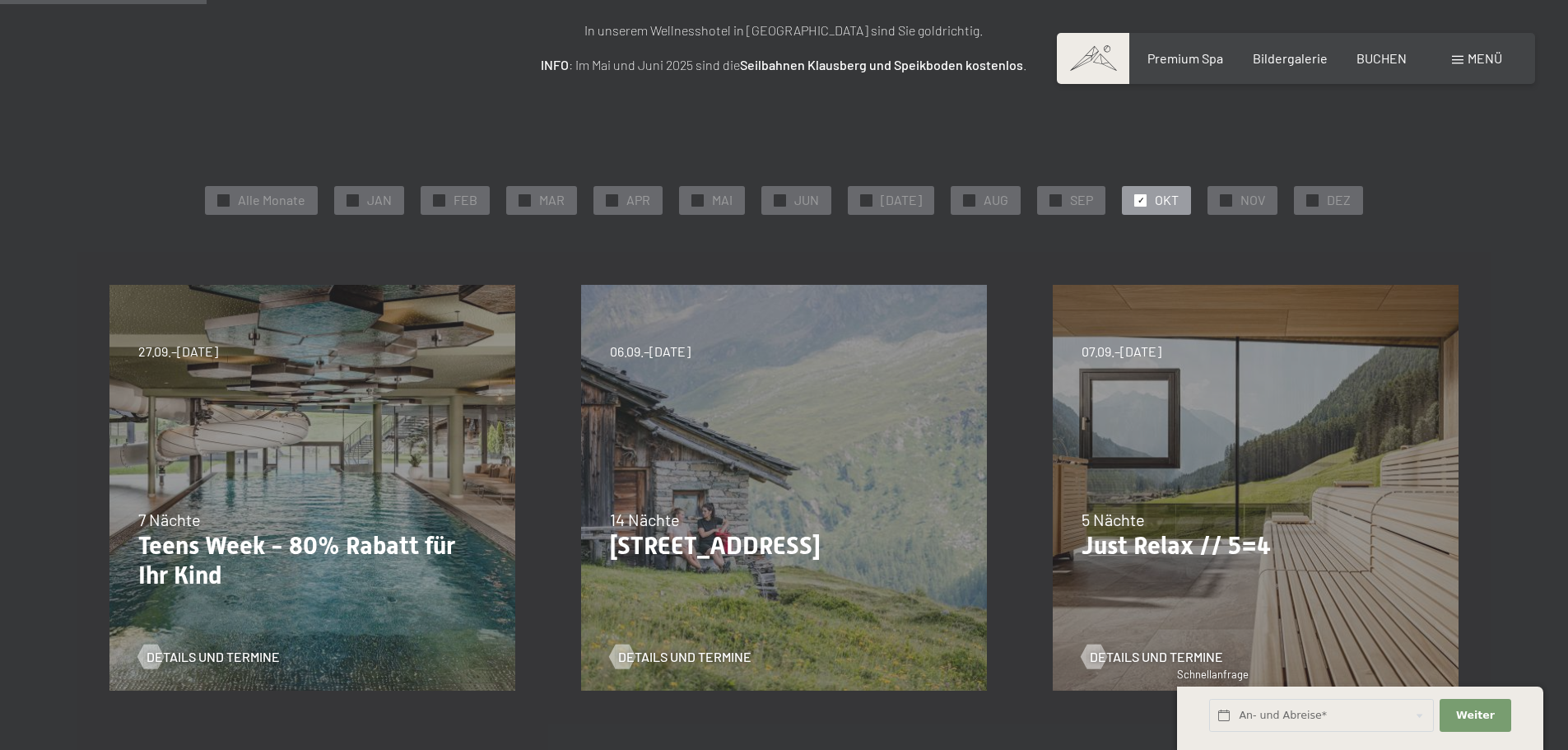
click at [1150, 212] on div "✓ OKT" at bounding box center [1156, 200] width 69 height 28
click at [1209, 202] on div "✓ NOV" at bounding box center [1243, 200] width 70 height 28
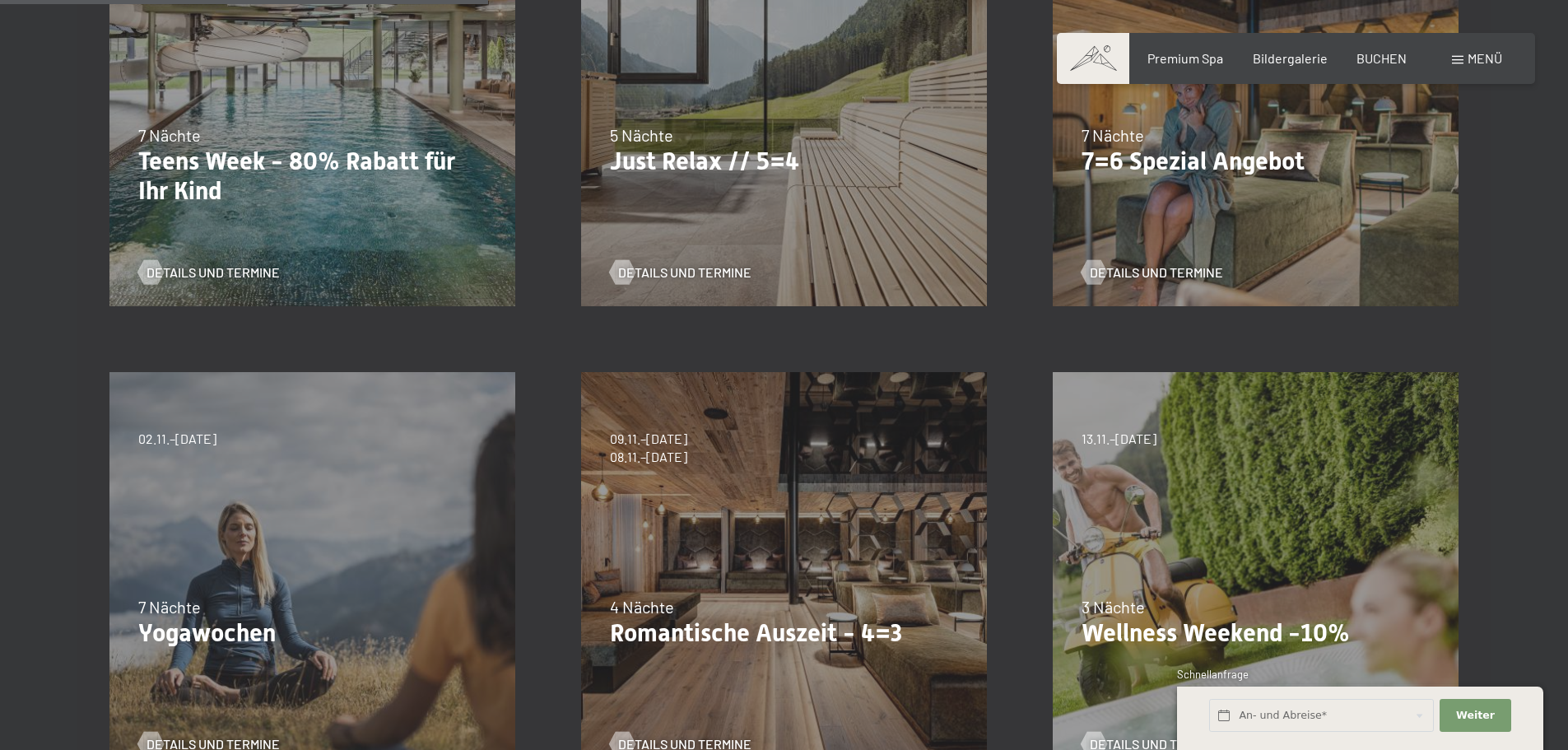
scroll to position [576, 0]
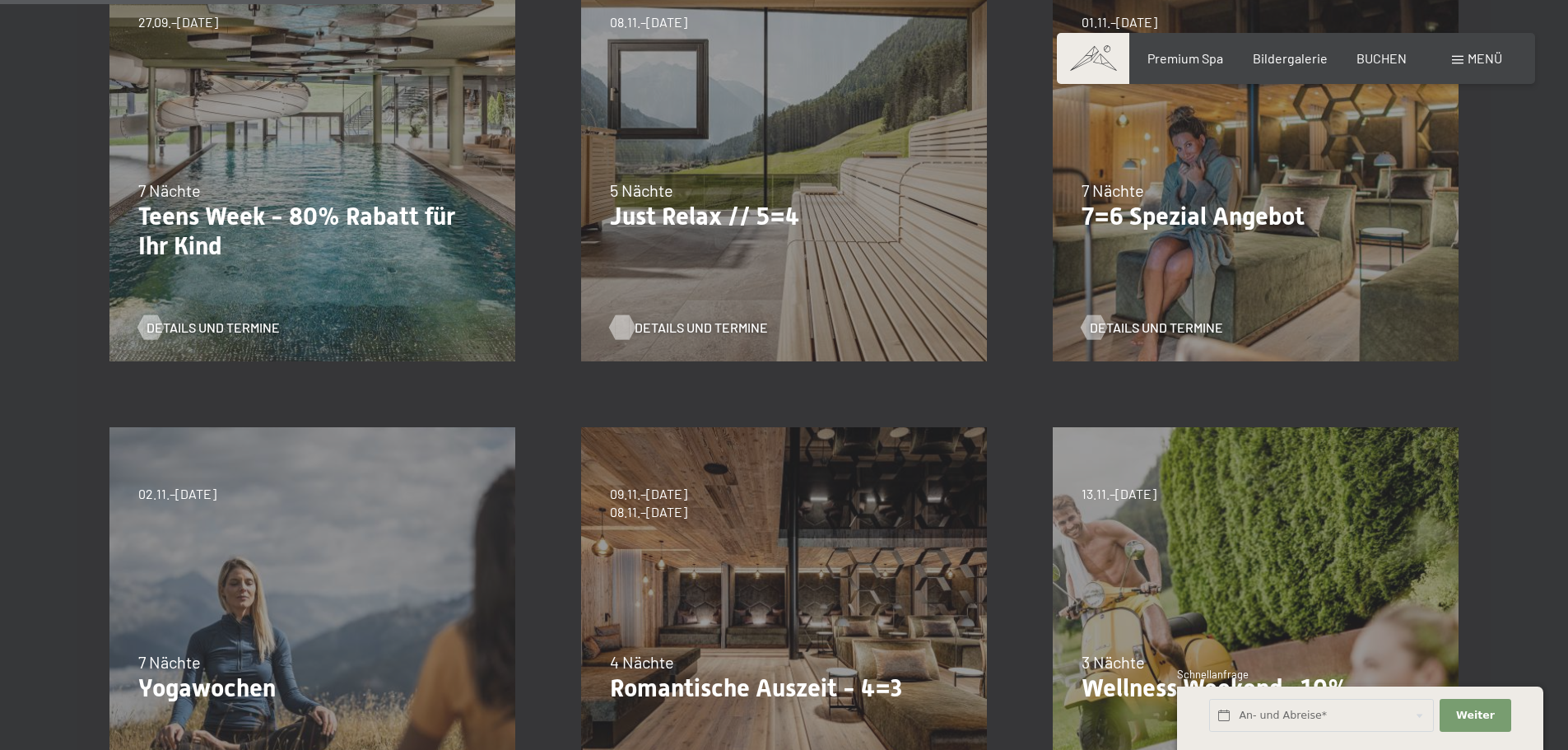
click at [684, 326] on span "Details und Termine" at bounding box center [701, 328] width 134 height 18
click at [763, 569] on div "09.11.–05.12.2025 08.12.–19.12.2025 11.01.–23.01.2026 08.03.–27.03.2026 29.03.–…" at bounding box center [784, 630] width 472 height 472
click at [704, 668] on div "4 Nächte" at bounding box center [784, 661] width 348 height 23
click at [791, 684] on p "Romantische Auszeit - 4=3" at bounding box center [784, 689] width 348 height 30
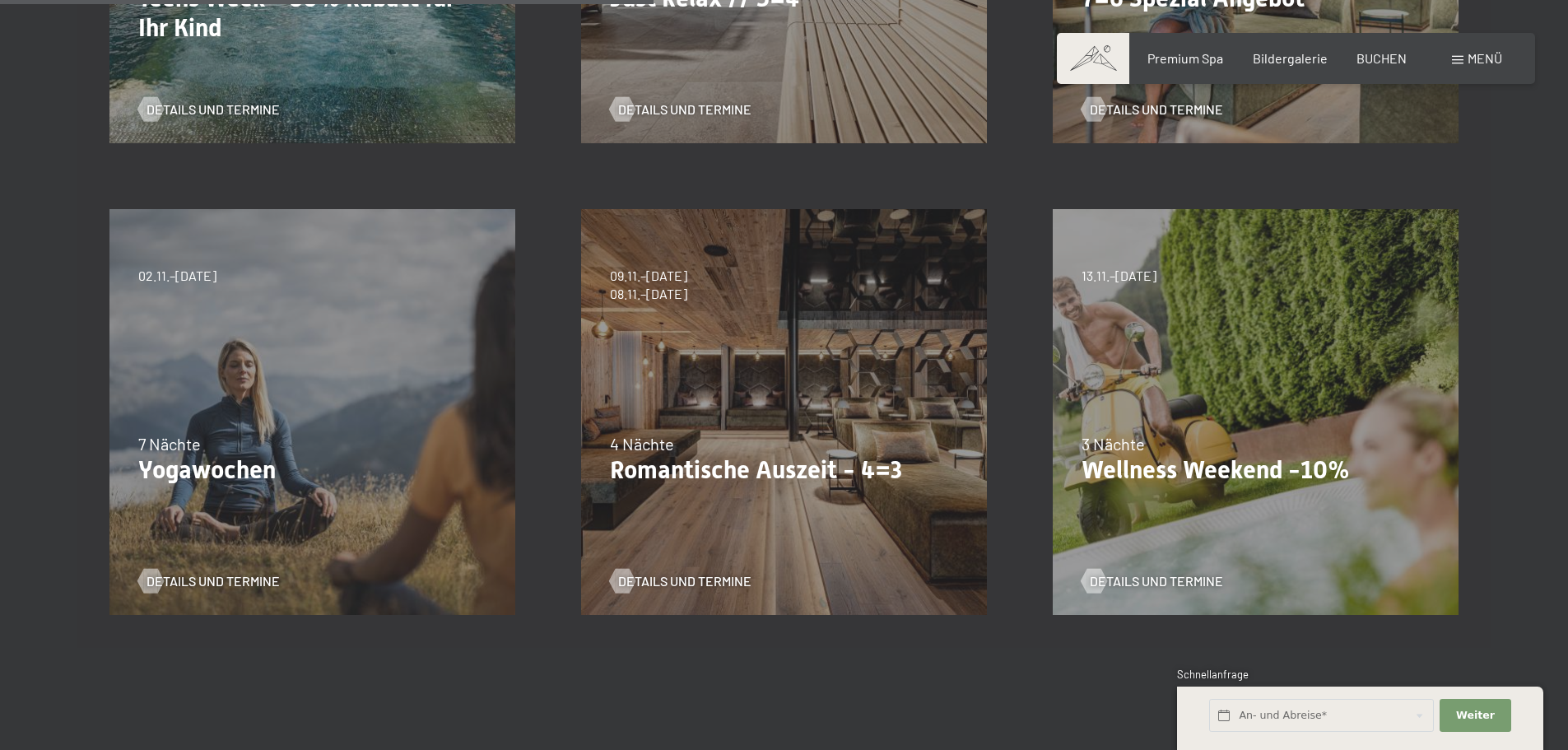
scroll to position [823, 0]
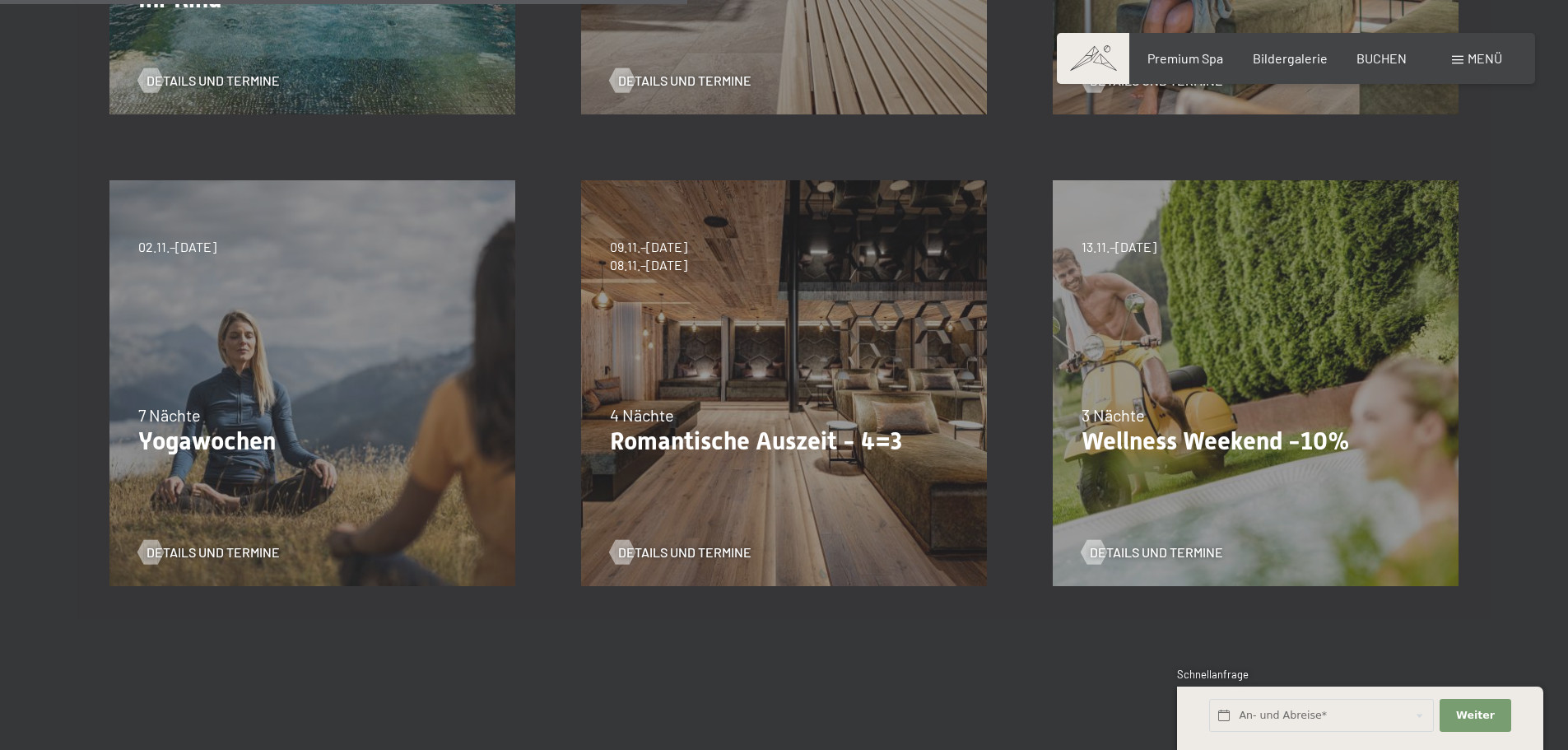
click at [935, 653] on section "✓ Alle Monate ✓ JAN ✓ FEB ✓ MAR ✓ APR ✓ MAI ✓ JUN ✓ JUL ✓ AUG ✓ SEP ✓ OKT ✓ NOV…" at bounding box center [784, 99] width 1568 height 1202
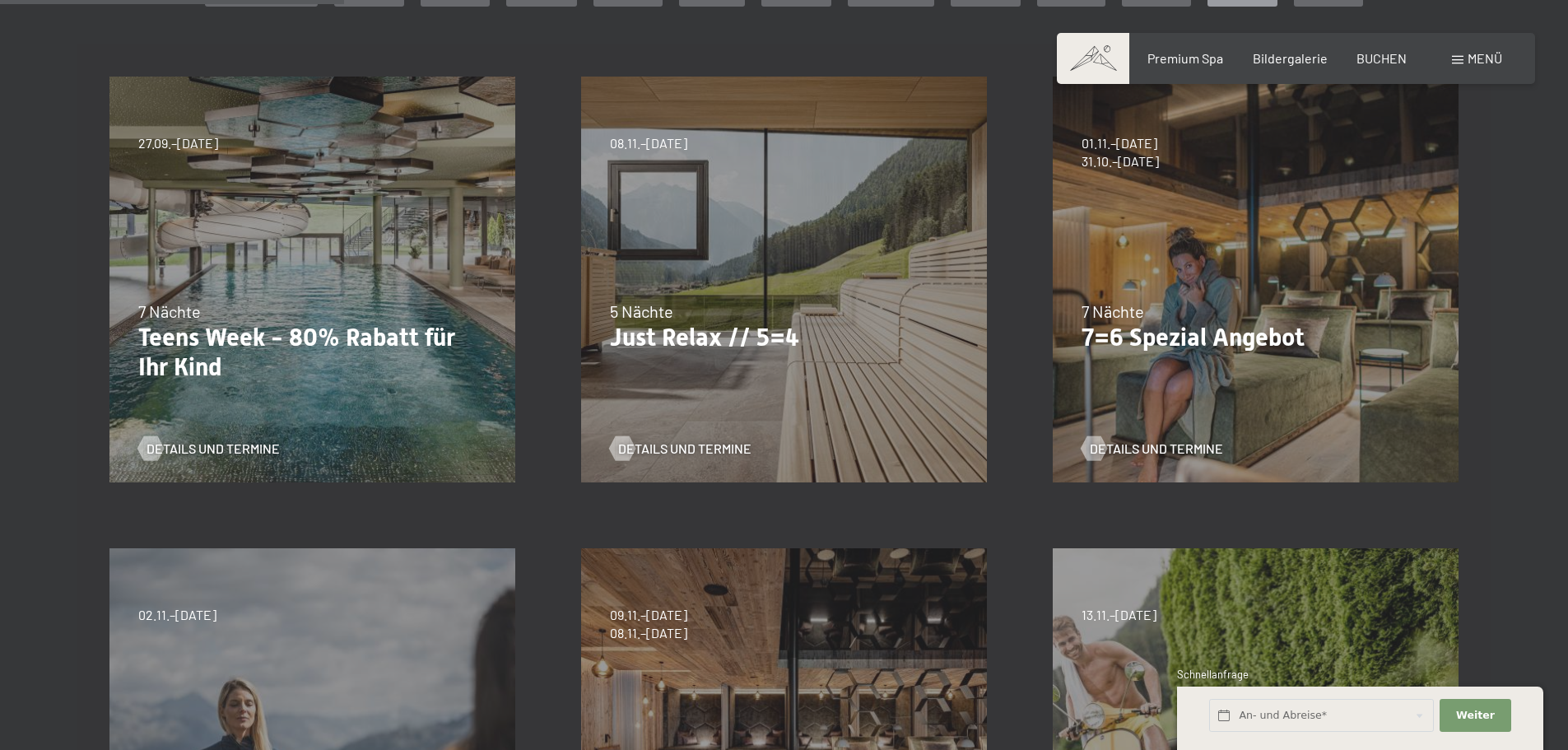
scroll to position [412, 0]
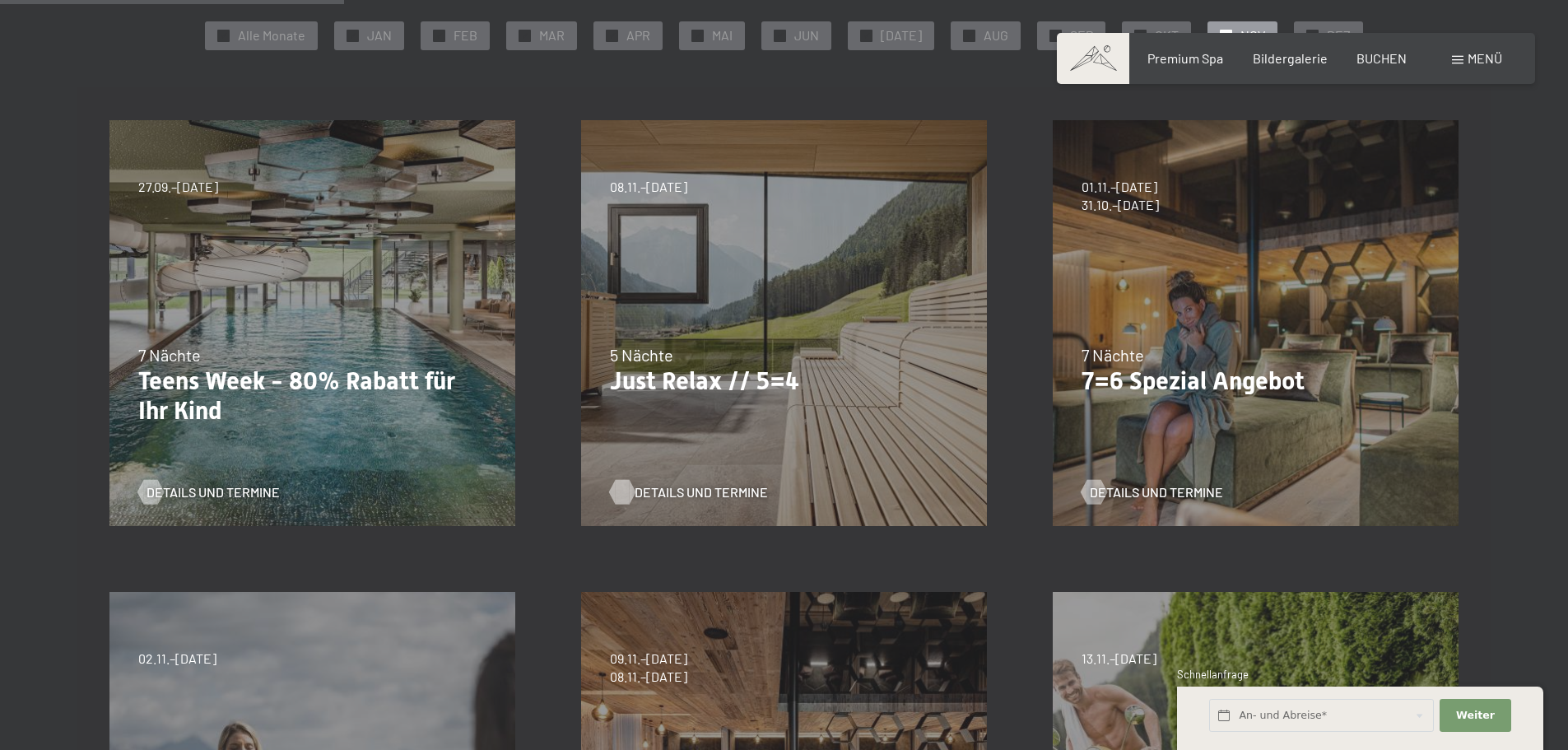
click at [676, 489] on span "Details und Termine" at bounding box center [701, 492] width 134 height 18
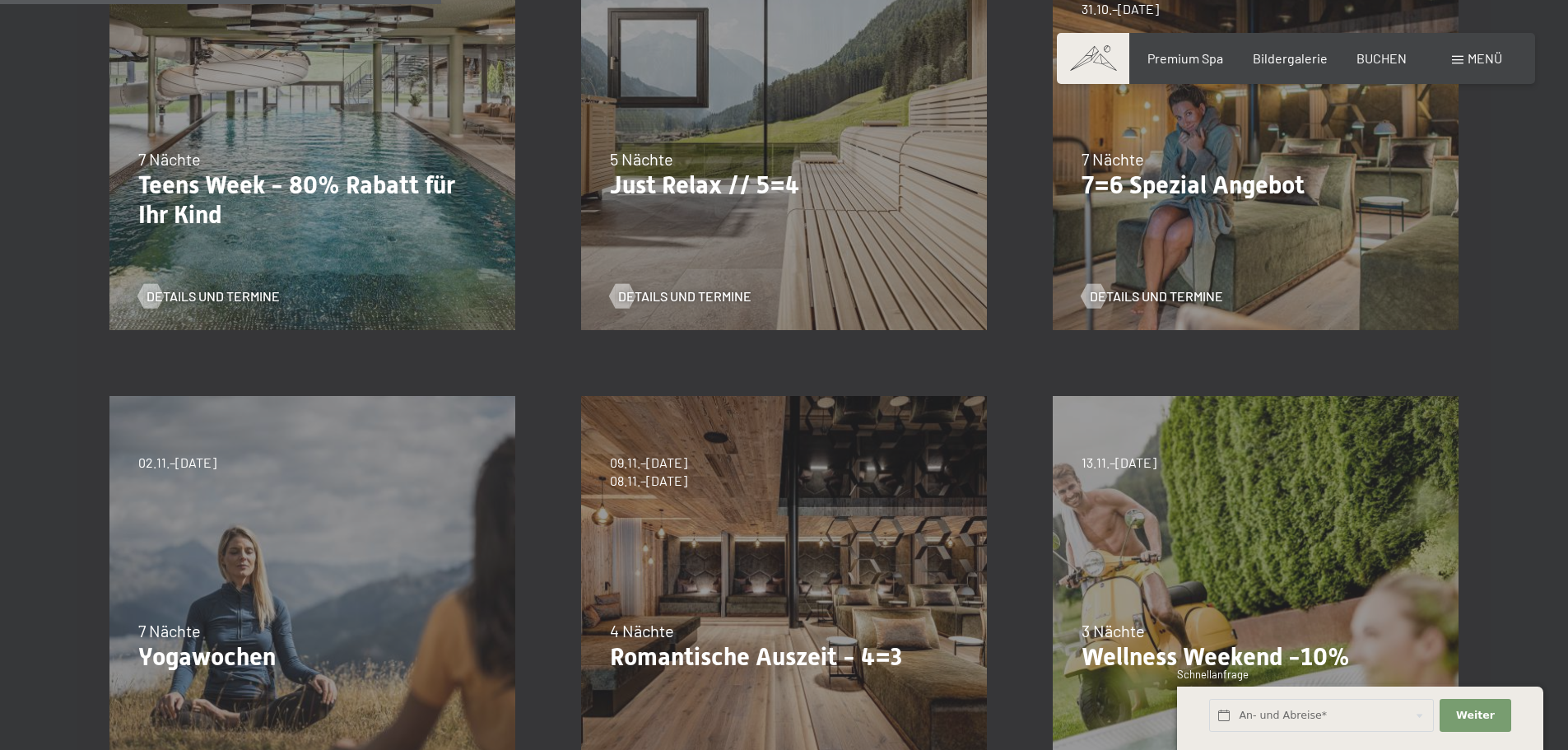
scroll to position [659, 0]
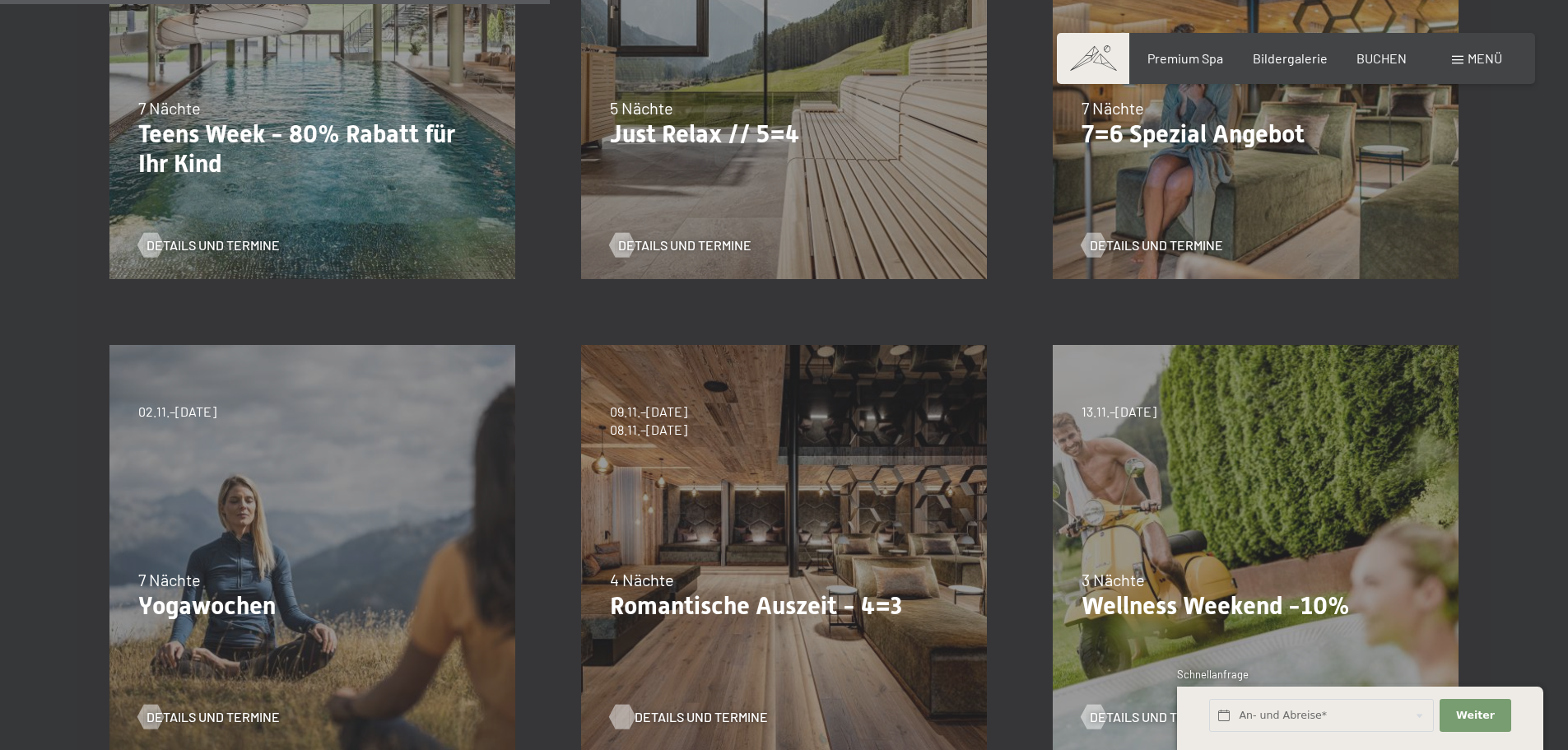
click at [719, 713] on span "Details und Termine" at bounding box center [701, 717] width 134 height 18
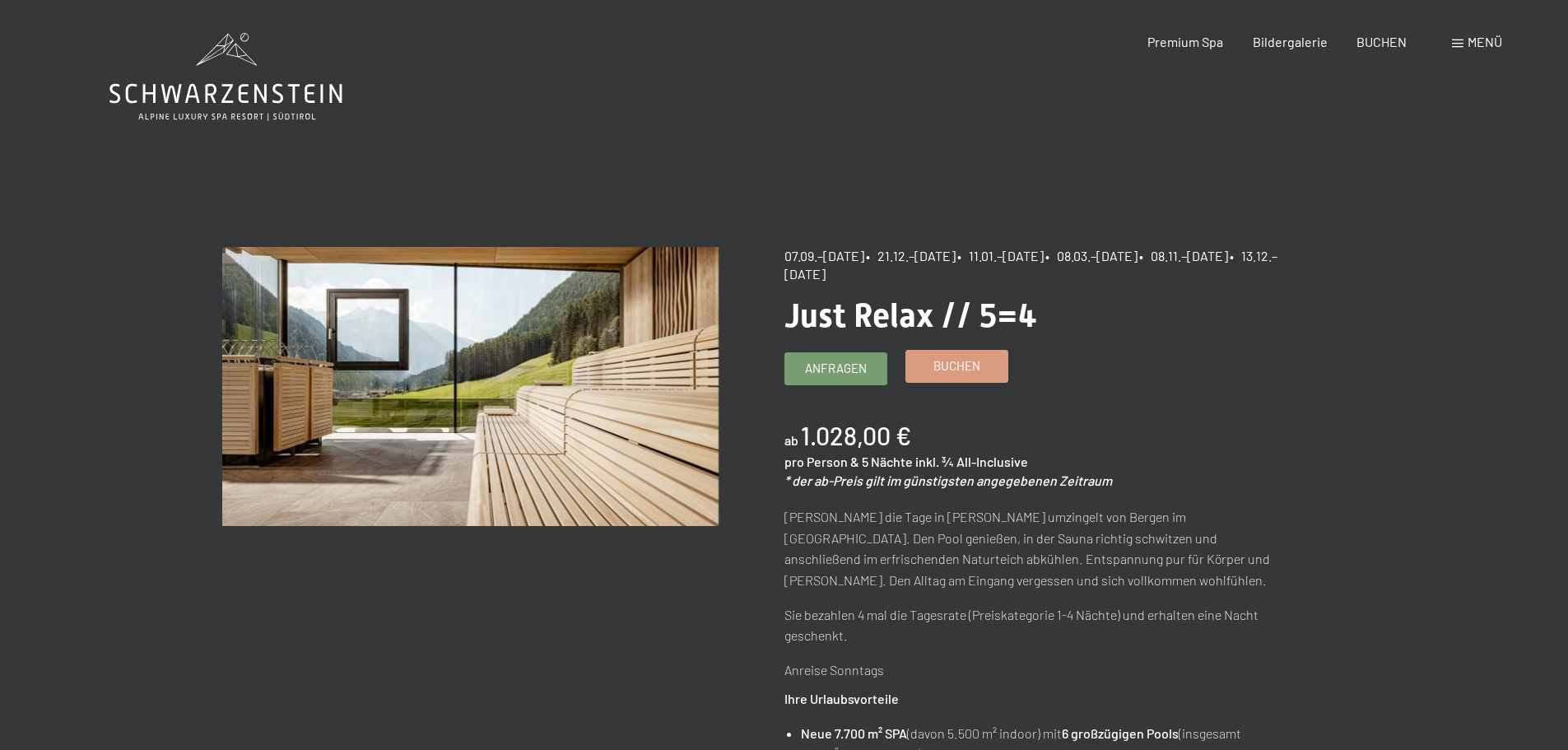
click at [954, 361] on span "Buchen" at bounding box center [957, 366] width 47 height 18
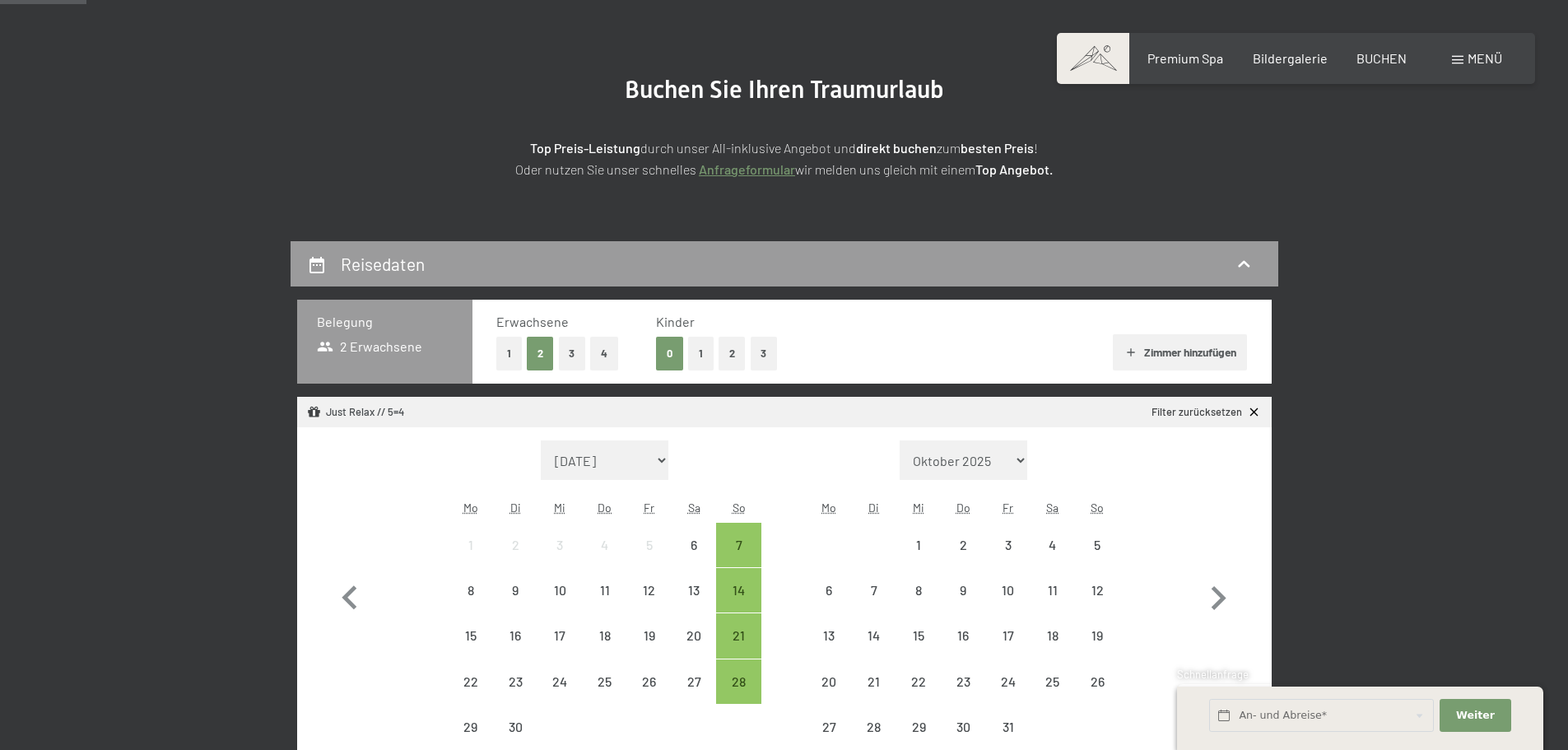
scroll to position [164, 0]
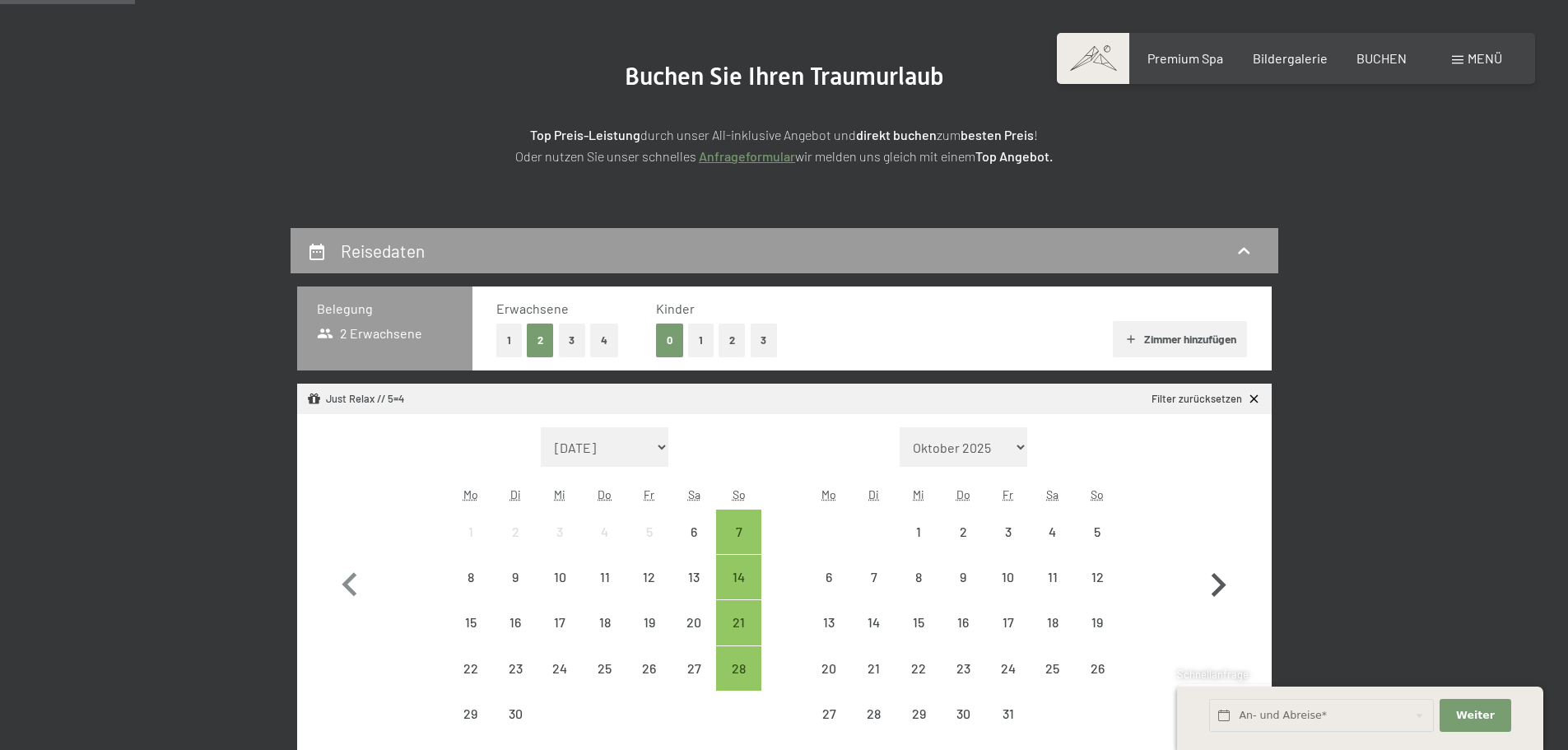
click at [1232, 582] on icon "button" at bounding box center [1218, 585] width 47 height 47
select select "[DATE]"
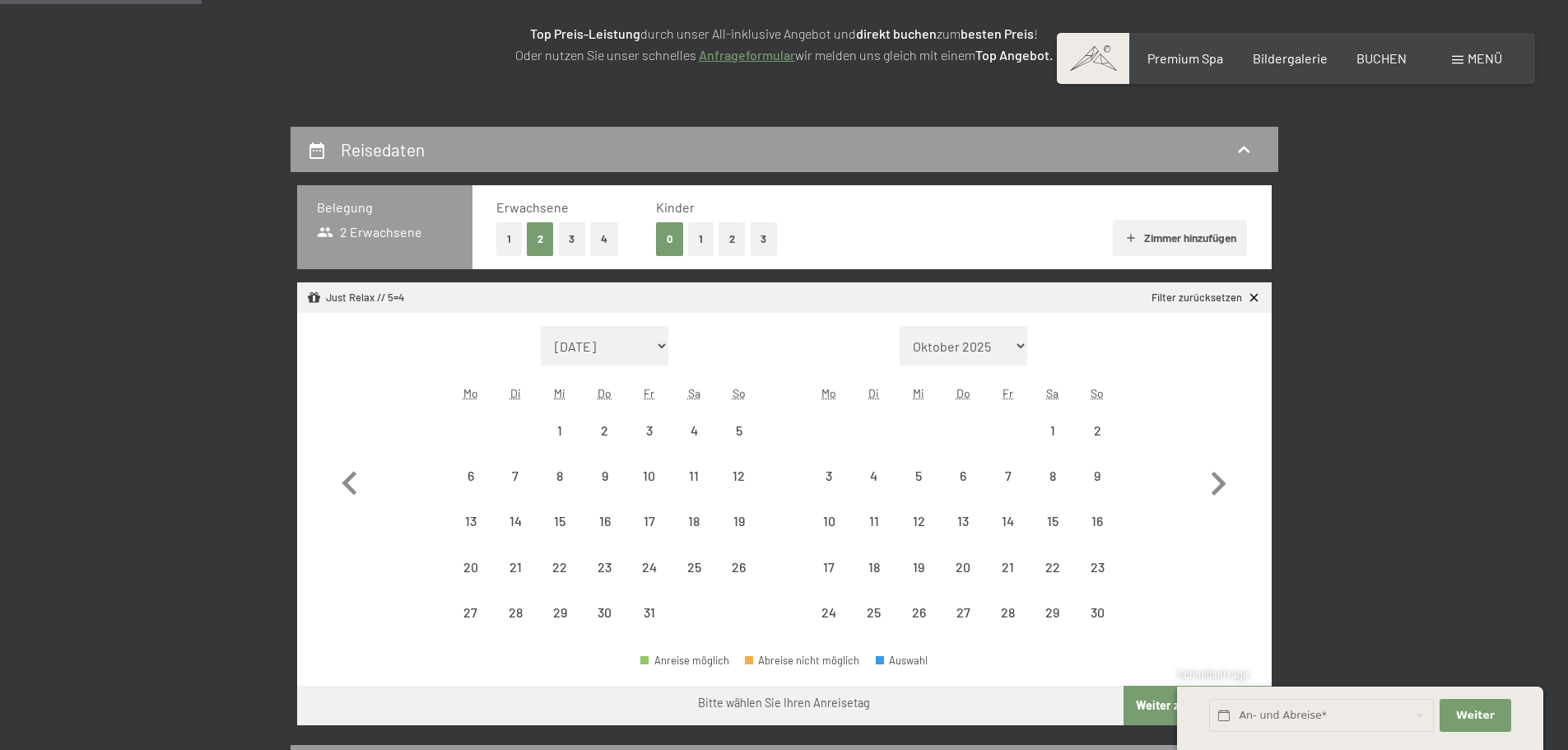
scroll to position [247, 0]
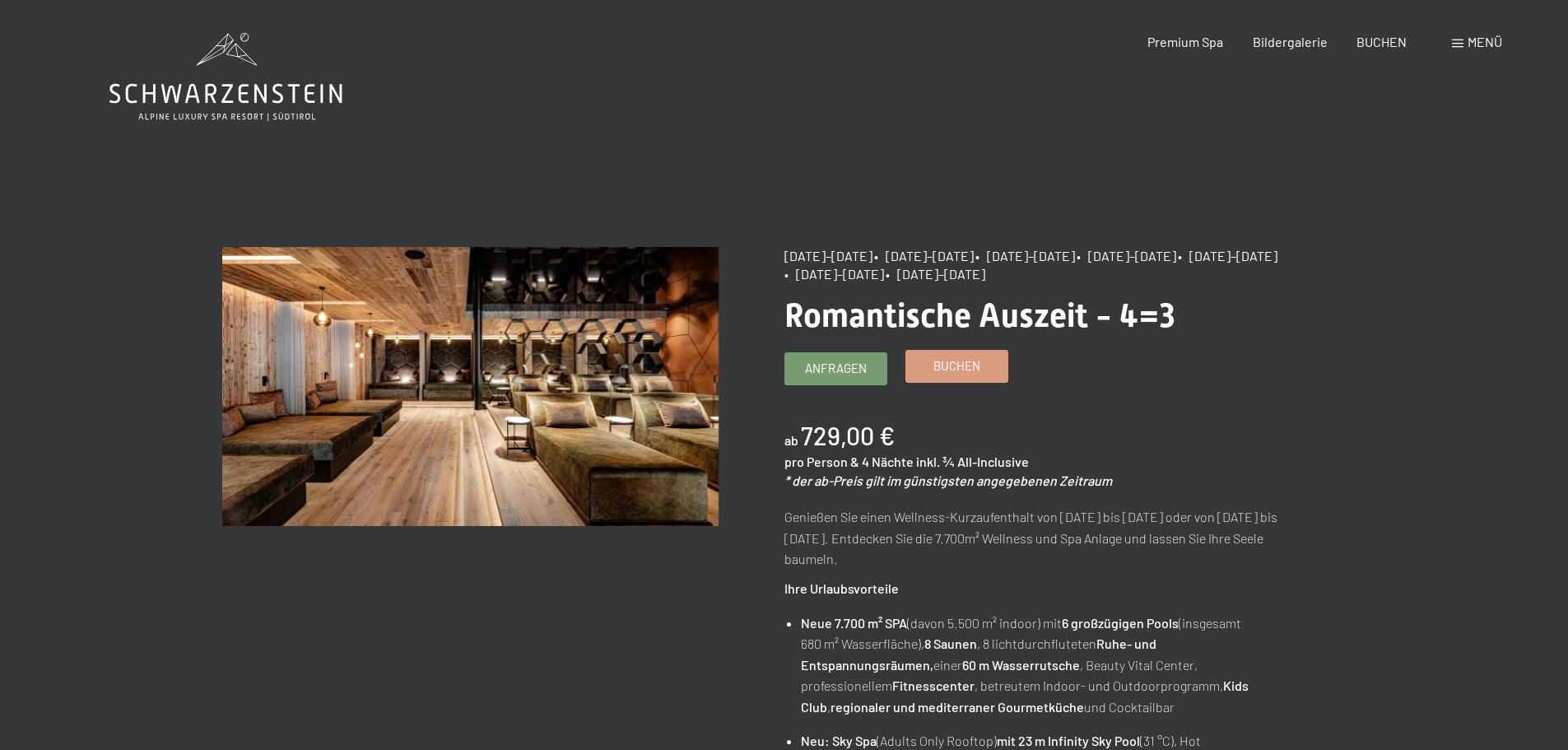
click at [973, 370] on span "Buchen" at bounding box center [957, 366] width 47 height 18
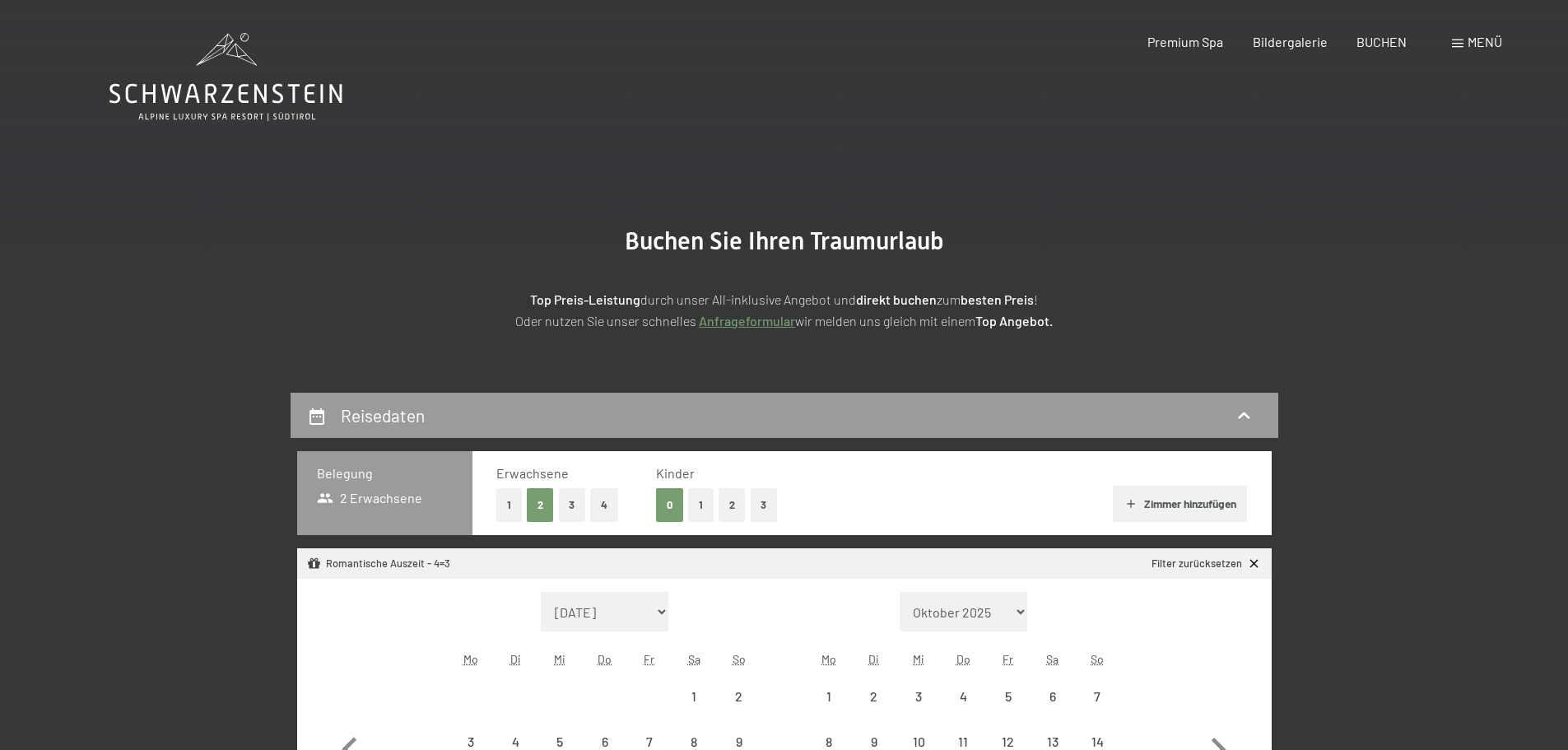
scroll to position [54, 0]
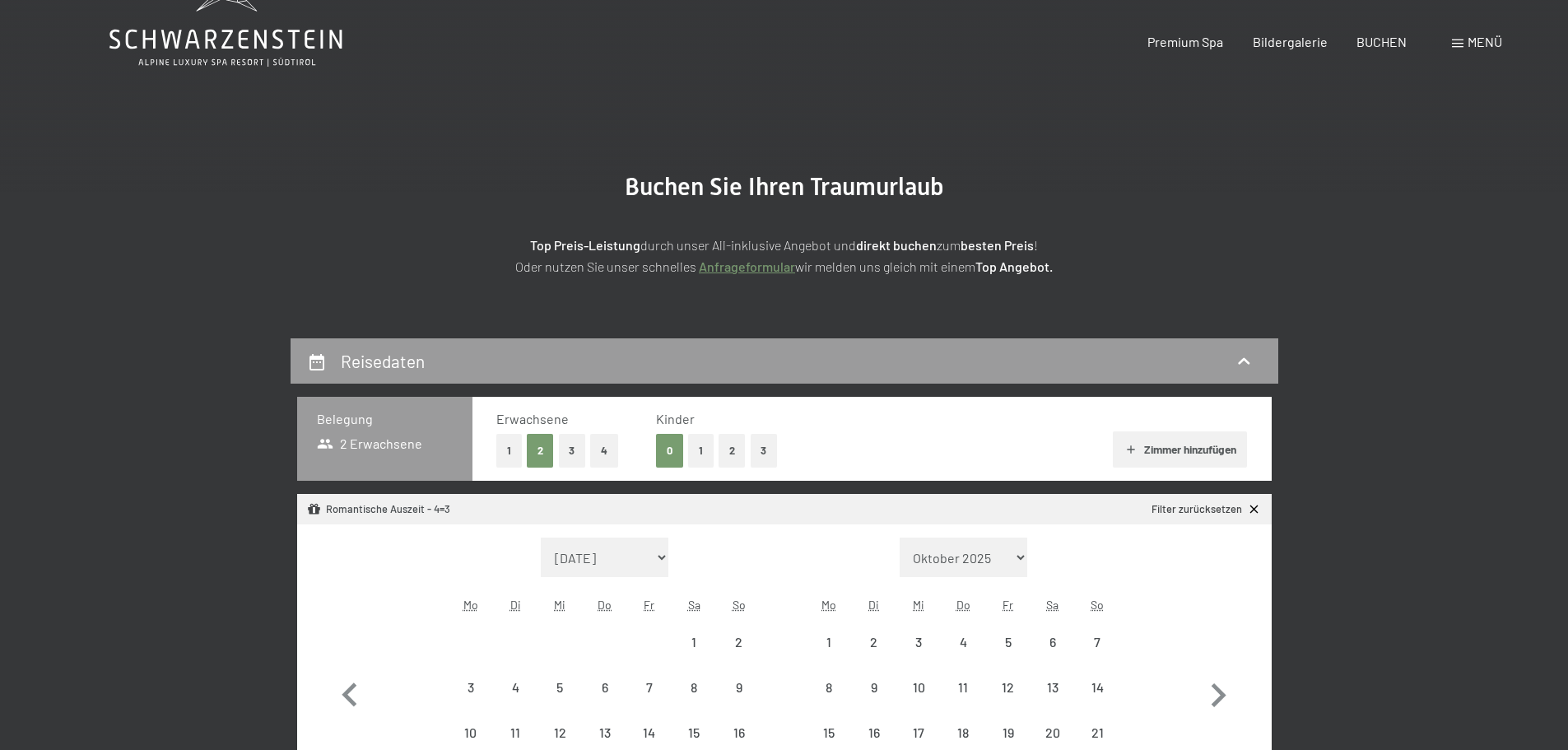
select select "[DATE]"
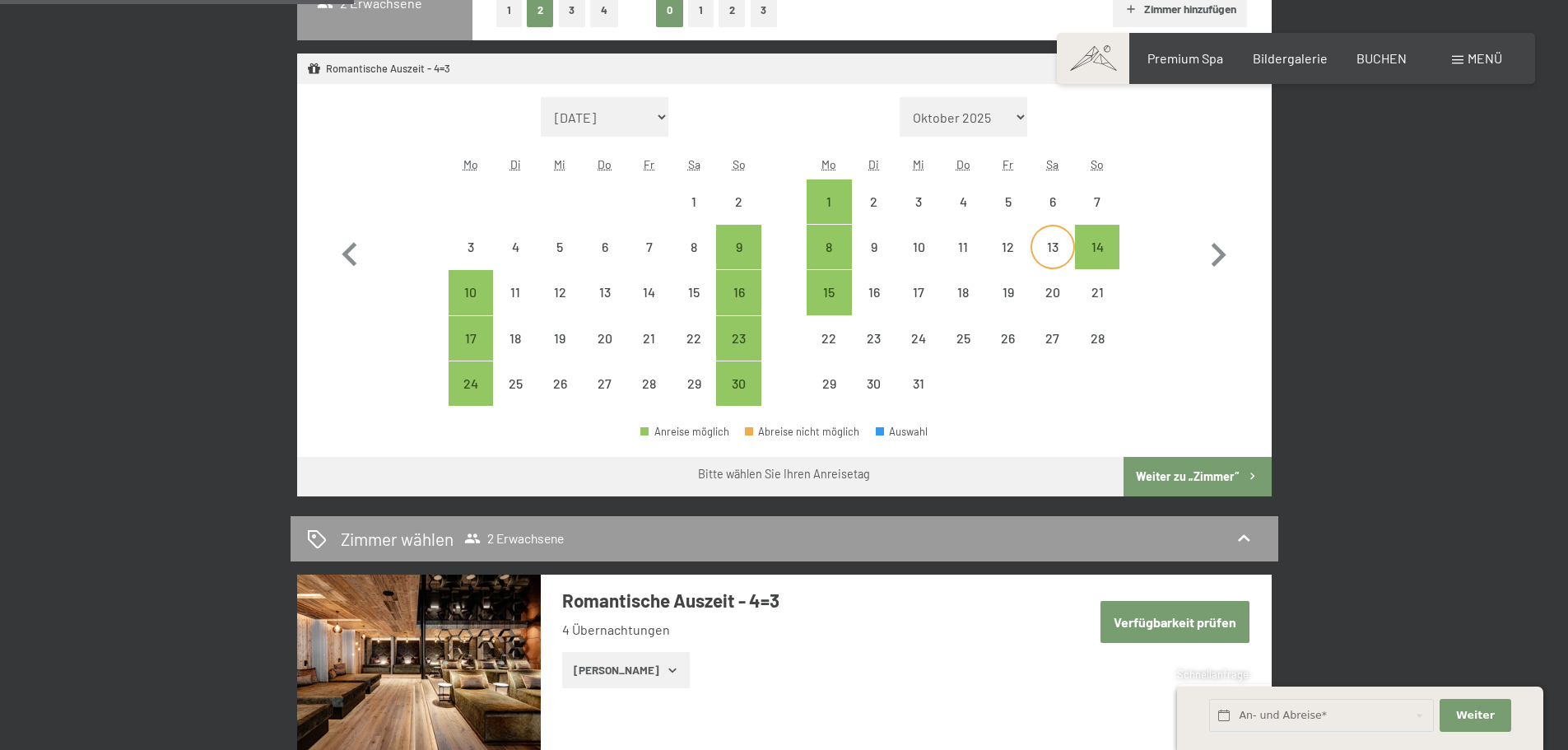
scroll to position [412, 0]
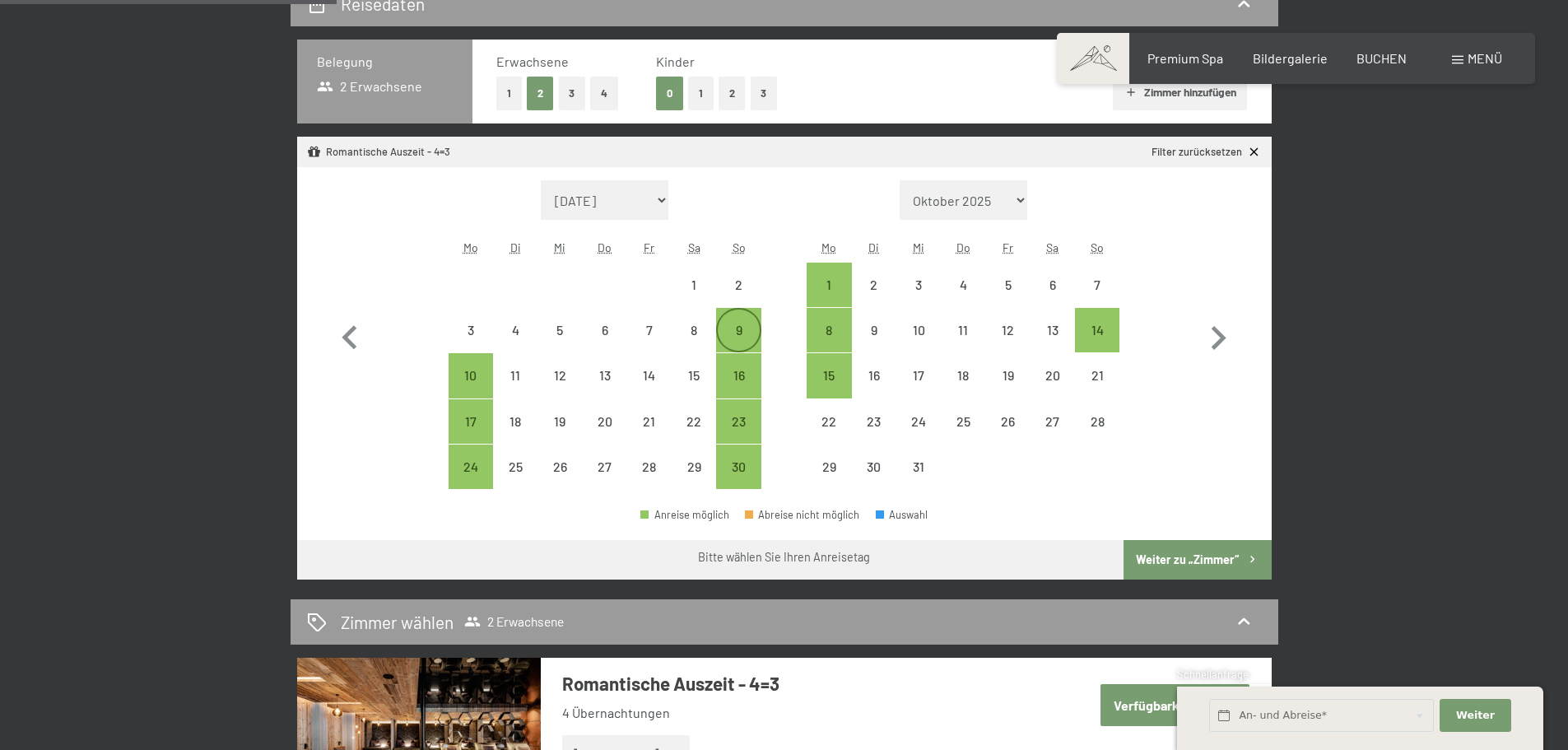
click at [739, 344] on div "9" at bounding box center [738, 343] width 41 height 41
select select "[DATE]"
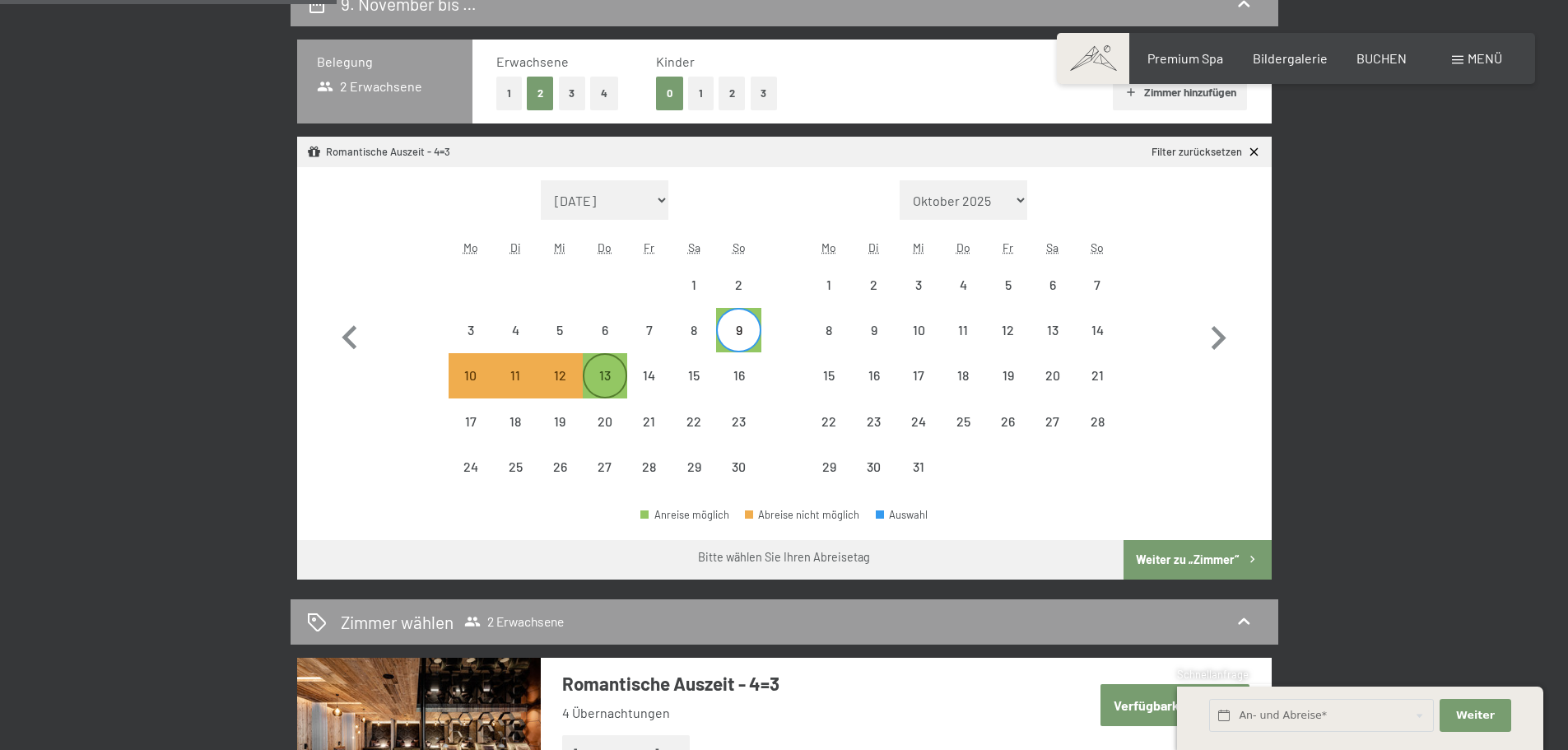
click at [603, 370] on div "13" at bounding box center [604, 389] width 41 height 41
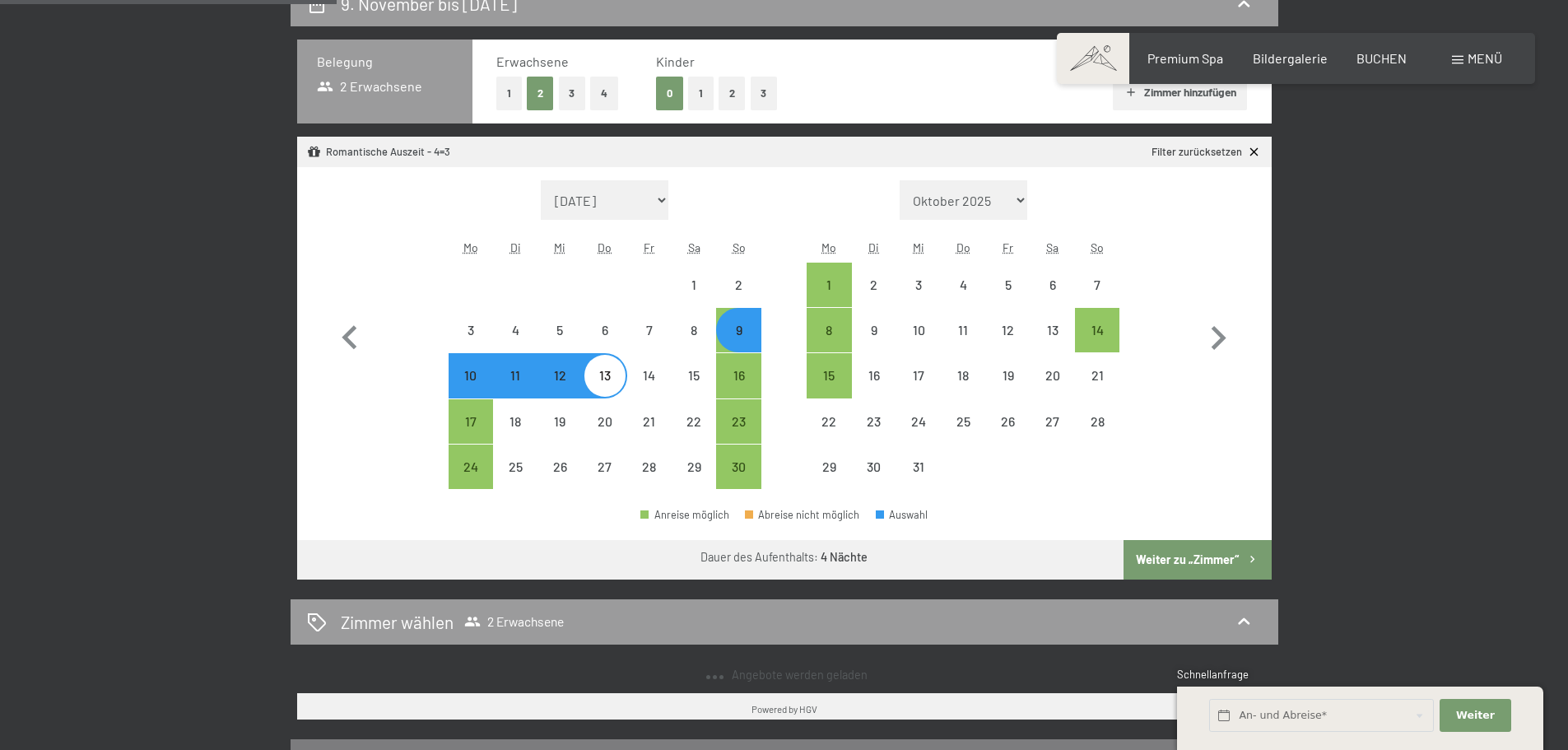
select select "[DATE]"
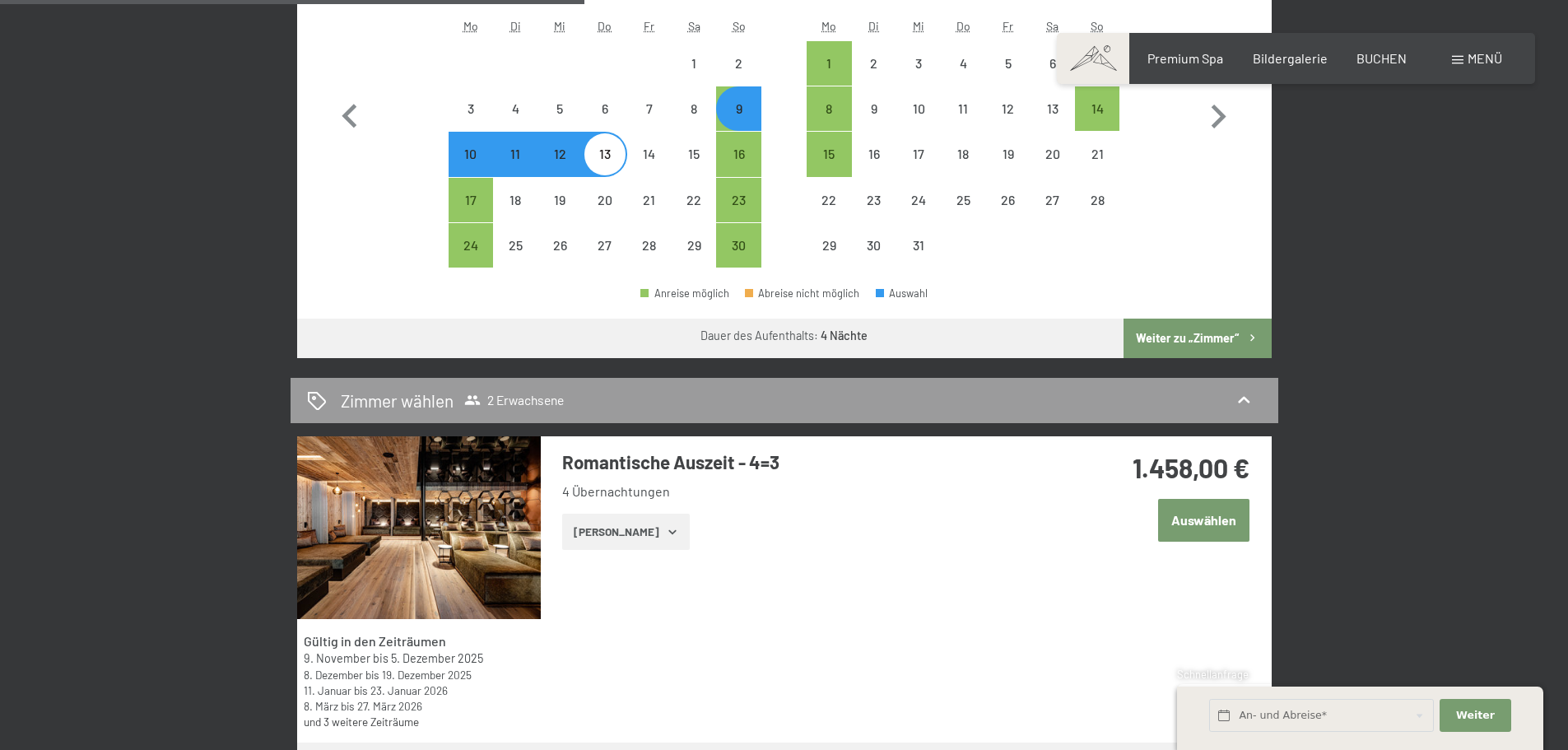
scroll to position [823, 0]
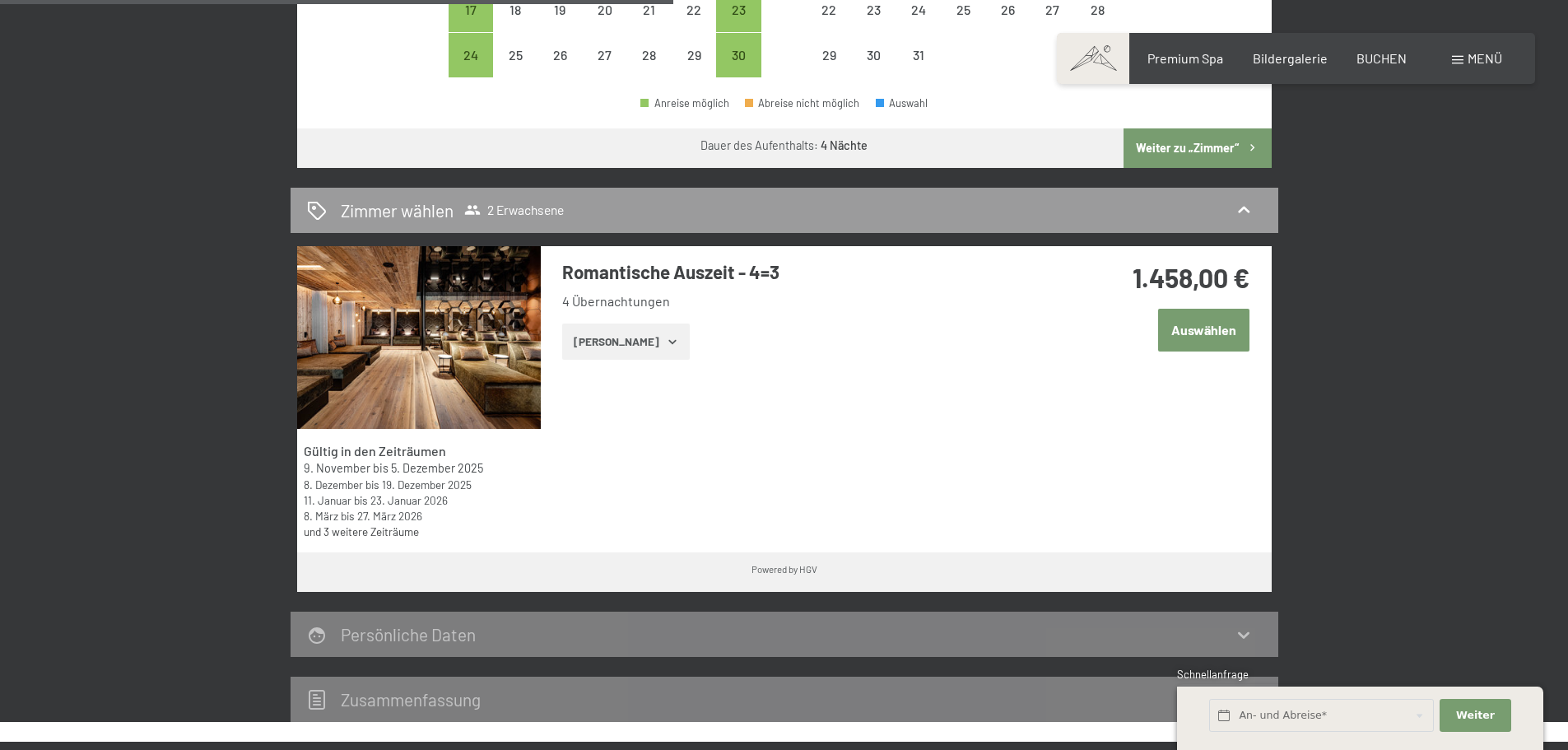
click at [615, 333] on button "[PERSON_NAME]" at bounding box center [625, 341] width 127 height 36
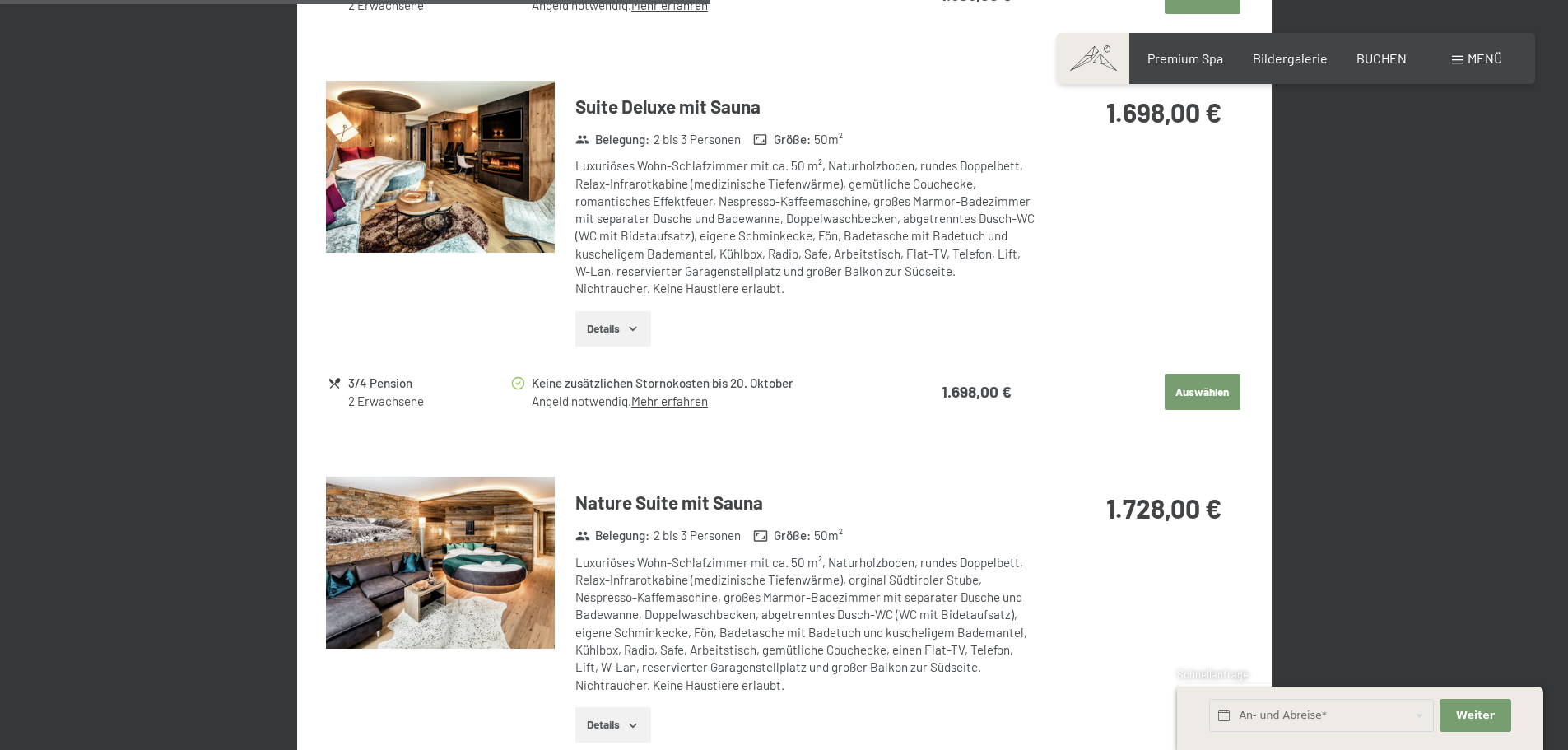
scroll to position [2058, 0]
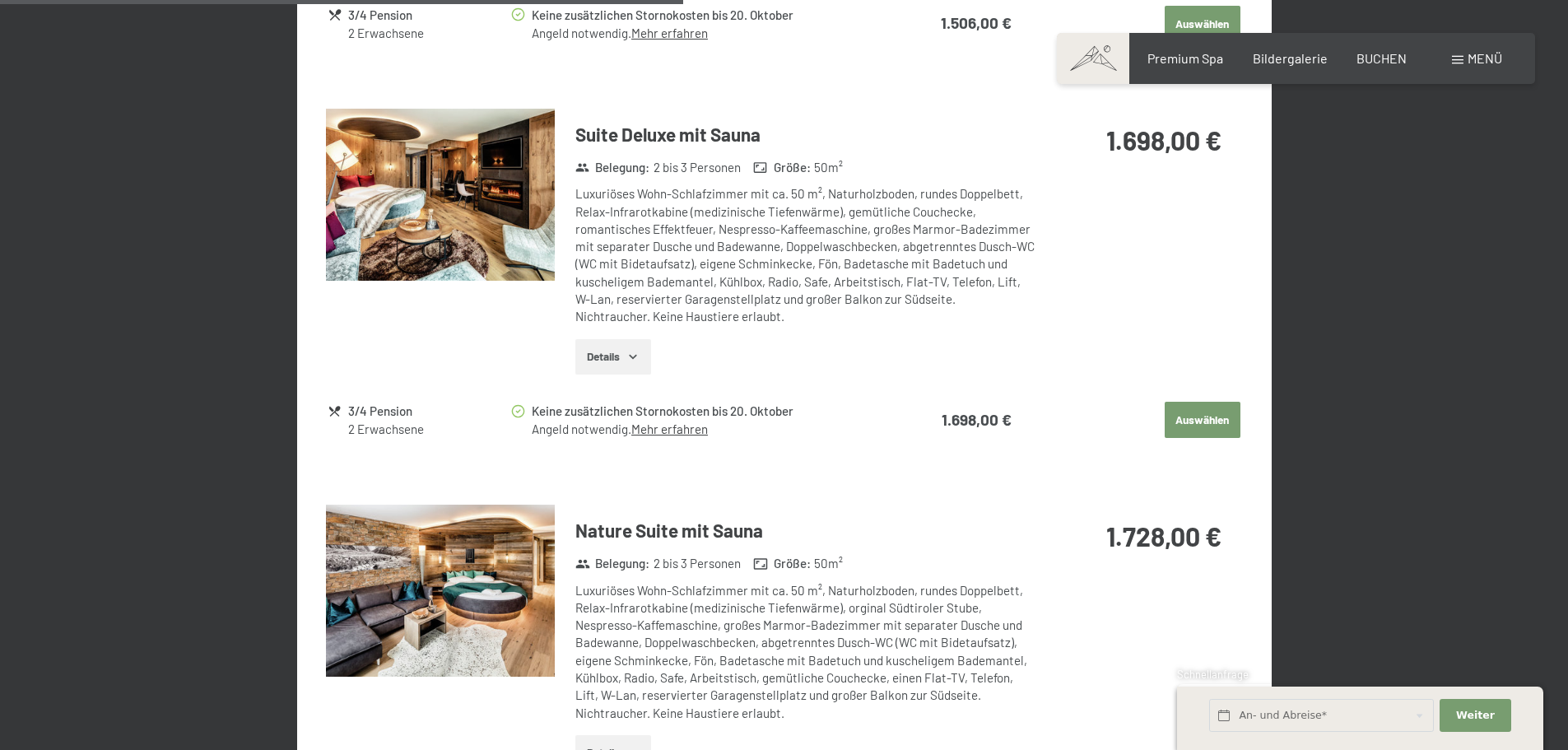
click at [1190, 414] on button "Auswählen" at bounding box center [1203, 419] width 76 height 36
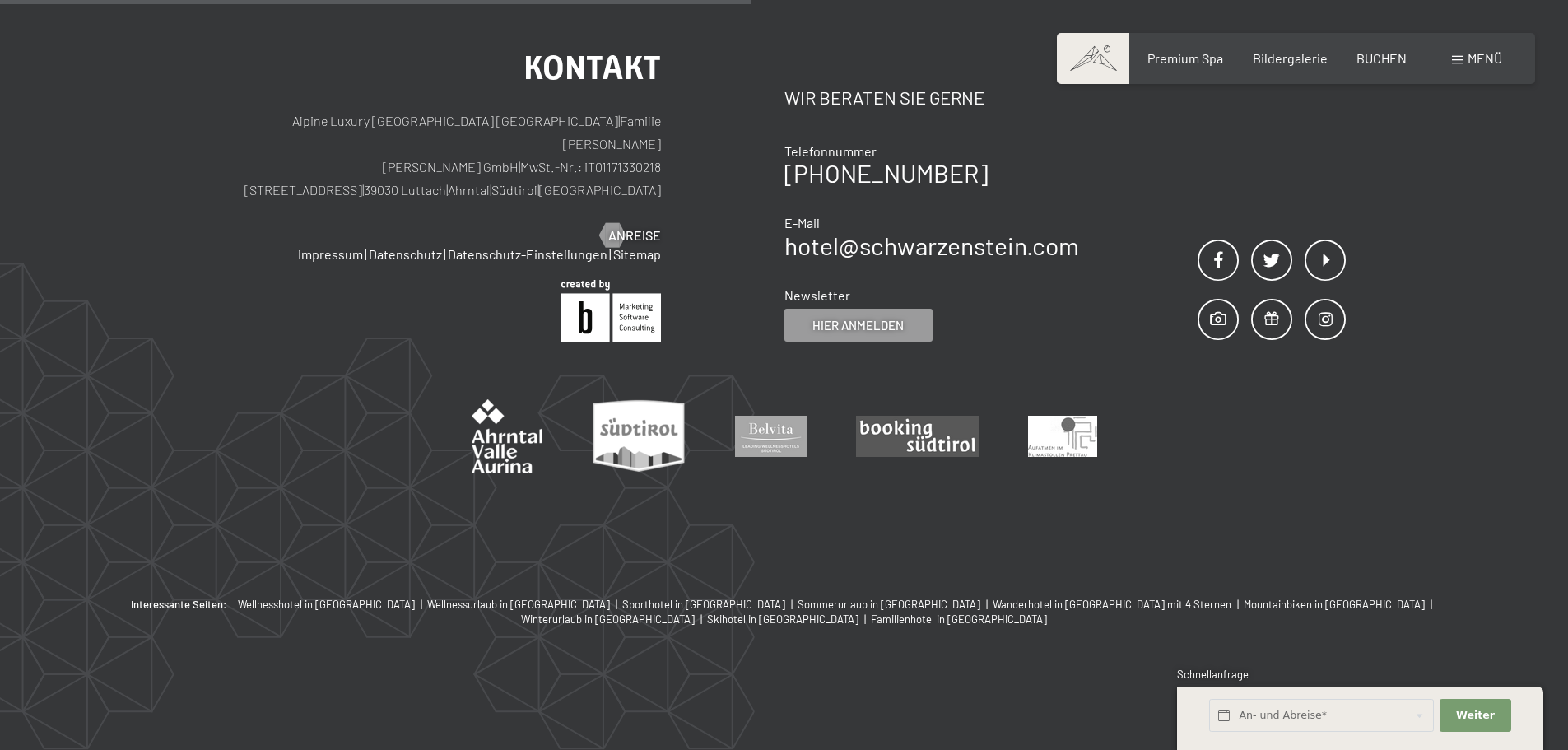
scroll to position [393, 0]
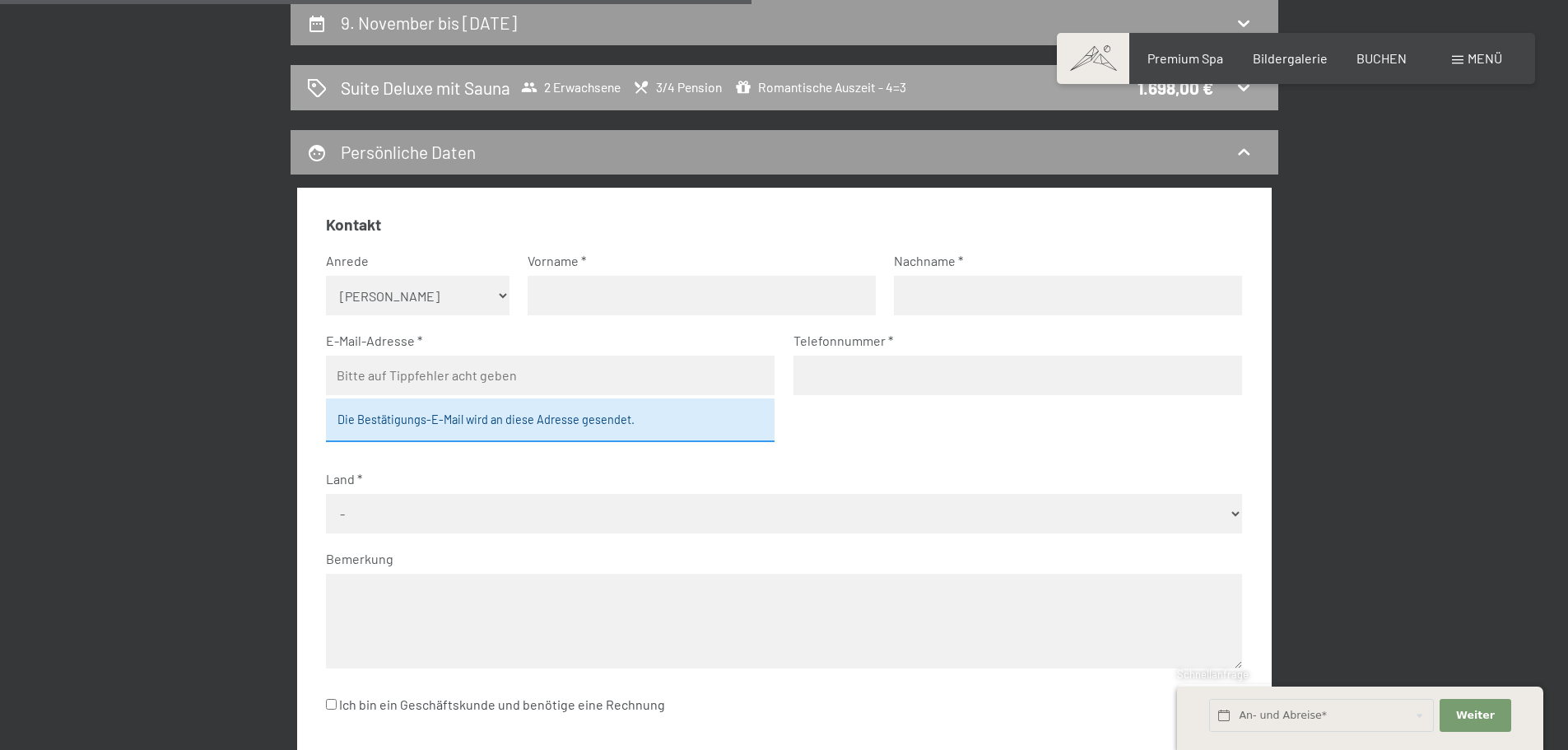
click at [791, 94] on span "Romantische Auszeit - 4=3" at bounding box center [820, 87] width 171 height 17
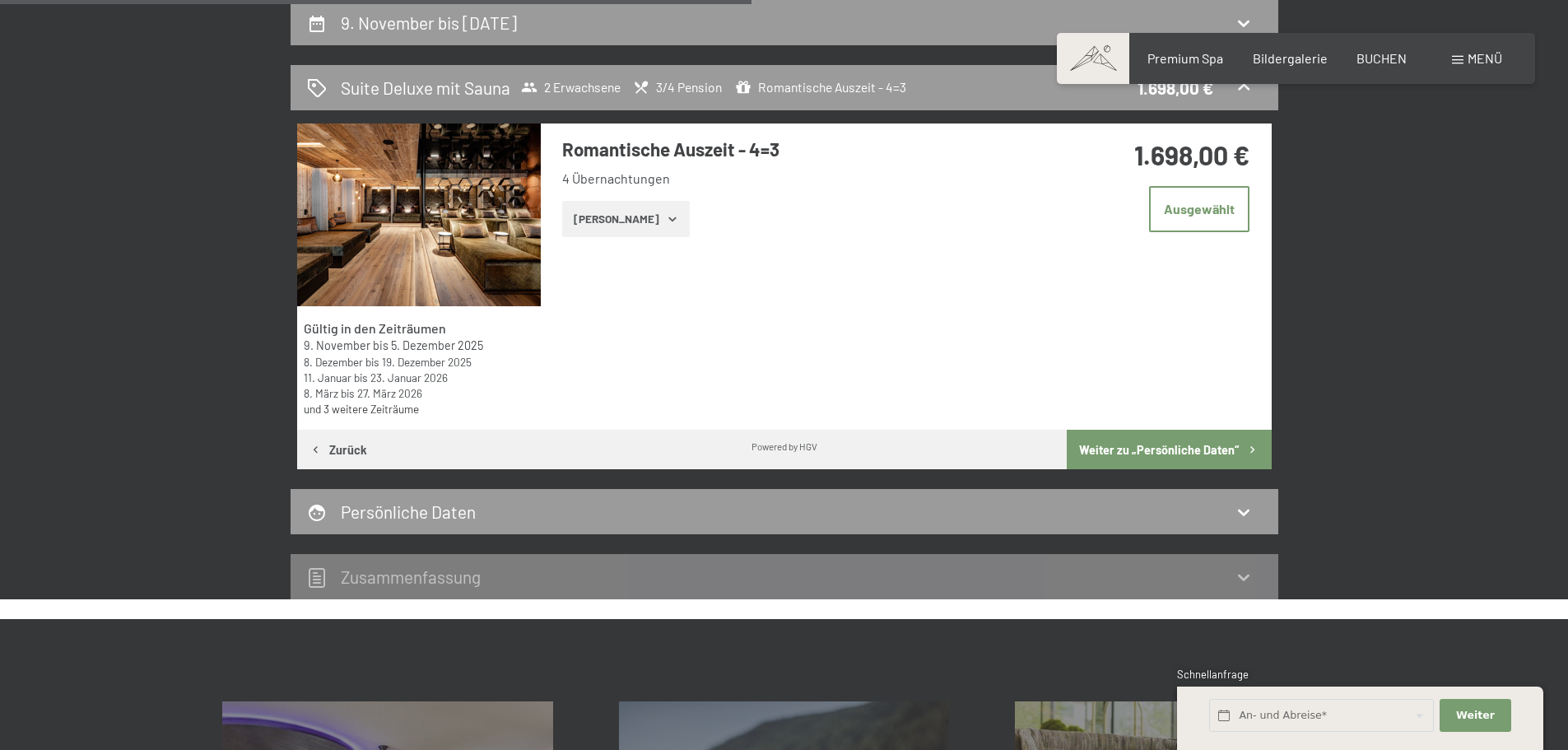
click at [637, 219] on button "[PERSON_NAME]" at bounding box center [625, 219] width 127 height 36
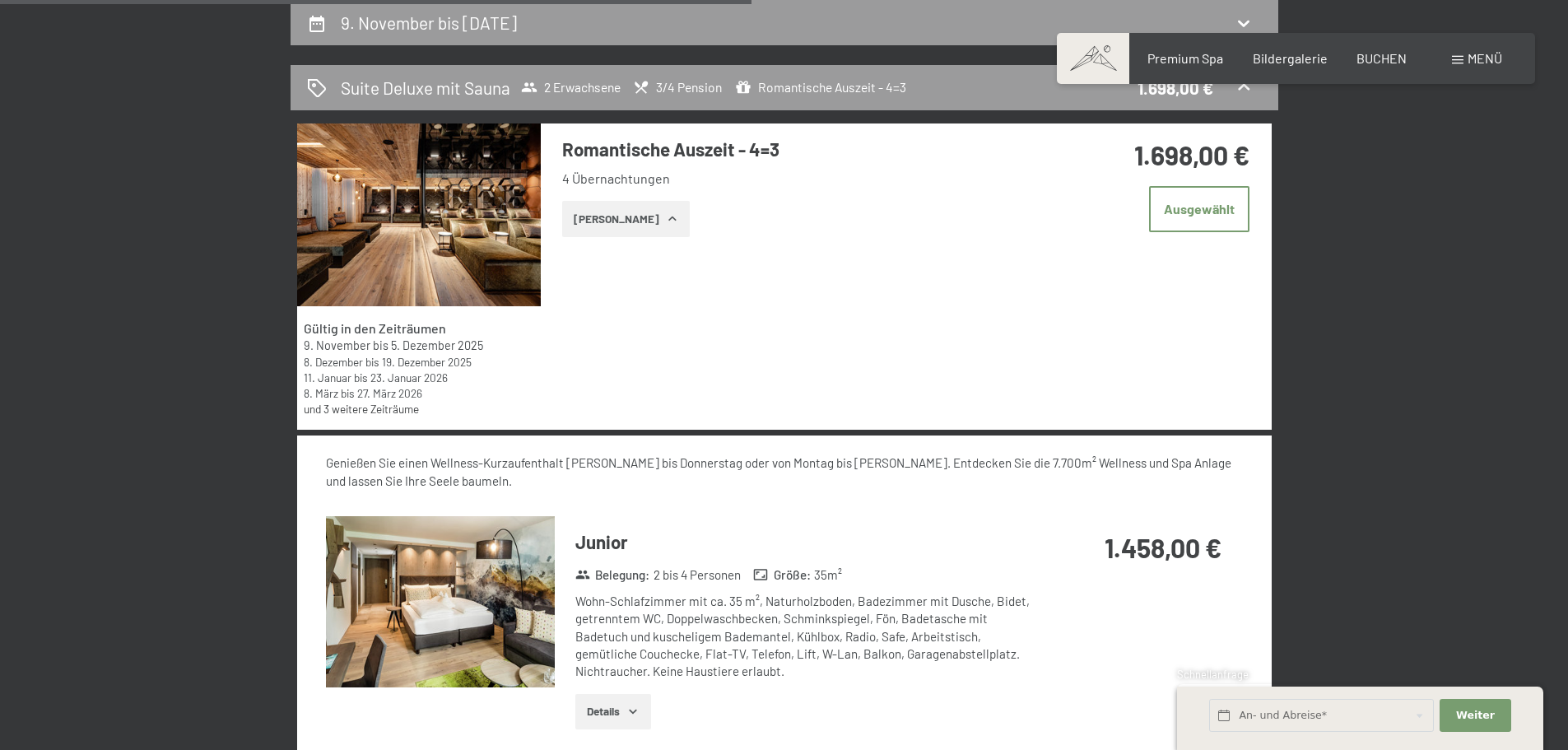
click at [637, 219] on button "[PERSON_NAME]" at bounding box center [625, 219] width 127 height 36
